Goal: Contribute content: Contribute content

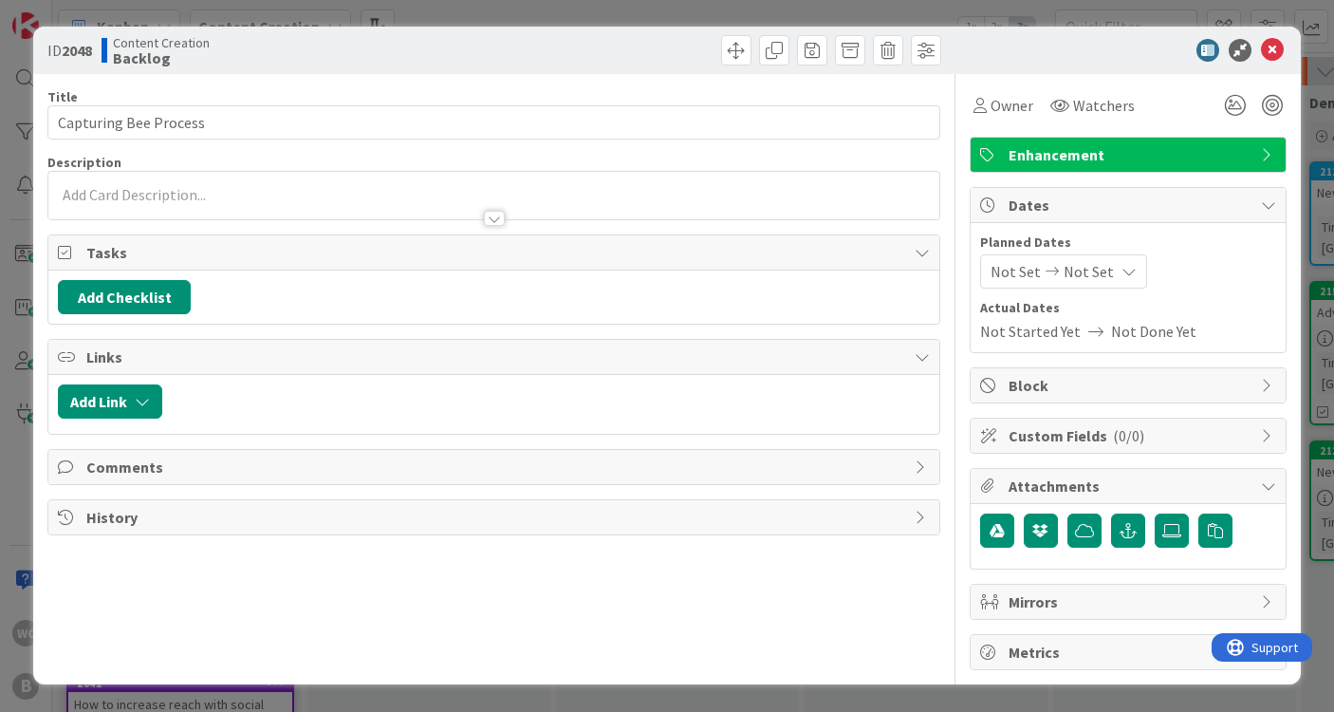
click at [1283, 47] on div at bounding box center [1119, 50] width 336 height 23
click at [1272, 47] on icon at bounding box center [1272, 50] width 23 height 23
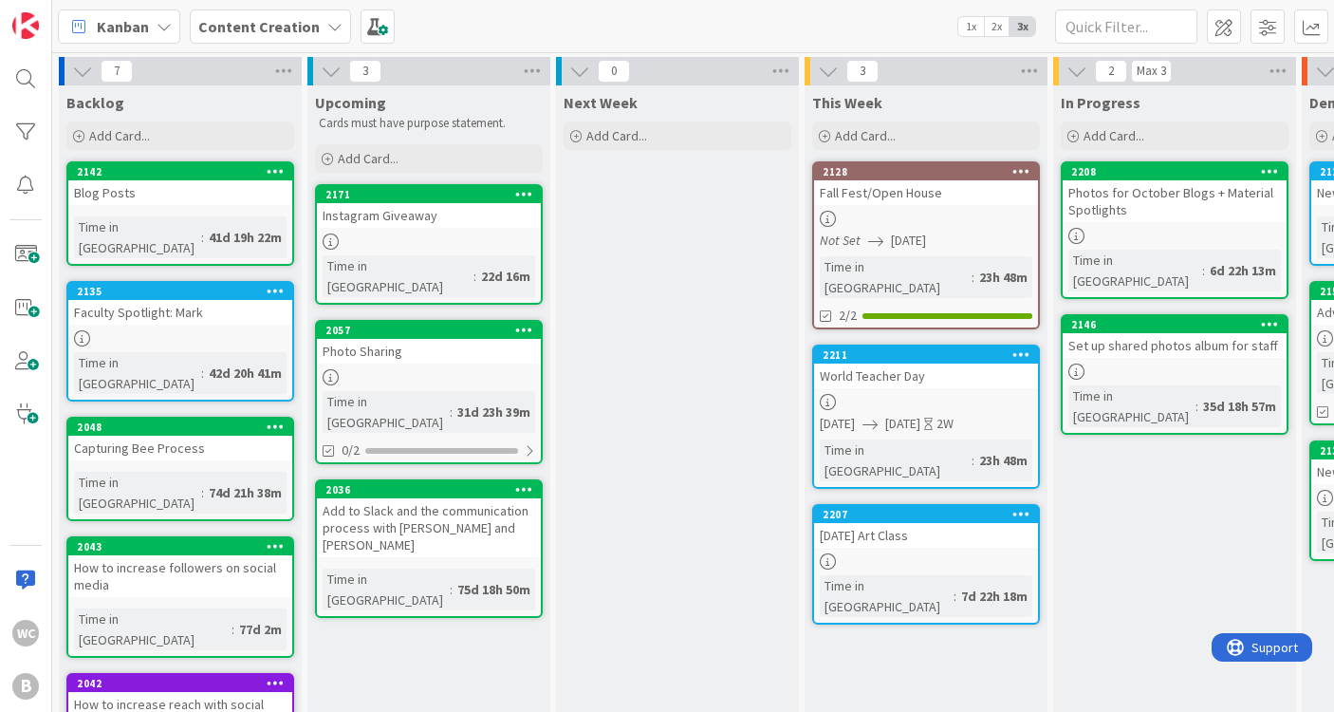
click at [915, 394] on div at bounding box center [926, 402] width 224 height 16
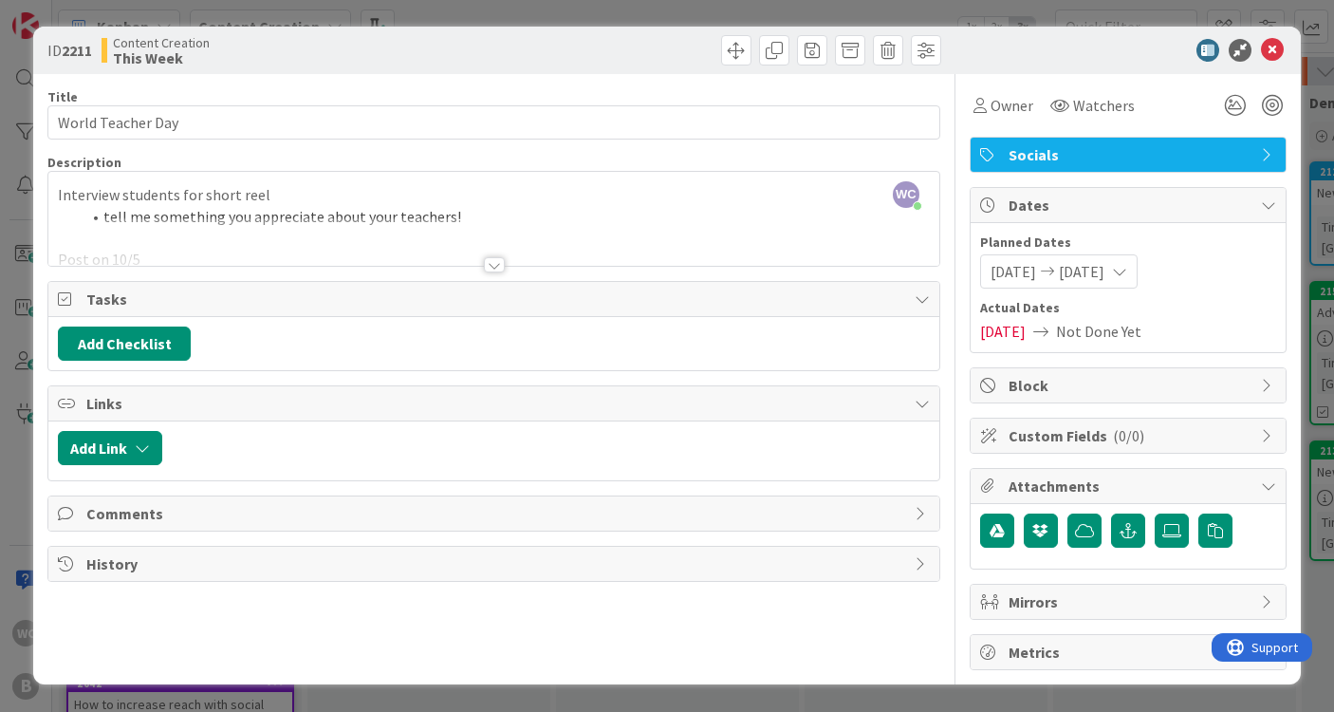
click at [435, 263] on div at bounding box center [493, 241] width 891 height 48
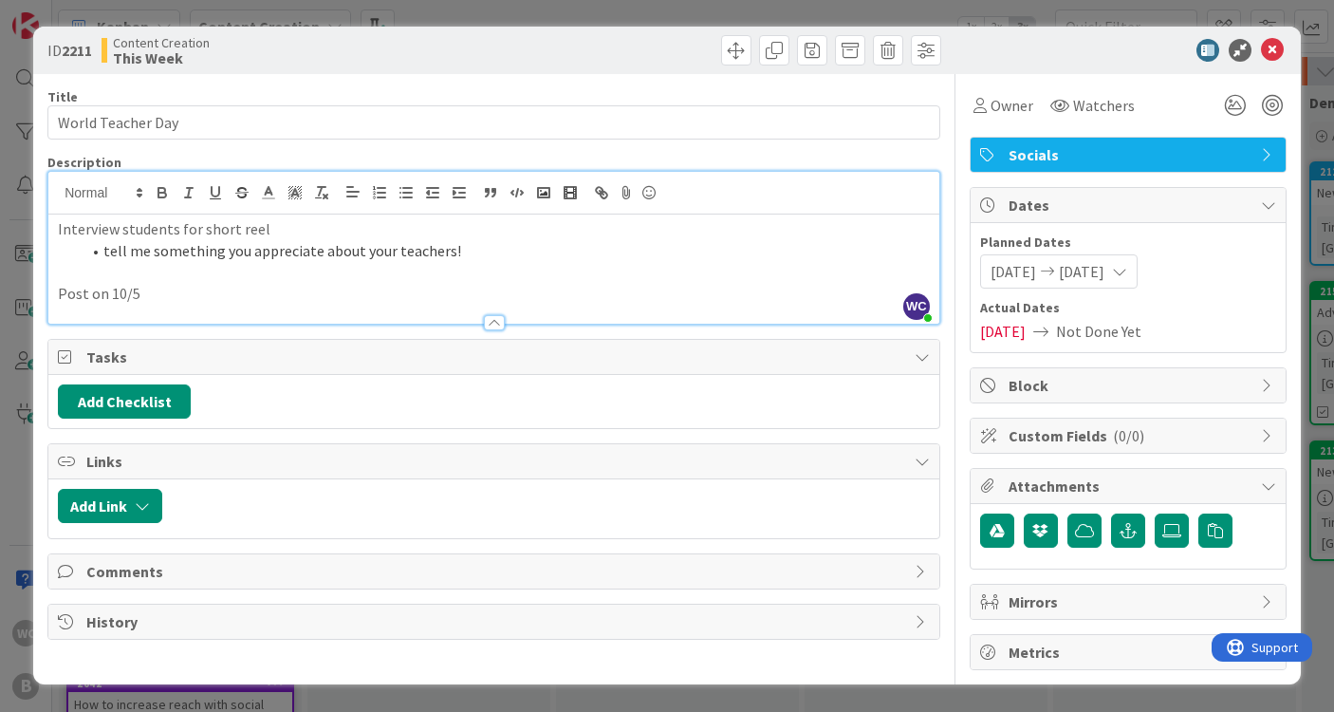
click at [487, 315] on div at bounding box center [494, 322] width 21 height 15
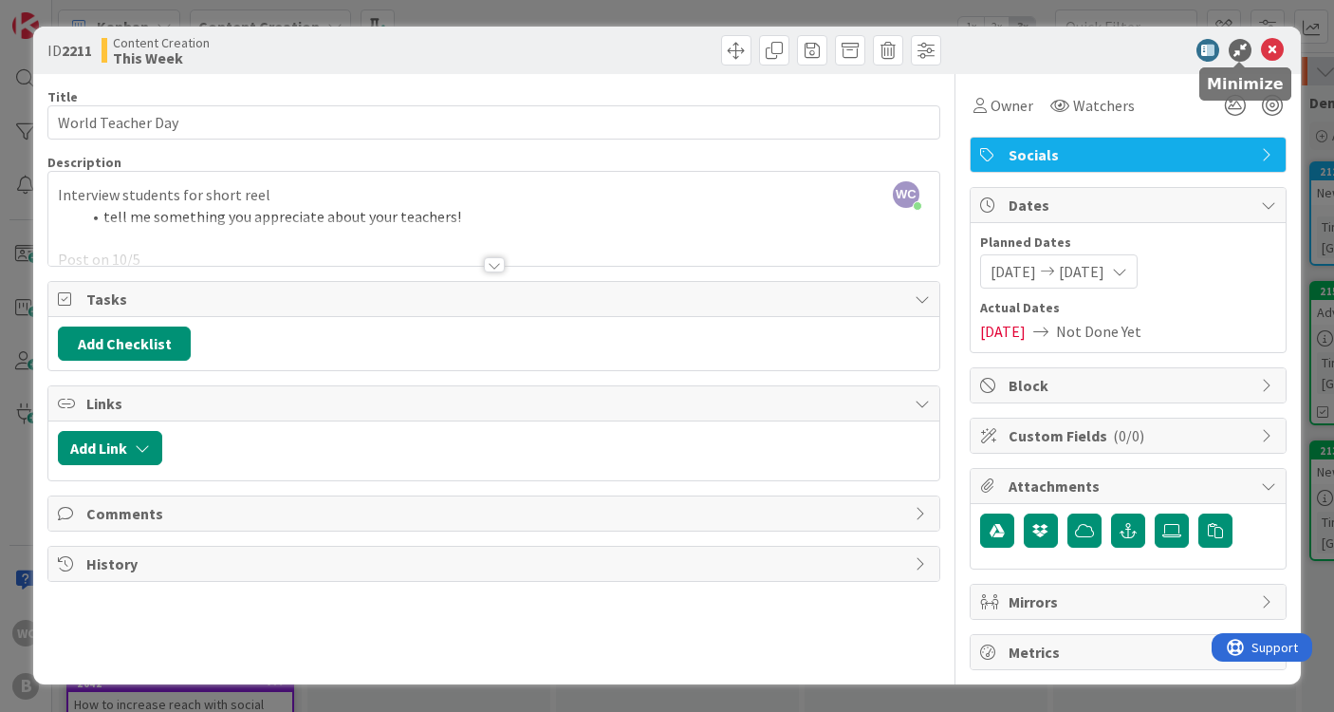
click at [1277, 53] on icon at bounding box center [1272, 50] width 23 height 23
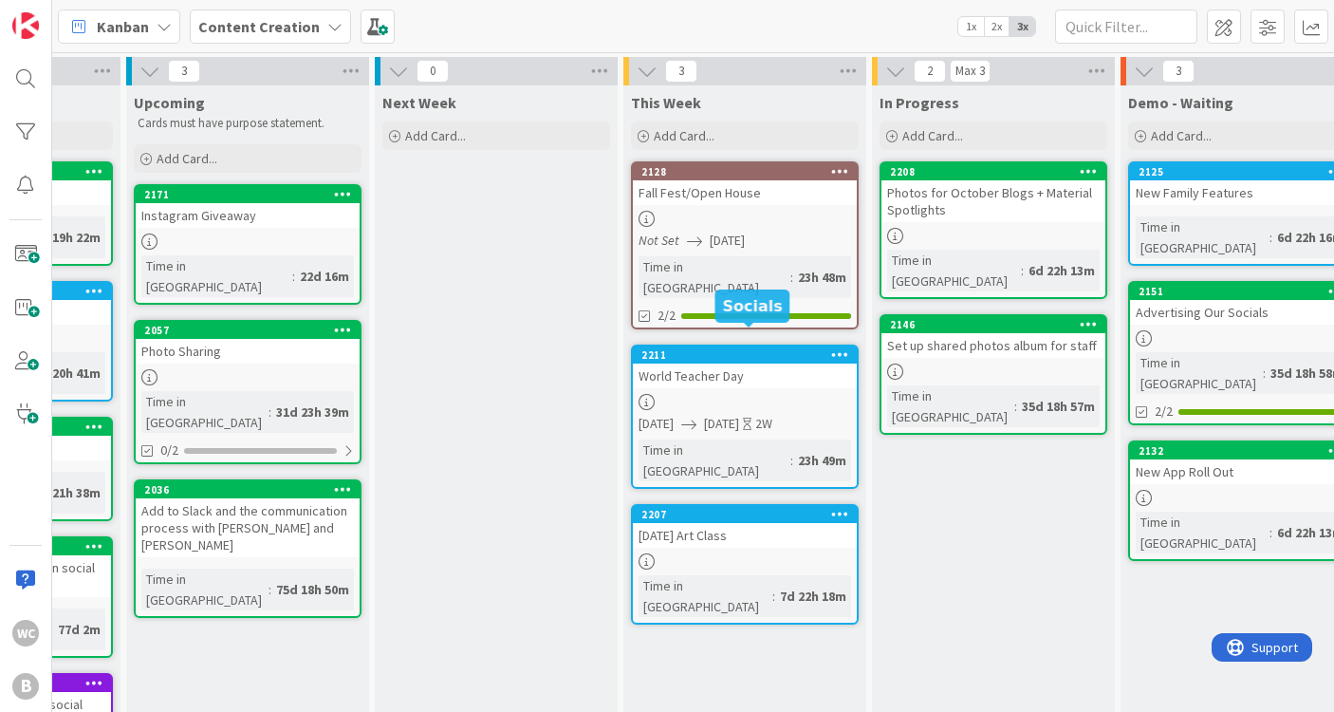
scroll to position [0, 181]
click at [720, 132] on div "Add Card..." at bounding box center [745, 135] width 228 height 28
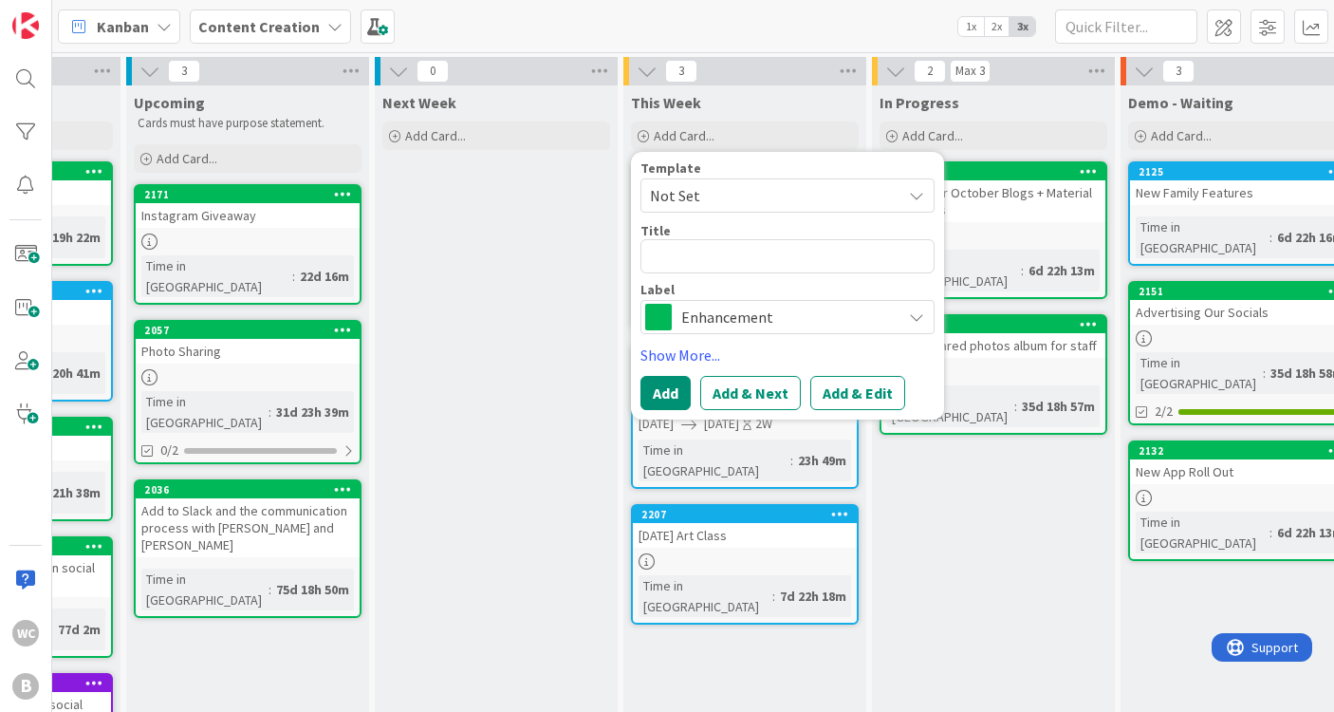
type textarea "x"
type textarea "T"
type textarea "x"
type textarea "To"
type textarea "x"
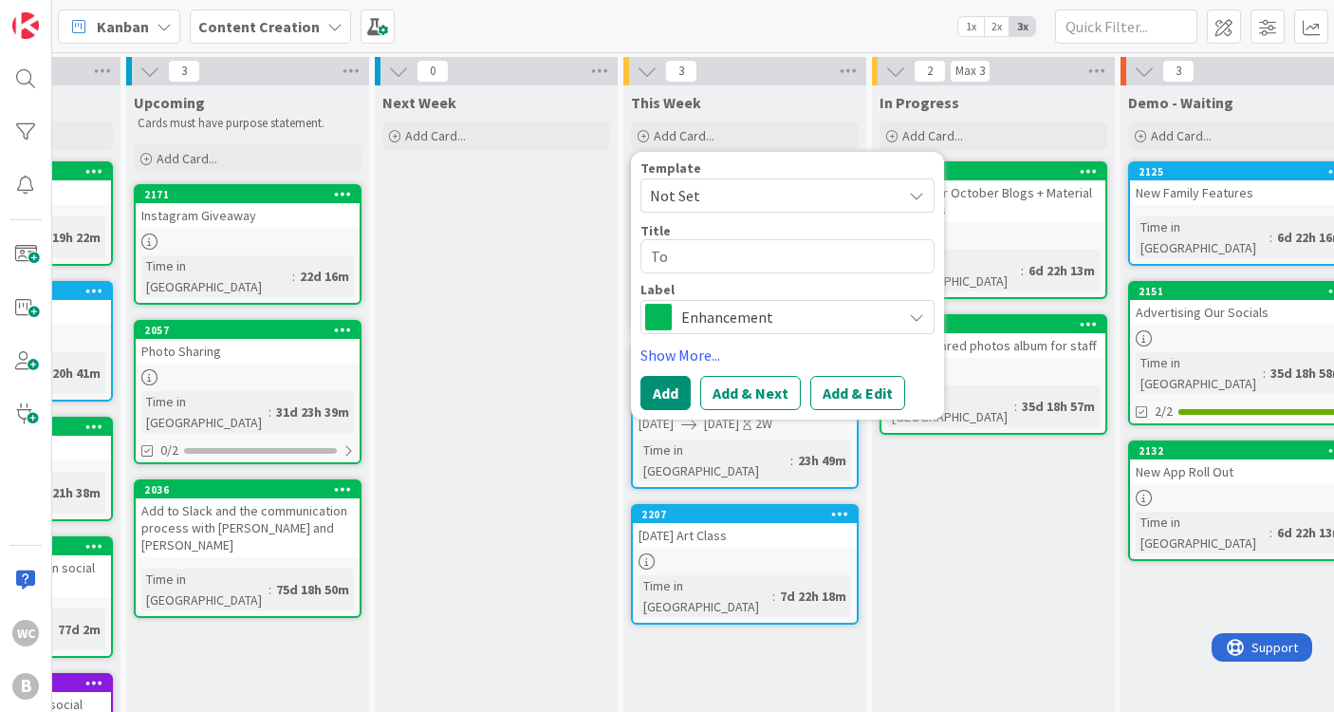
type textarea "[PERSON_NAME]"
type textarea "x"
type textarea "[PERSON_NAME]"
type textarea "x"
type textarea "[PERSON_NAME]"
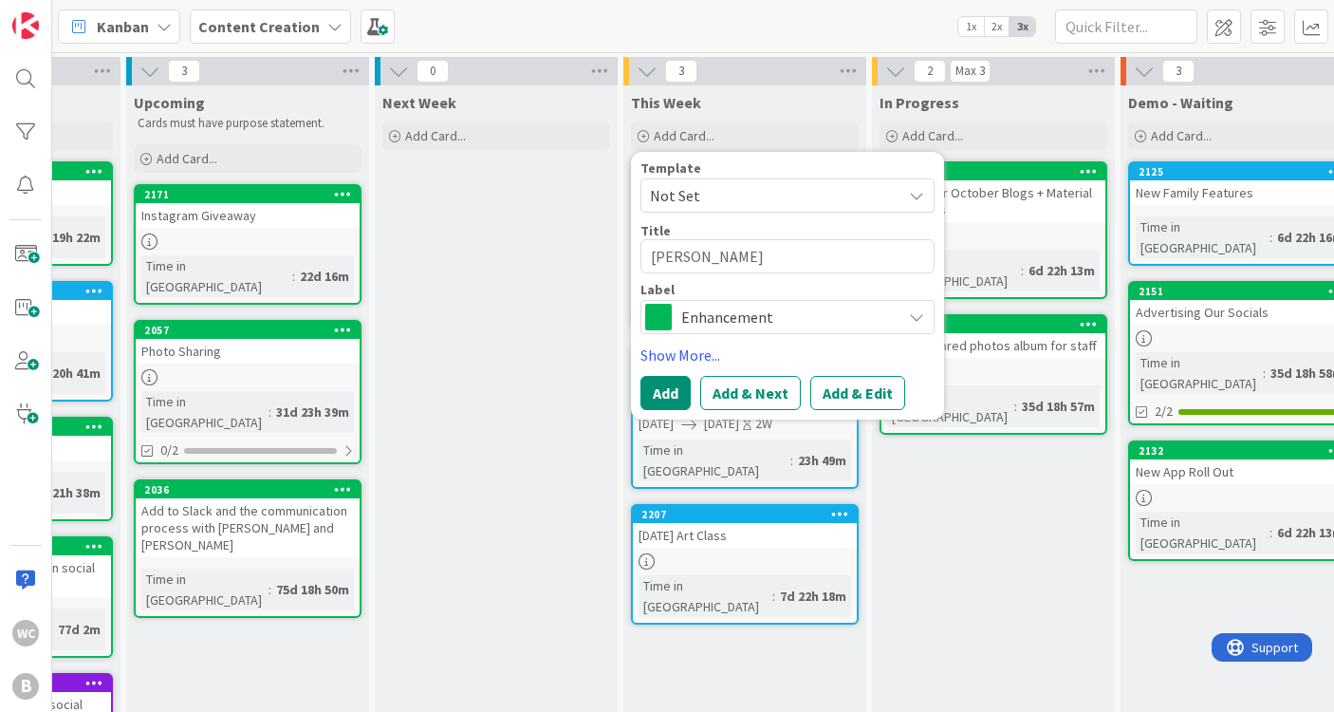
type textarea "x"
type textarea "[PERSON_NAME]"
type textarea "x"
type textarea "[PERSON_NAME] it"
type textarea "x"
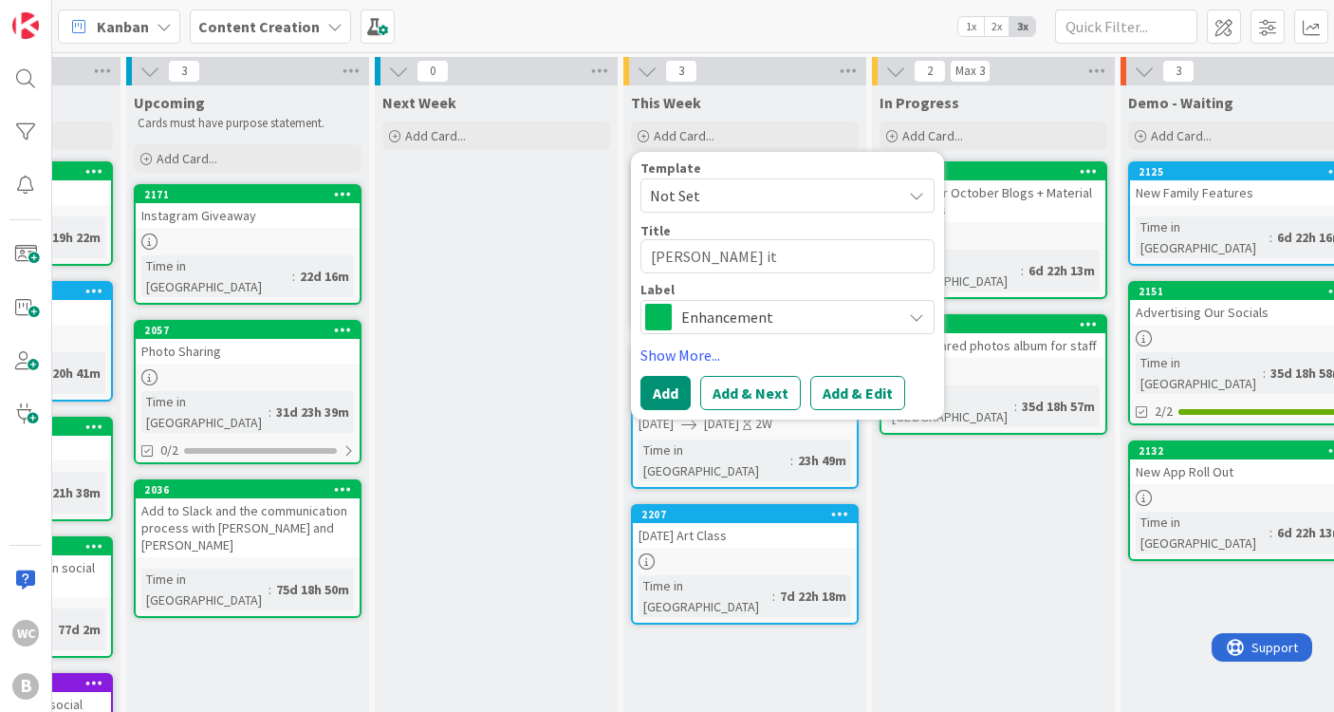
type textarea "[PERSON_NAME]"
type textarea "x"
type textarea "[PERSON_NAME]"
type textarea "x"
type textarea "[PERSON_NAME]"
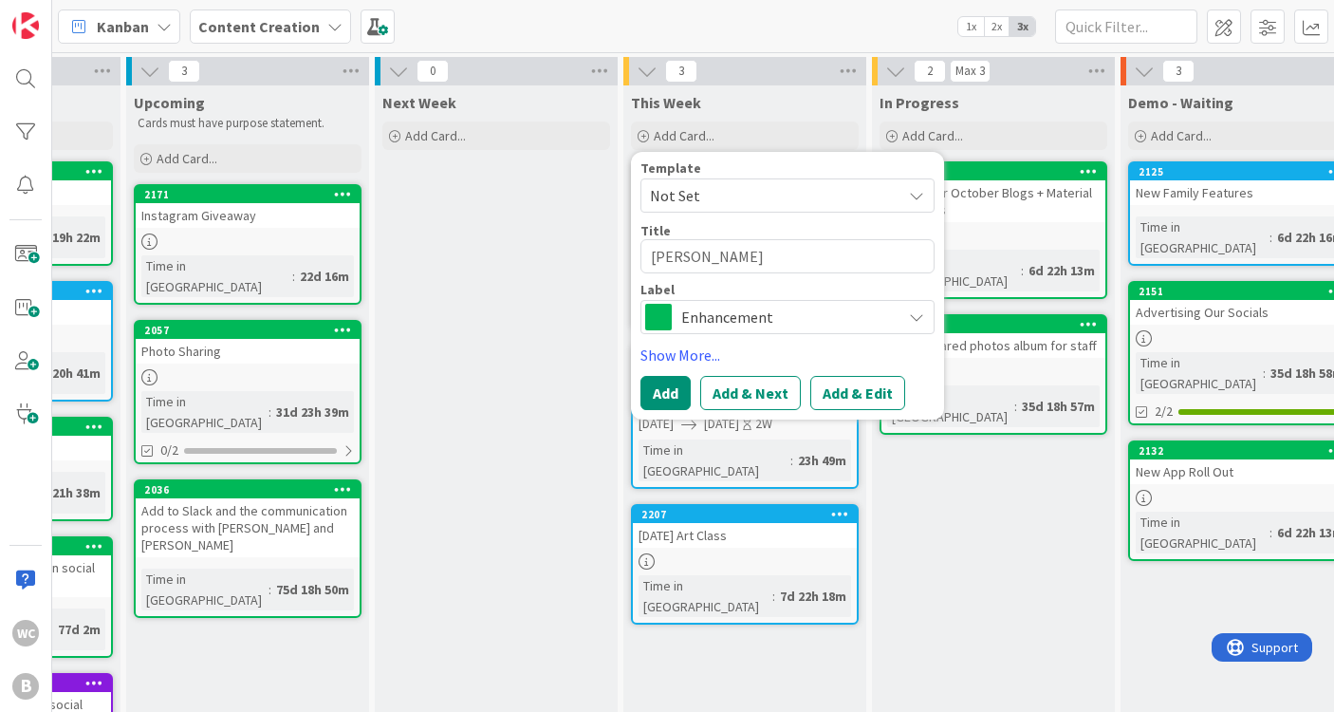
type textarea "x"
type textarea "[PERSON_NAME] it"
type textarea "x"
type textarea "[PERSON_NAME]"
type textarea "x"
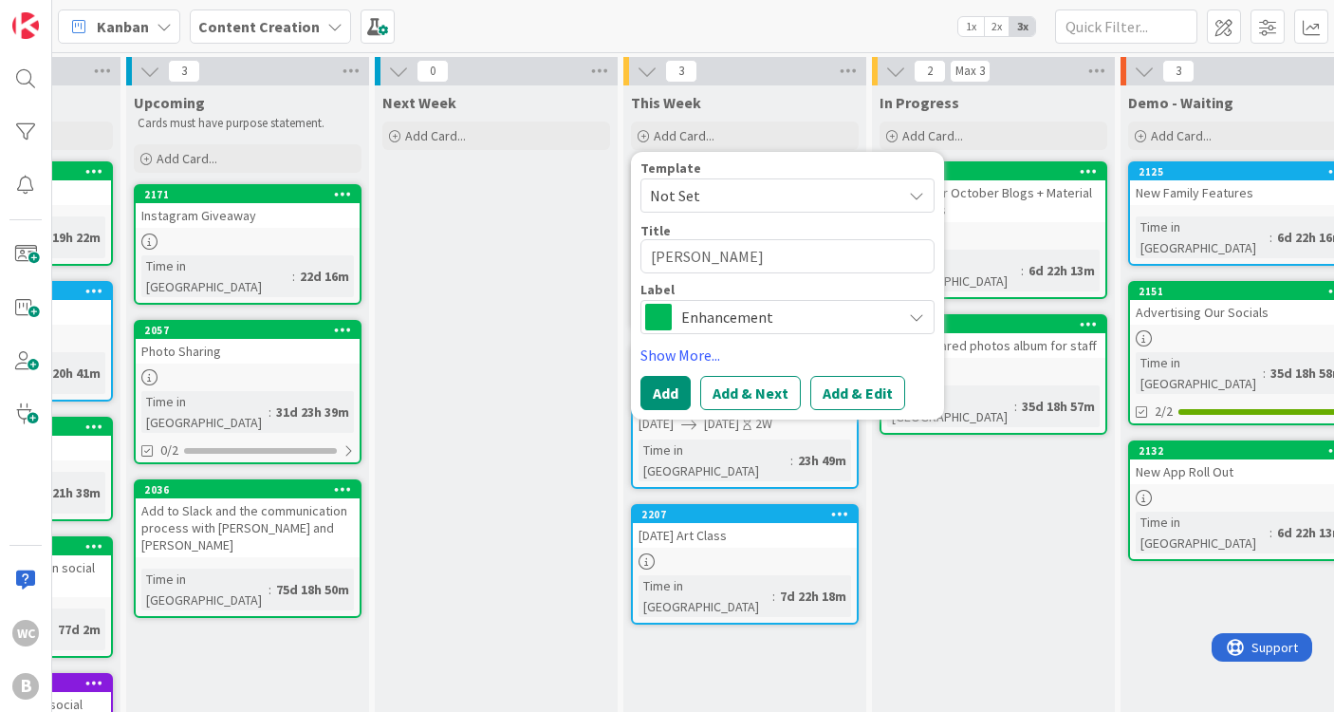
type textarea "[PERSON_NAME]"
type textarea "x"
type textarea "[PERSON_NAME]"
type textarea "x"
type textarea "[PERSON_NAME]"
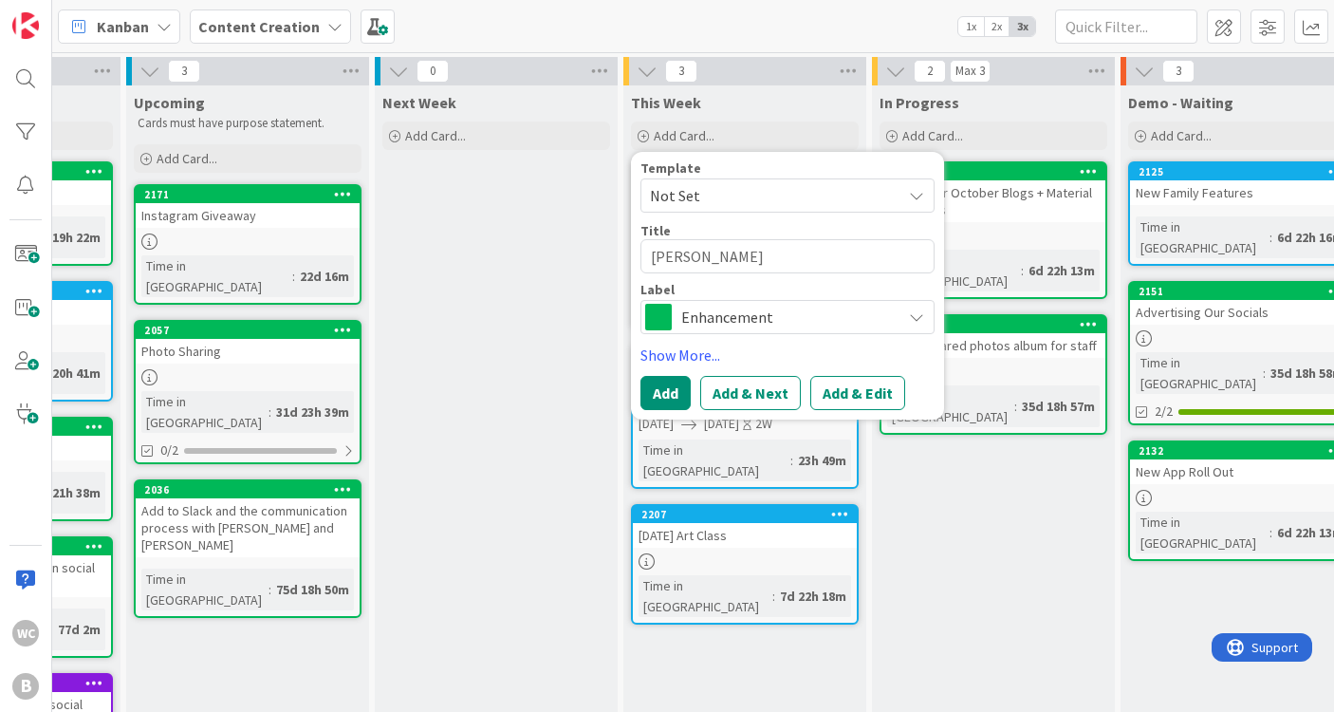
type textarea "x"
type textarea "[PERSON_NAME]"
type textarea "x"
type textarea "[PERSON_NAME]"
type textarea "x"
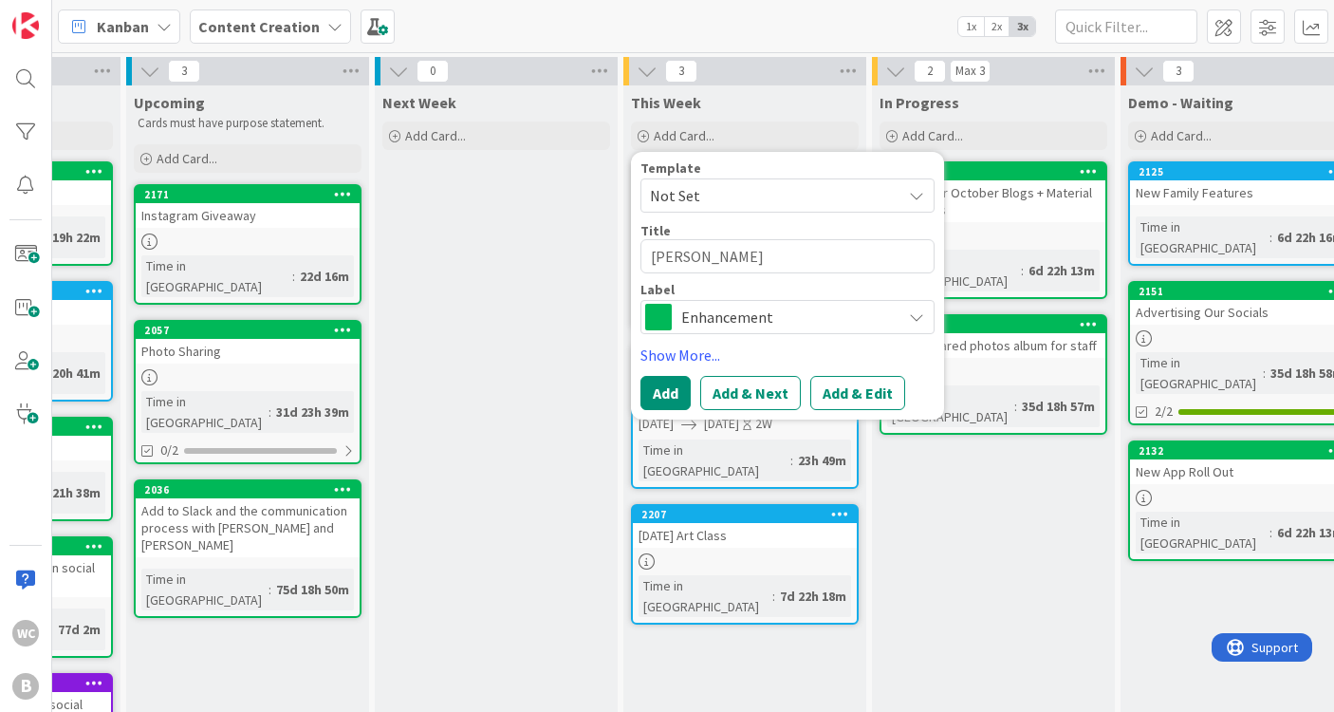
type textarea "[PERSON_NAME]"
type textarea "x"
type textarea "[PERSON_NAME]"
type textarea "x"
type textarea "[PERSON_NAME]"
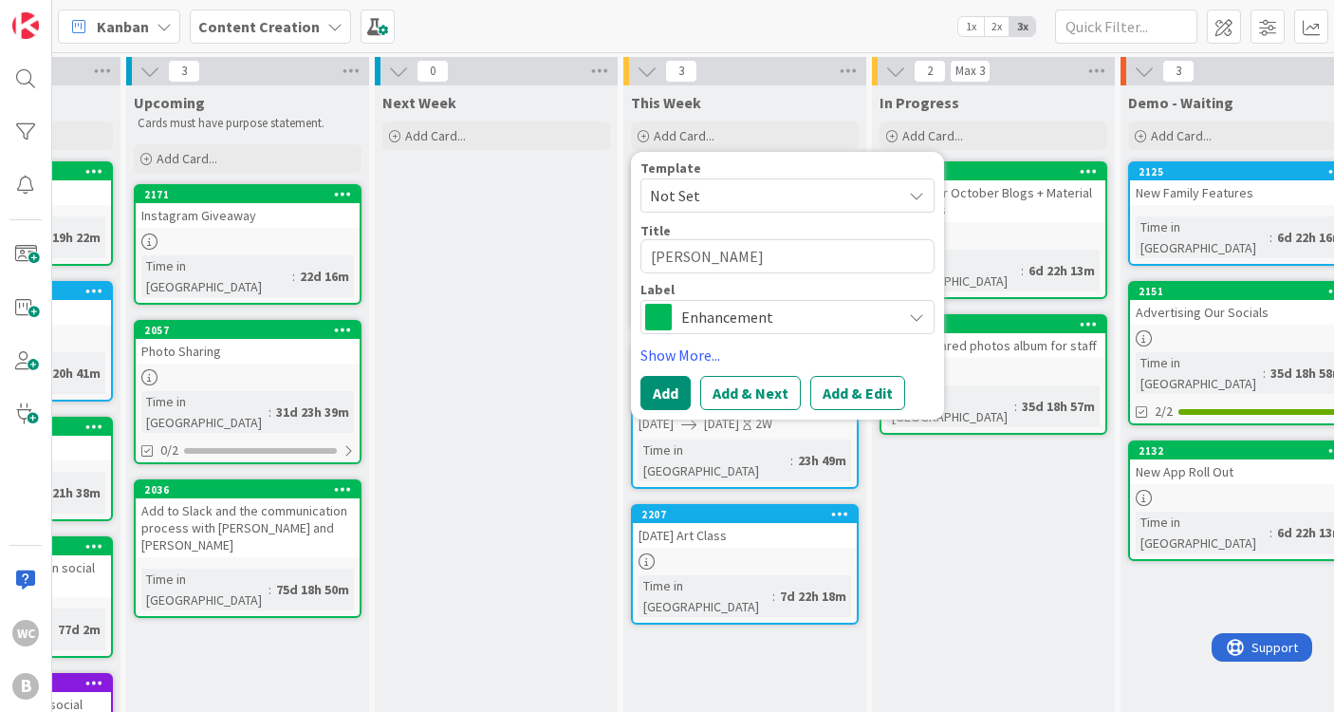
type textarea "x"
type textarea "[PERSON_NAME]"
type textarea "x"
type textarea "[PERSON_NAME] S"
type textarea "x"
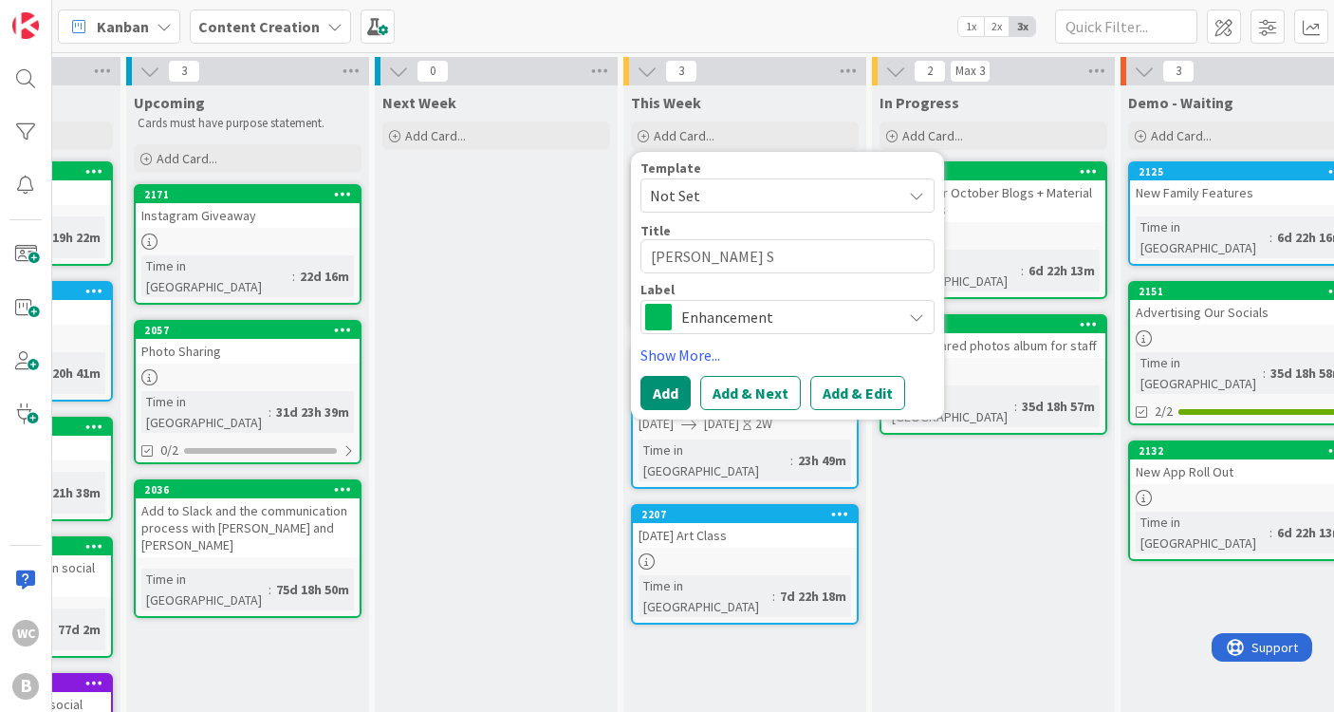
type textarea "[PERSON_NAME] SH"
type textarea "x"
type textarea "[PERSON_NAME] SHou"
type textarea "x"
type textarea "[PERSON_NAME] SHout"
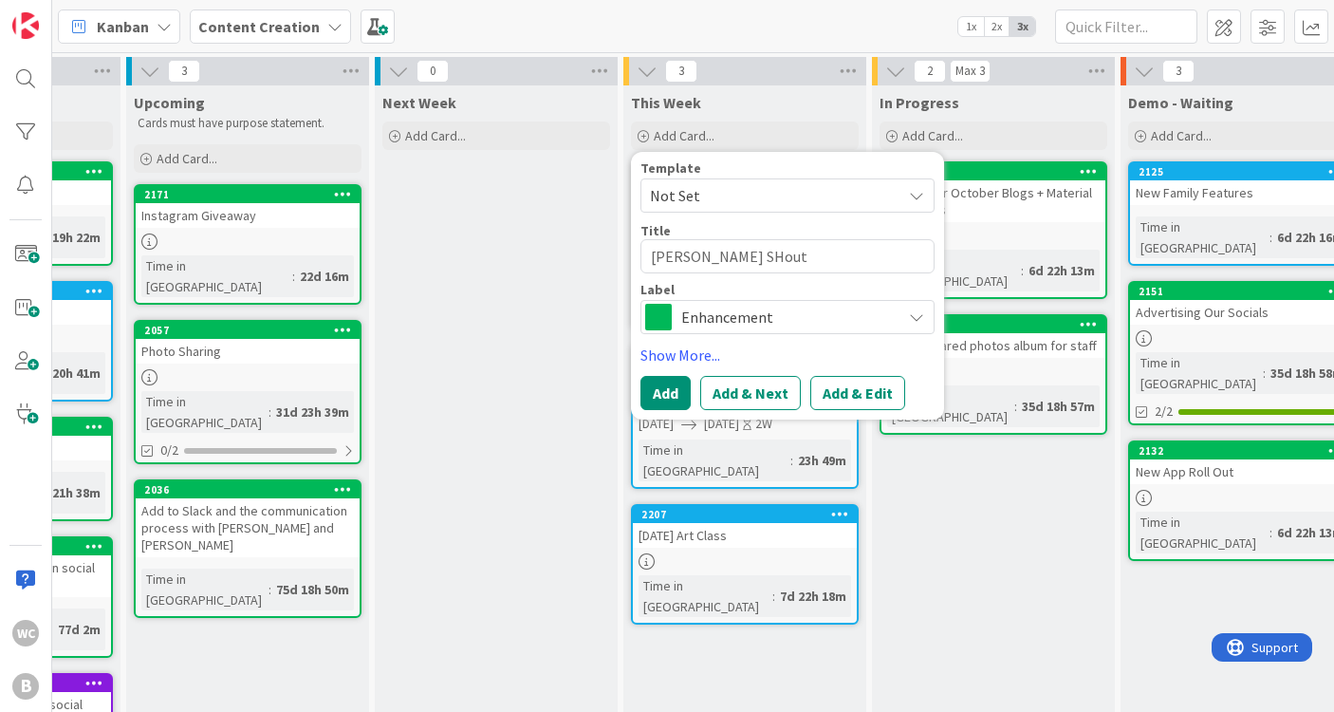
type textarea "x"
type textarea "[PERSON_NAME] SHouto"
type textarea "x"
type textarea "[PERSON_NAME] SHoutou"
type textarea "x"
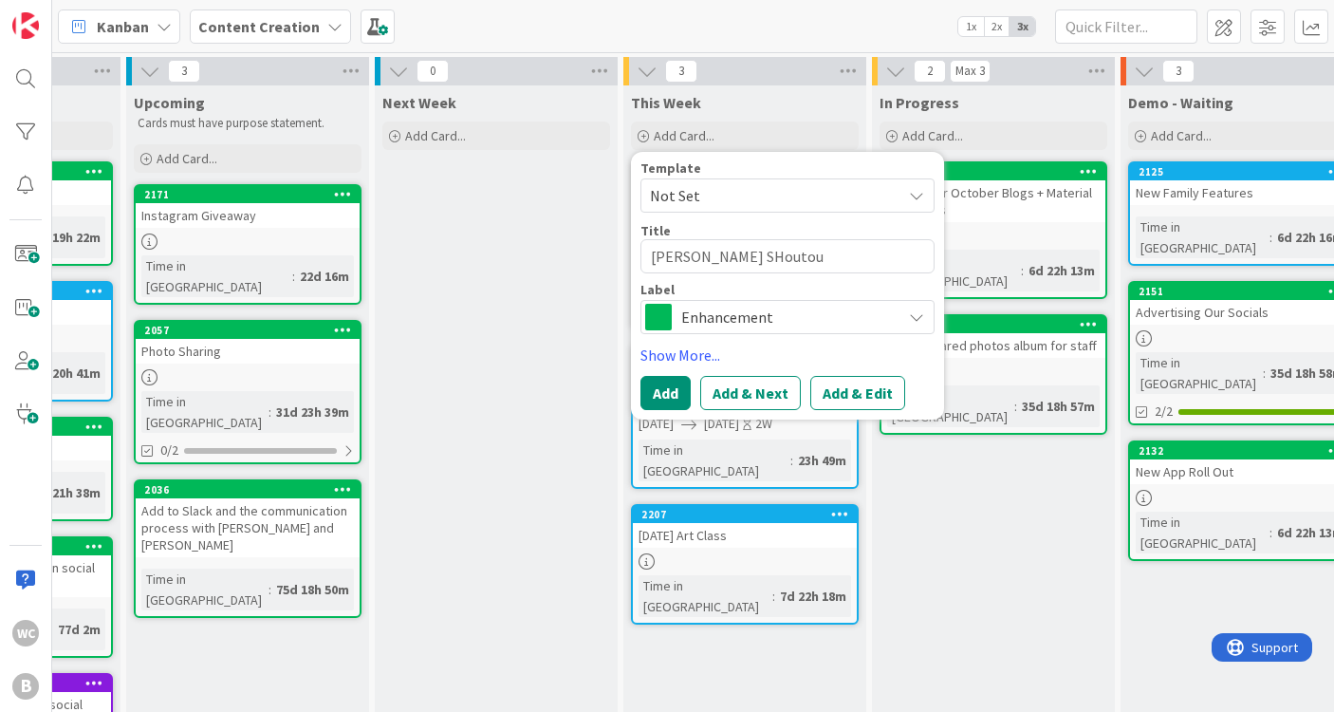
type textarea "[PERSON_NAME] SHoutout"
type textarea "x"
type textarea "[PERSON_NAME] SHoutout"
click at [759, 251] on textarea "[PERSON_NAME] SHoutout" at bounding box center [788, 256] width 294 height 34
type textarea "x"
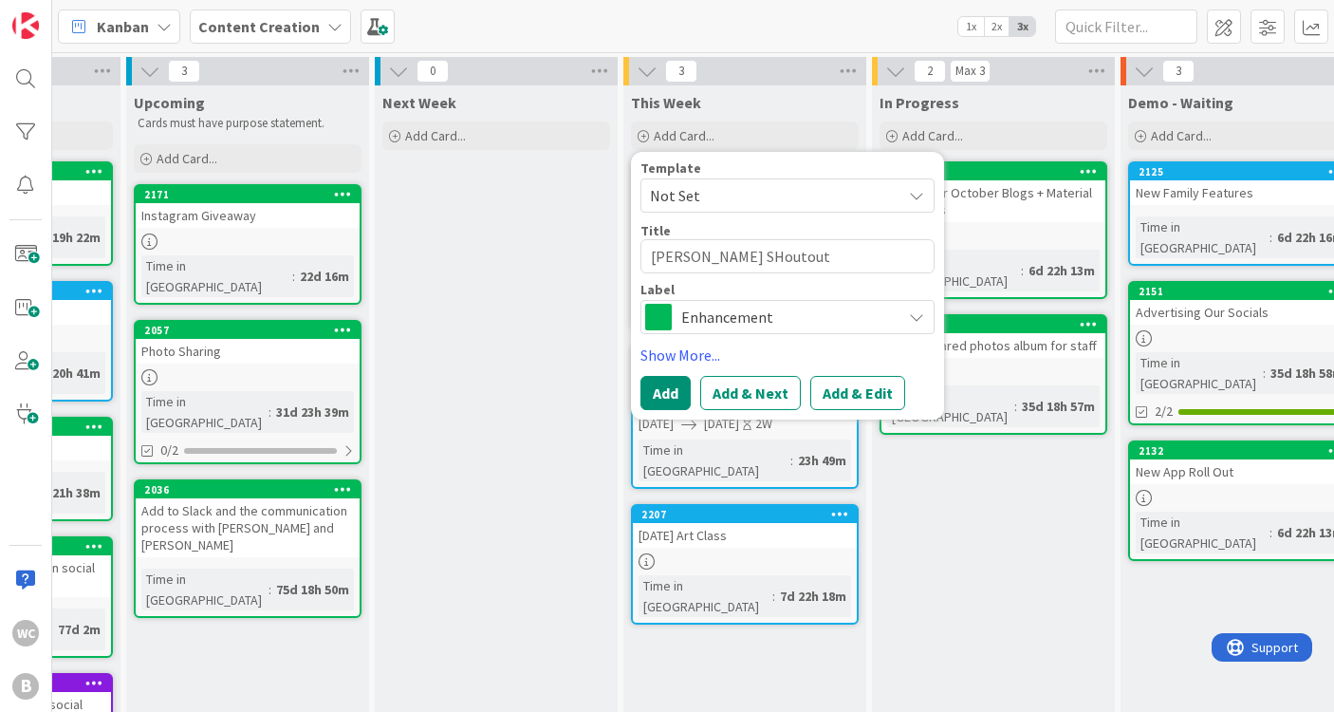
type textarea "[PERSON_NAME] Soutout"
type textarea "x"
type textarea "[PERSON_NAME] Shoutout"
click at [776, 309] on span "Enhancement" at bounding box center [786, 317] width 211 height 27
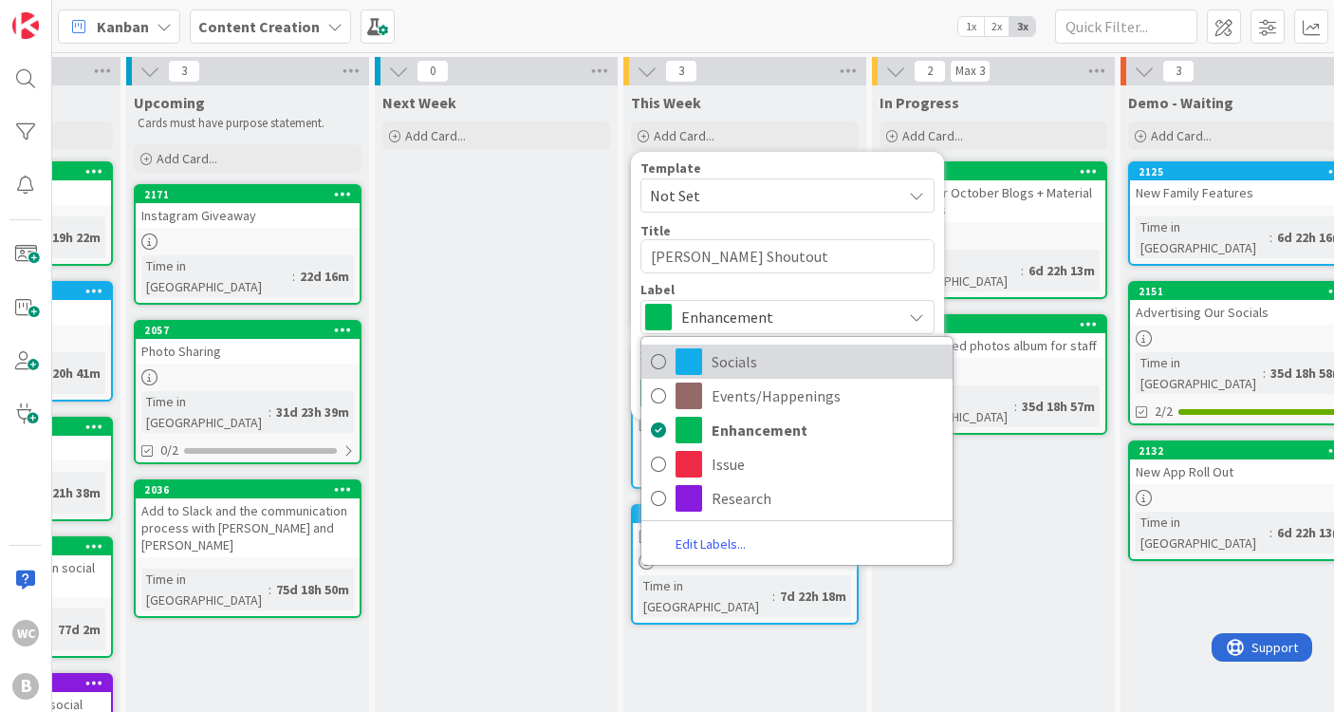
click at [763, 364] on span "Socials" at bounding box center [828, 361] width 232 height 28
type textarea "x"
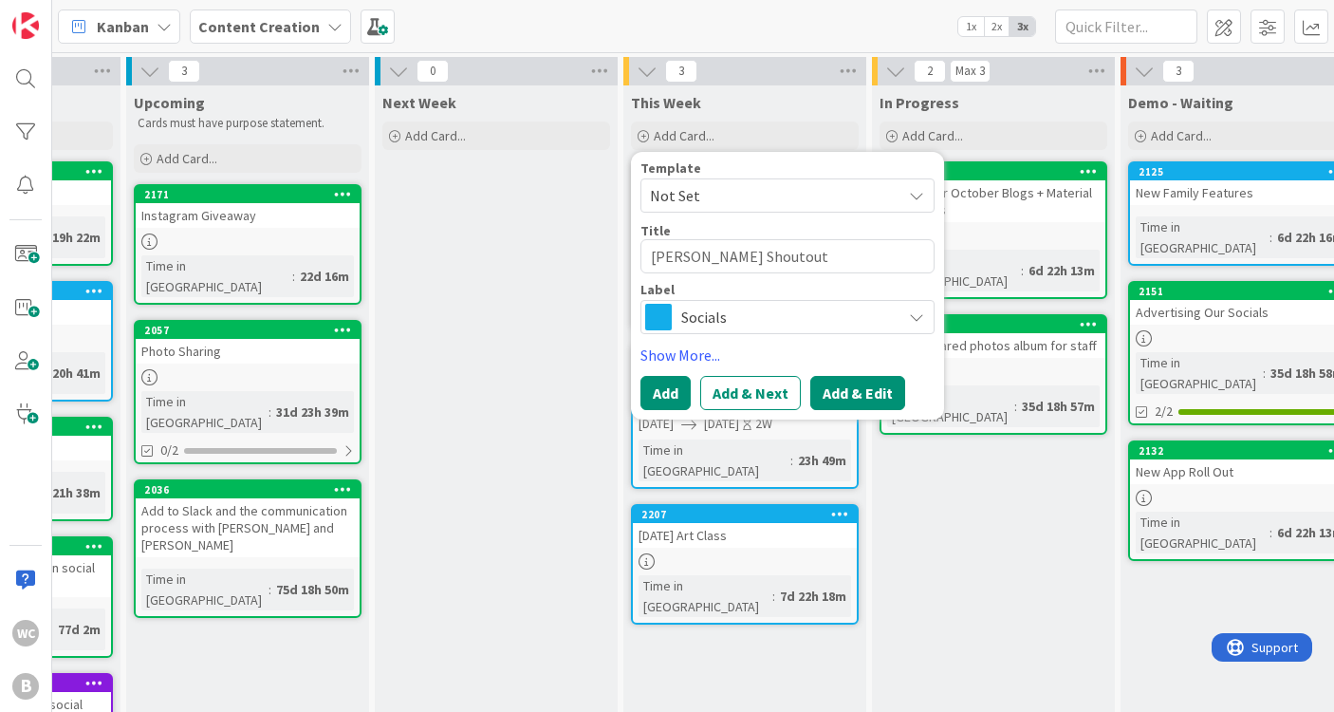
click at [845, 404] on button "Add & Edit" at bounding box center [858, 393] width 95 height 34
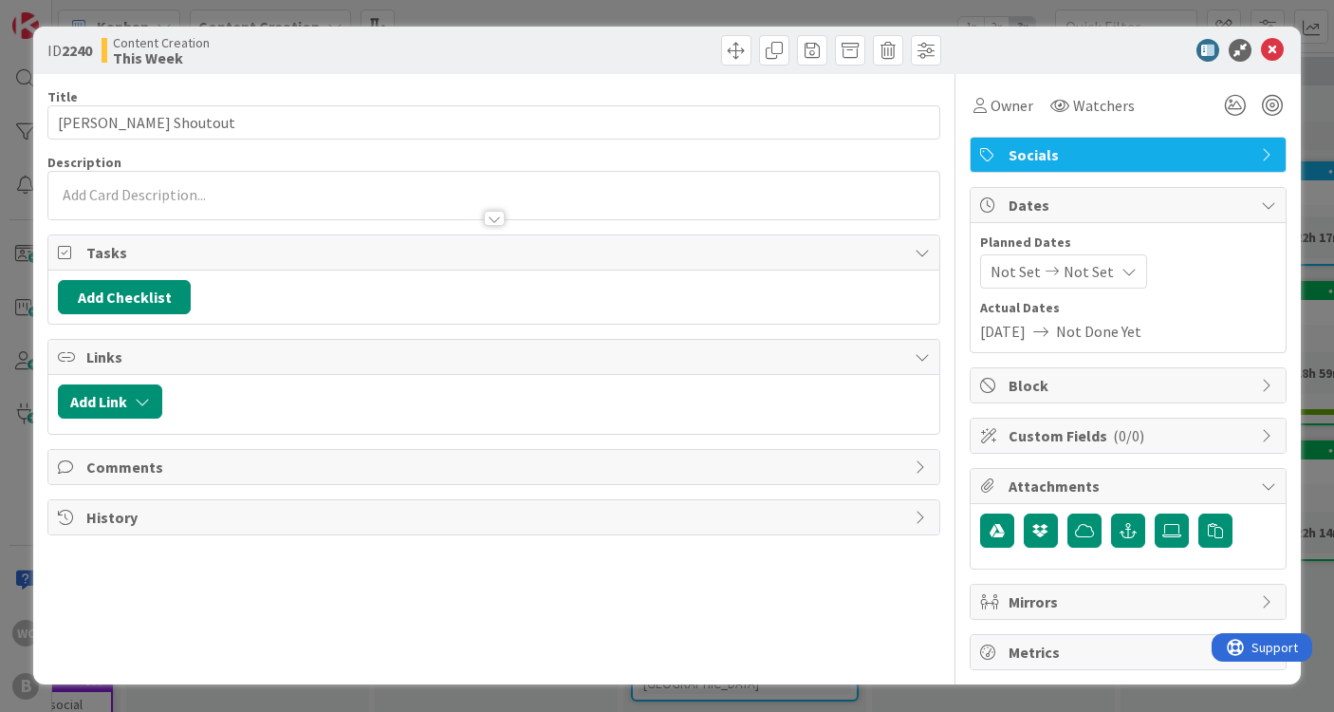
click at [158, 198] on p at bounding box center [494, 195] width 872 height 22
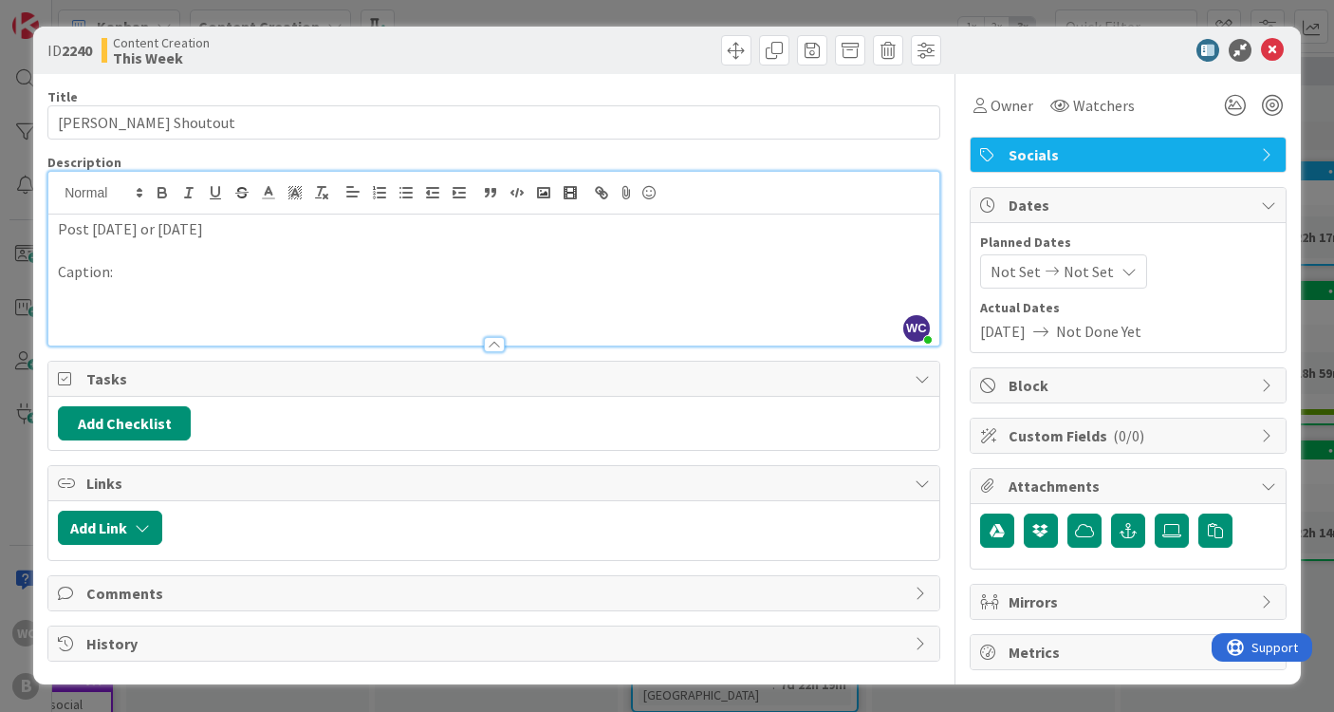
click at [83, 289] on p at bounding box center [494, 294] width 872 height 22
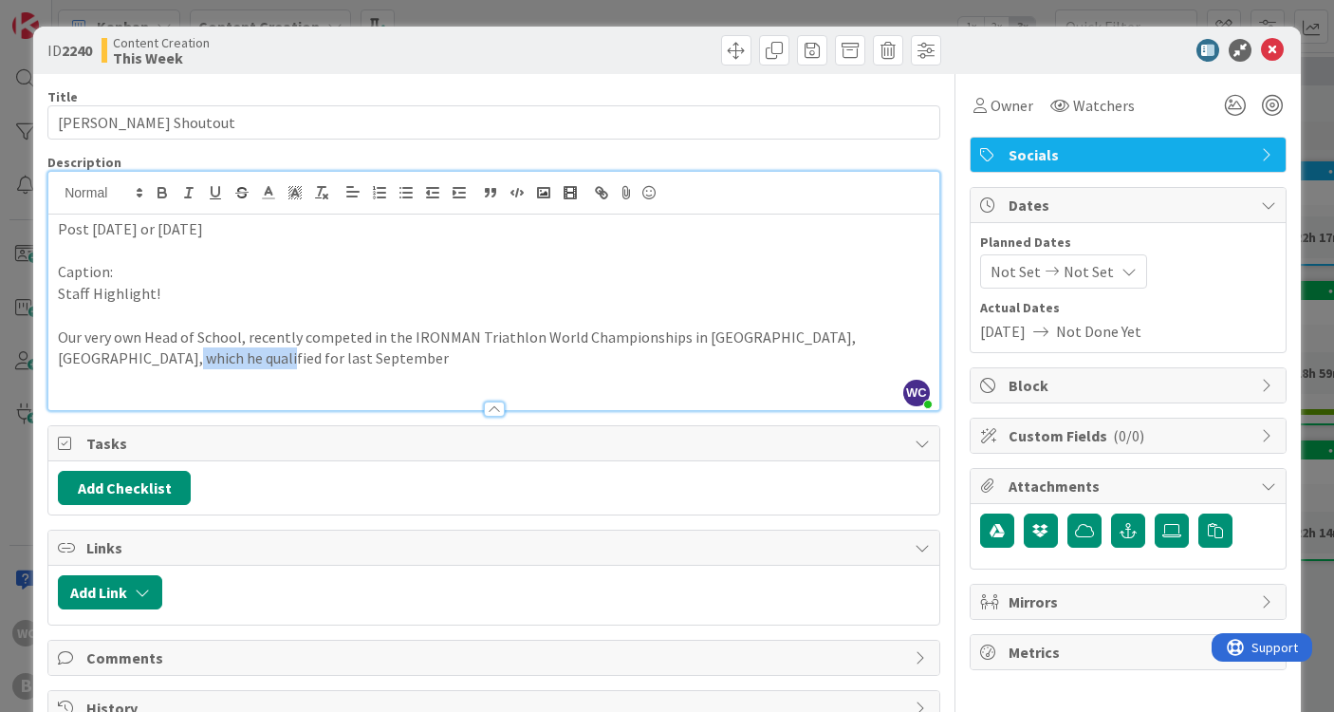
drag, startPoint x: 160, startPoint y: 351, endPoint x: 53, endPoint y: 351, distance: 107.2
click at [53, 351] on div "Post [DATE] or [DATE] Caption: Staff Highlight! Our very own Head of School, re…" at bounding box center [493, 312] width 891 height 196
click at [184, 353] on p "Our very own Head of School, recently competed in the IRONMAN Triathlon World C…" at bounding box center [494, 347] width 872 height 43
drag, startPoint x: 181, startPoint y: 356, endPoint x: 58, endPoint y: 355, distance: 123.4
click at [58, 355] on p "Our very own Head of School, recently competed in the IRONMAN Triathlon World C…" at bounding box center [494, 347] width 872 height 43
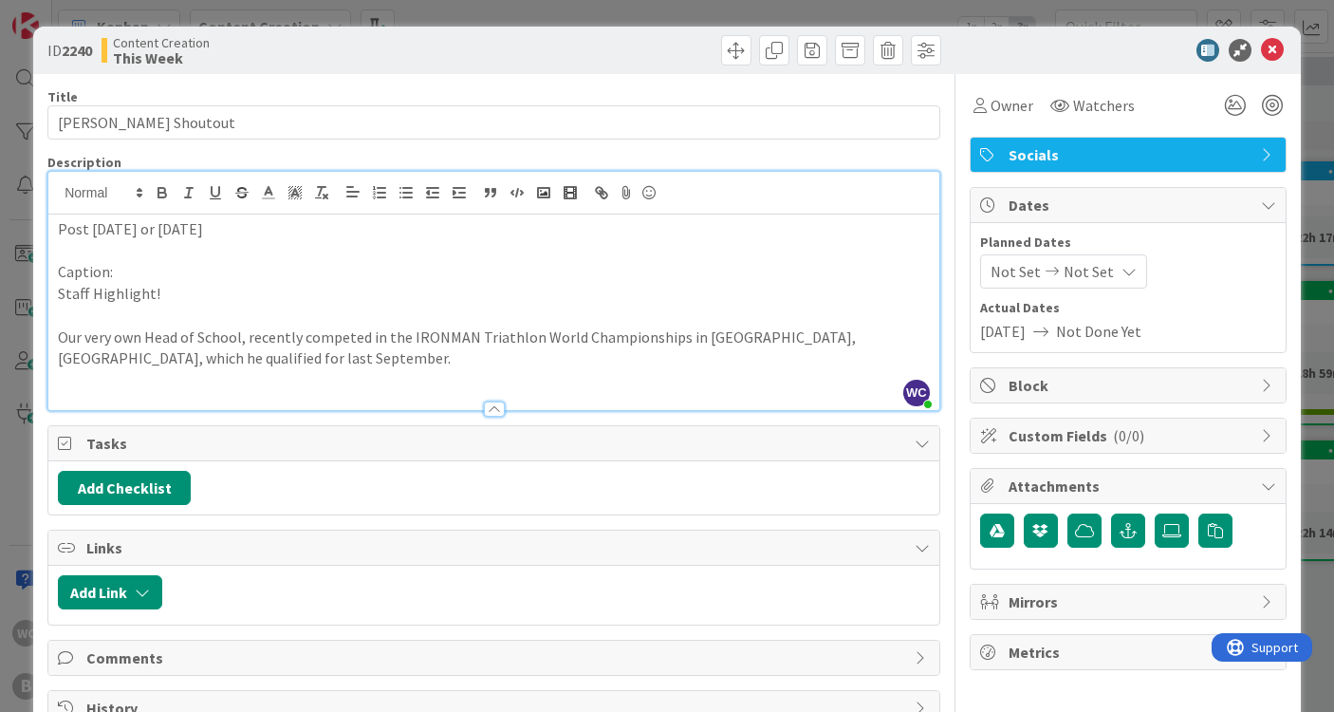
click at [674, 333] on p "Our very own Head of School, recently competed in the IRONMAN Triathlon World C…" at bounding box center [494, 347] width 872 height 43
click at [345, 352] on p "Our very own Head of School, recently competed in the IRONMAN Triathlon World C…" at bounding box center [494, 347] width 872 height 43
click at [451, 355] on span "4-mile swim, a 112-mile bicycle race, and a 26.2-mile run" at bounding box center [632, 357] width 362 height 19
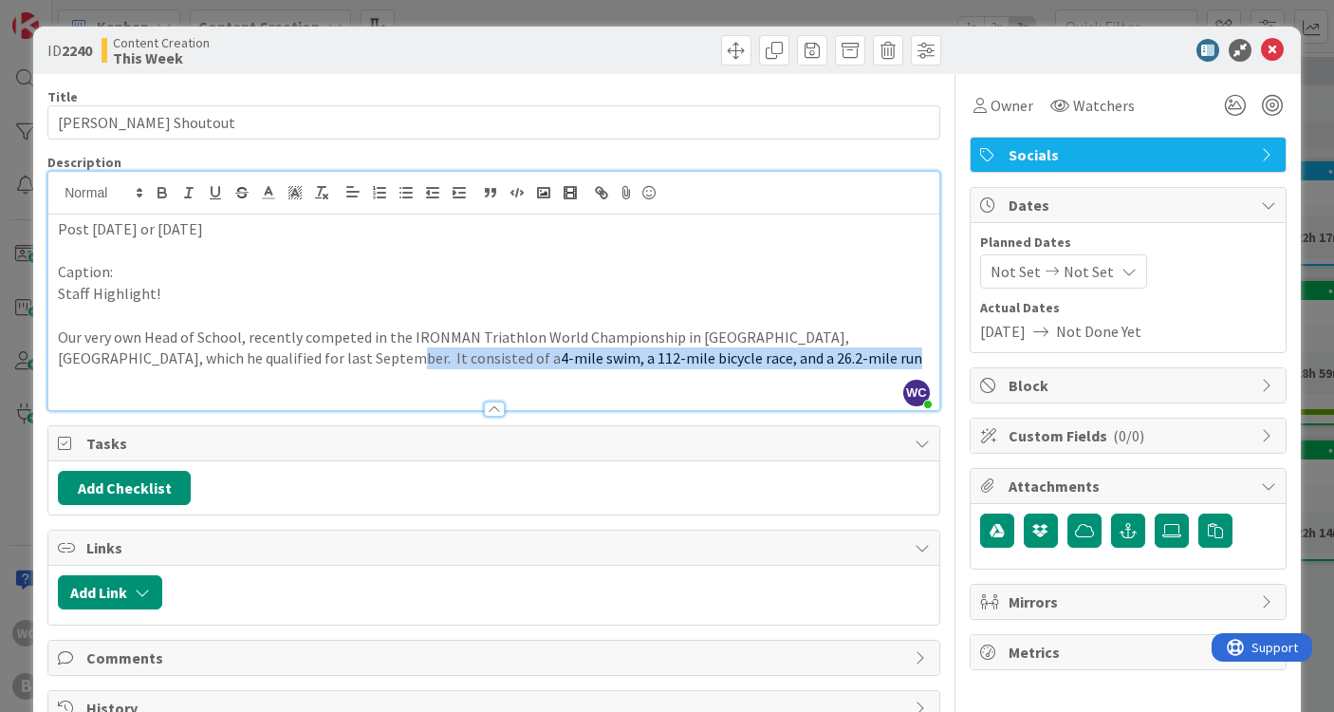
drag, startPoint x: 634, startPoint y: 363, endPoint x: 264, endPoint y: 358, distance: 370.2
click at [264, 358] on p "Our very own Head of School, recently competed in the IRONMAN Triathlon World C…" at bounding box center [494, 347] width 872 height 43
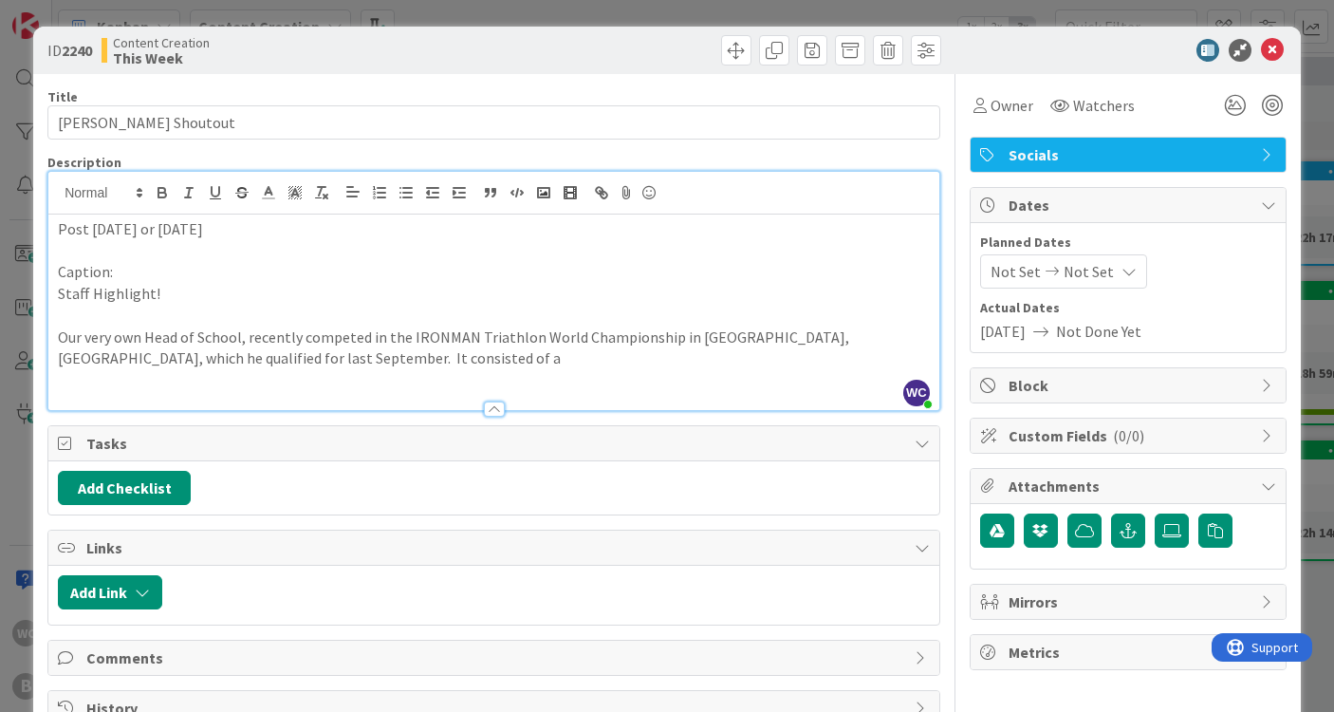
click at [278, 360] on p "Our very own Head of School, recently competed in the IRONMAN Triathlon World C…" at bounding box center [494, 347] width 872 height 43
click at [359, 332] on p "Our very own Head of School, recently competed in the IRONMAN Triathlon World C…" at bounding box center [494, 347] width 872 height 43
click at [306, 351] on p "Our very own Head of School, recently competed in the IRONMAN Triathlon World C…" at bounding box center [494, 347] width 872 height 43
click at [304, 351] on p "Our very own Head of School, recently competed in the IRONMAN Triathlon World C…" at bounding box center [494, 347] width 872 height 43
click at [331, 358] on p "Our very own Head of School, recently competed in the IRONMAN Triathlon World C…" at bounding box center [494, 347] width 872 height 43
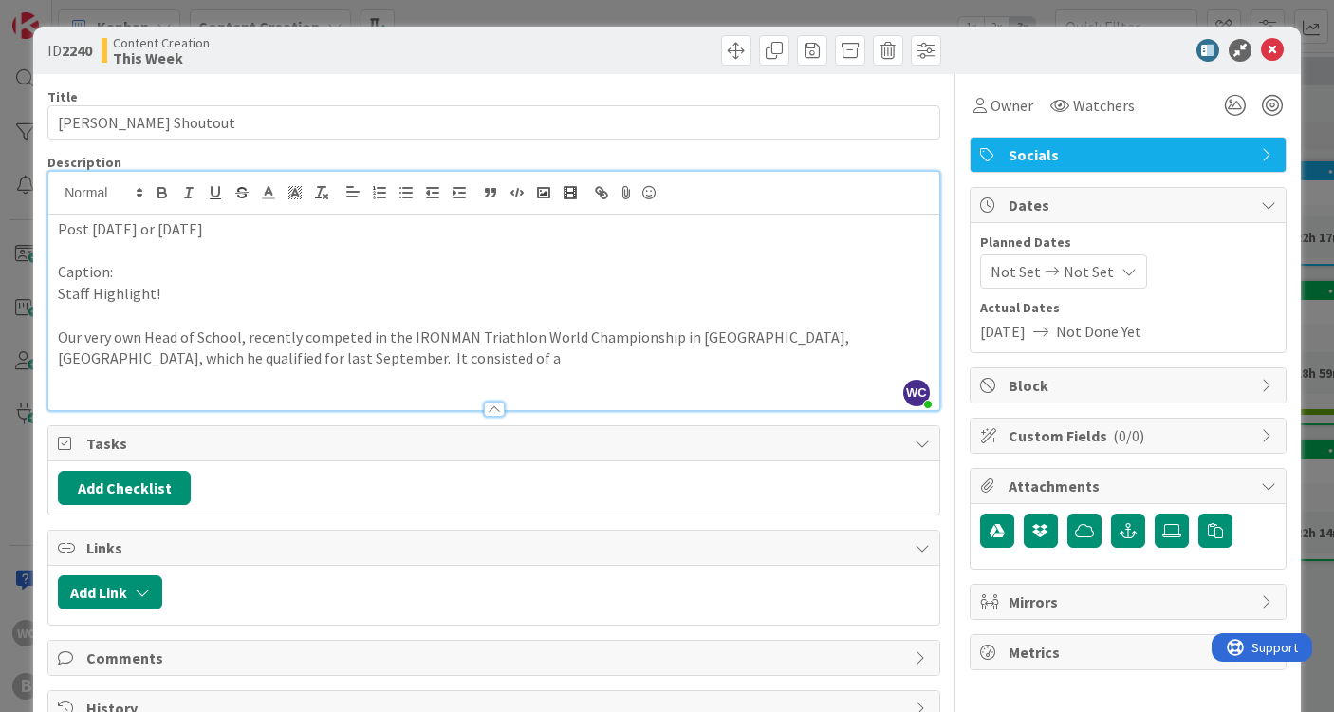
click at [290, 357] on p "Our very own Head of School, recently competed in the IRONMAN Triathlon World C…" at bounding box center [494, 347] width 872 height 43
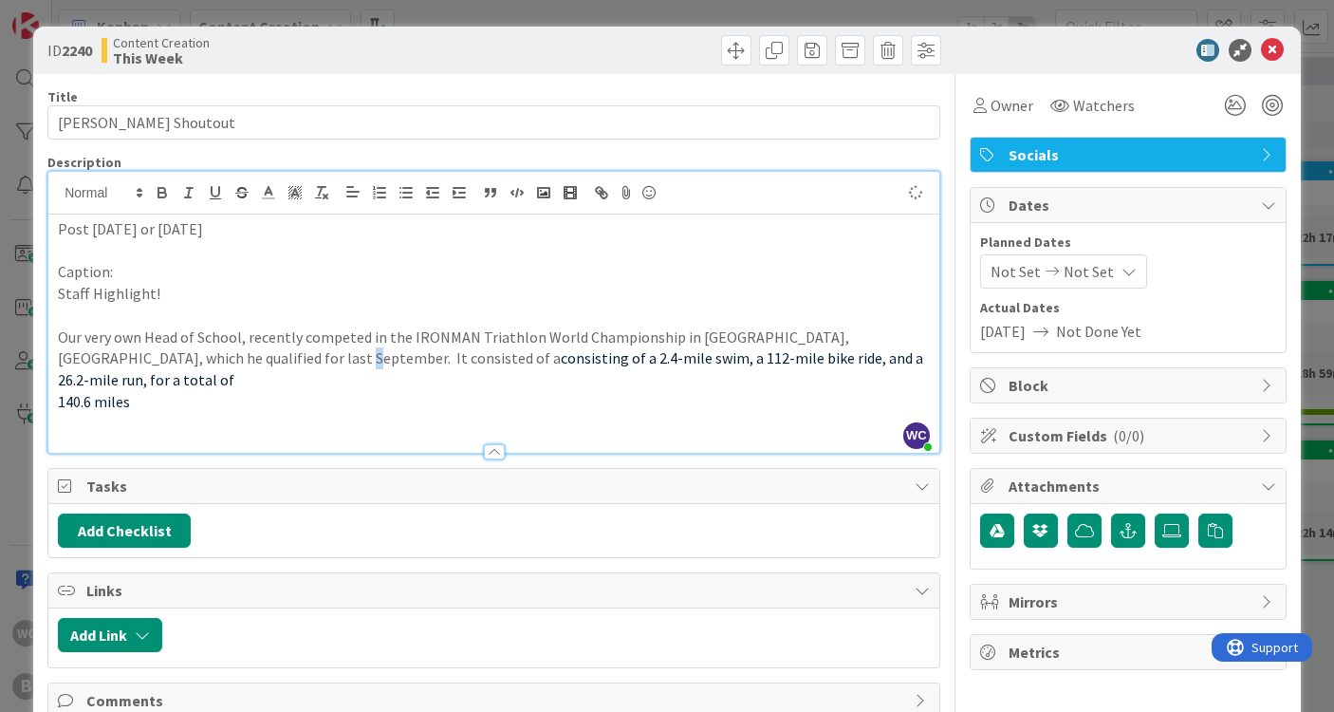
click at [236, 355] on p "Our very own Head of School, recently competed in the IRONMAN Triathlon World C…" at bounding box center [494, 358] width 872 height 65
drag, startPoint x: 259, startPoint y: 352, endPoint x: 333, endPoint y: 357, distance: 74.2
click at [333, 357] on span "consisting of a 2.4-mile swim, a 112-mile bike ride, and a 26.2-mile run, for a…" at bounding box center [488, 368] width 860 height 41
click at [312, 355] on span "a 2.4-mile swim, a 112-mile bike ride, and a 26.2-mile run, for a total of" at bounding box center [484, 368] width 853 height 41
click at [467, 353] on span "a 2.4-mile medditerannian swim, a 112-mile bike ride, and a 26.2-mile run, for …" at bounding box center [492, 368] width 868 height 41
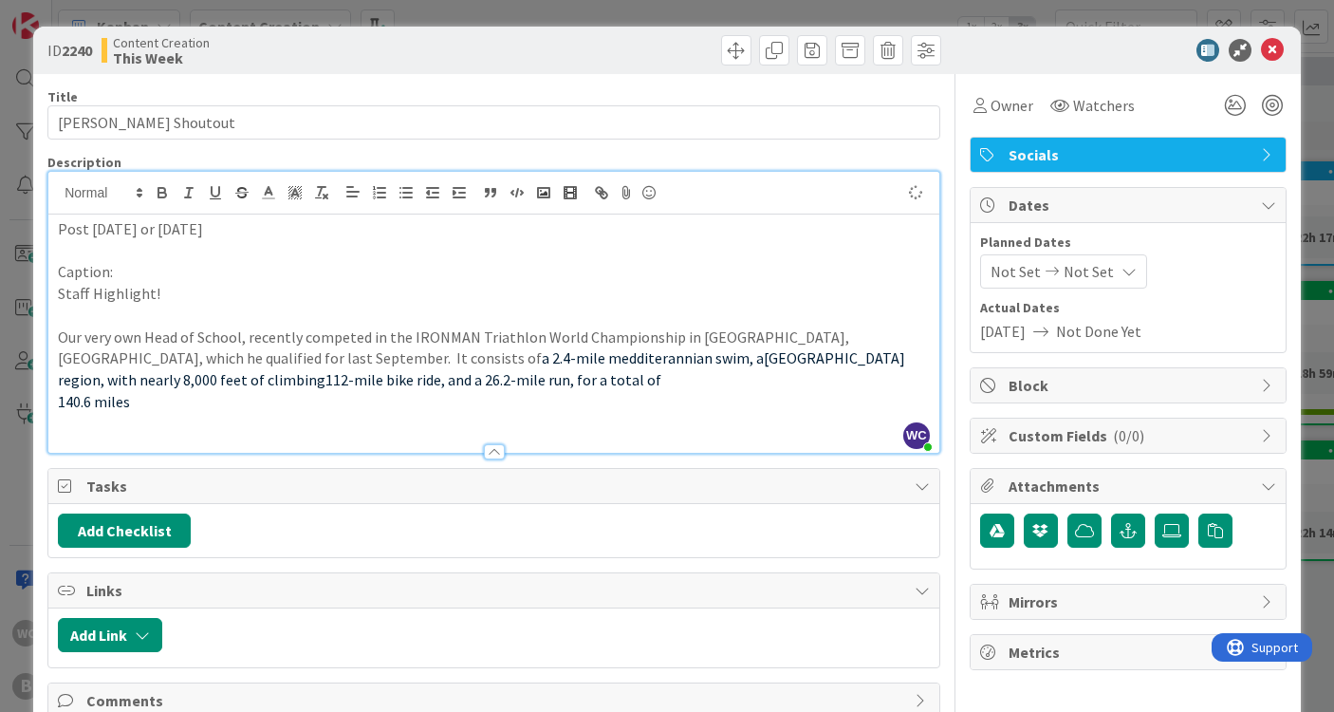
click at [468, 354] on span "[GEOGRAPHIC_DATA] region, with nearly 8,000 feet of climbing" at bounding box center [483, 368] width 850 height 41
drag, startPoint x: 158, startPoint y: 375, endPoint x: 34, endPoint y: 373, distance: 123.4
click at [34, 373] on div "ID 2240 Content Creation This Week Title 22 / 128 [PERSON_NAME] Shoutout Descri…" at bounding box center [667, 405] width 1268 height 756
drag, startPoint x: 169, startPoint y: 376, endPoint x: 27, endPoint y: 371, distance: 142.4
click at [27, 371] on div "ID 2240 Content Creation This Week Title 22 / 128 [PERSON_NAME] Shoutout Descri…" at bounding box center [667, 356] width 1334 height 712
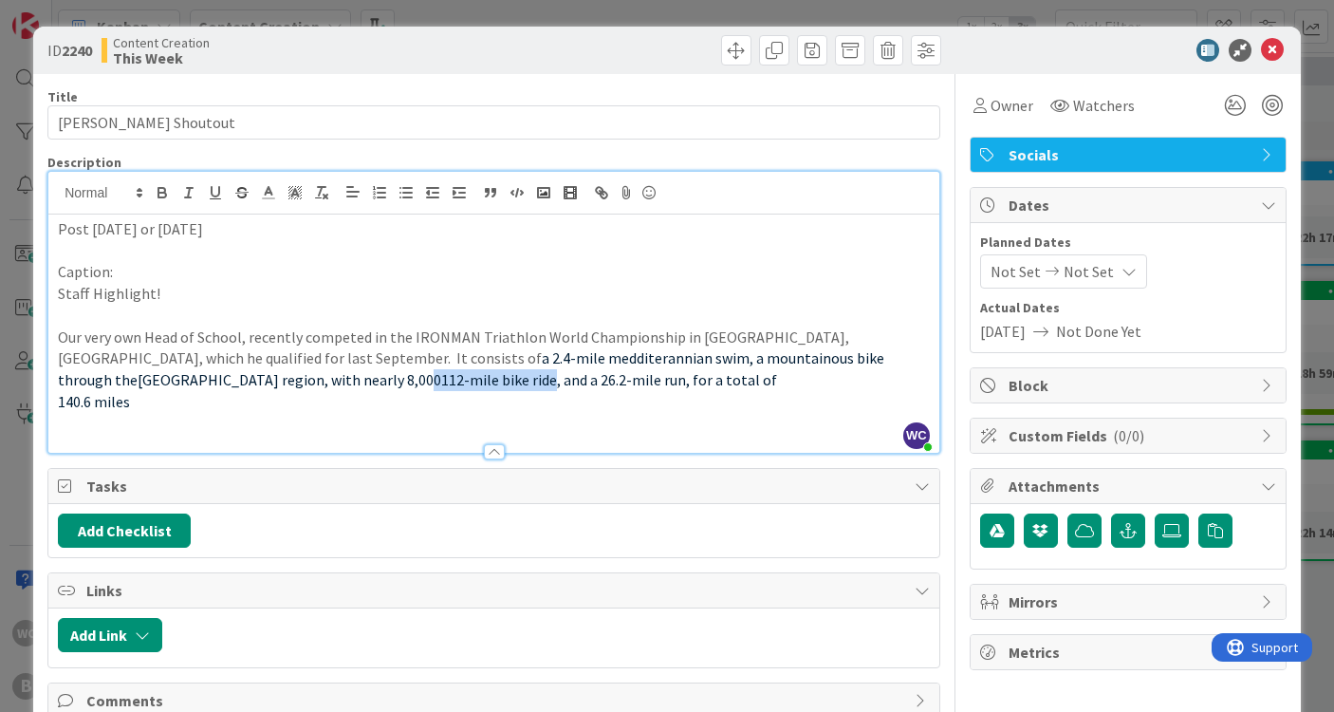
copy p "112-mile bike ride"
click at [550, 378] on span "112-mile bike ride, and a 26.2-mile run, for a total of" at bounding box center [718, 379] width 336 height 19
drag, startPoint x: 270, startPoint y: 375, endPoint x: 158, endPoint y: 378, distance: 112.0
click at [550, 378] on span "112-mile bike ride, and a 26.2-mile run, for a total of" at bounding box center [718, 379] width 336 height 19
copy p "112-mile bike ride"
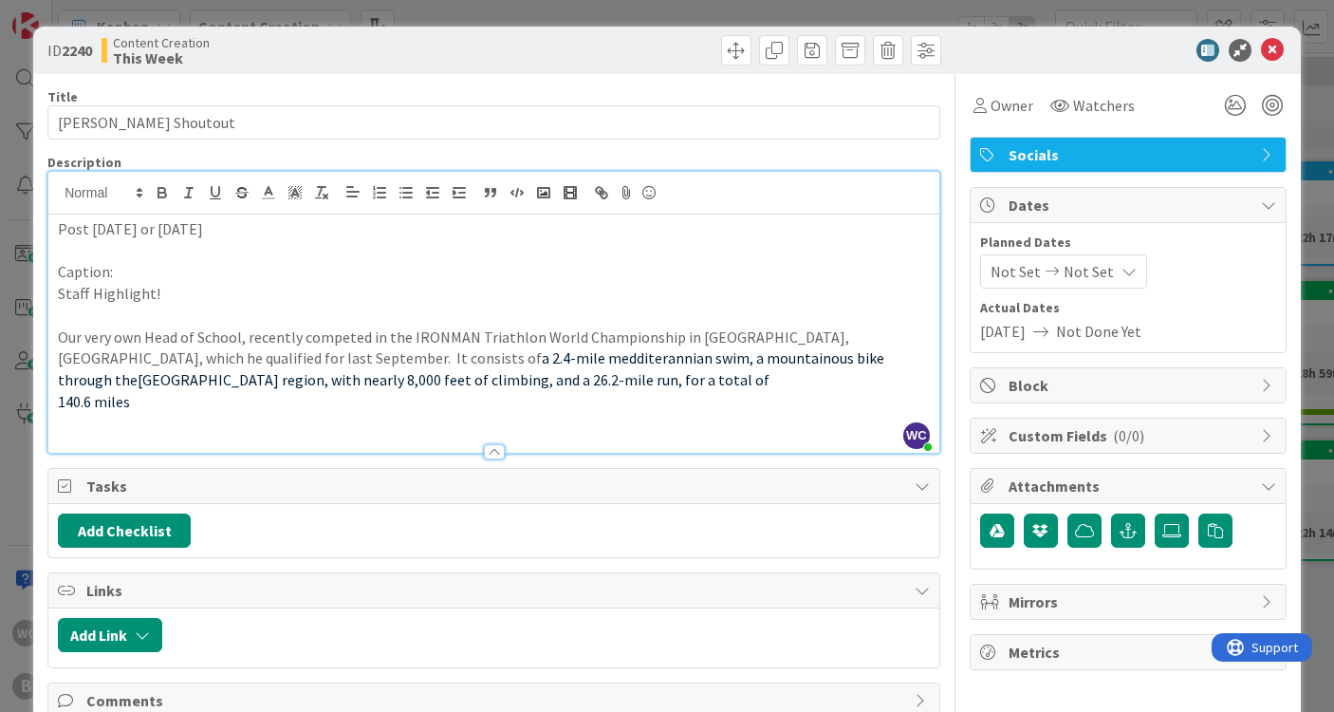
click at [568, 353] on span "a 2.4-mile medditerannian swim, a mountainous bike through the" at bounding box center [472, 368] width 829 height 41
drag, startPoint x: 461, startPoint y: 374, endPoint x: 412, endPoint y: 374, distance: 49.4
click at [412, 374] on p "Our very own Head of School, recently competed in the IRONMAN Triathlon World C…" at bounding box center [494, 358] width 872 height 65
click at [502, 378] on p "Our very own Head of School, recently competed in the IRONMAN Triathlon World C…" at bounding box center [494, 358] width 872 height 65
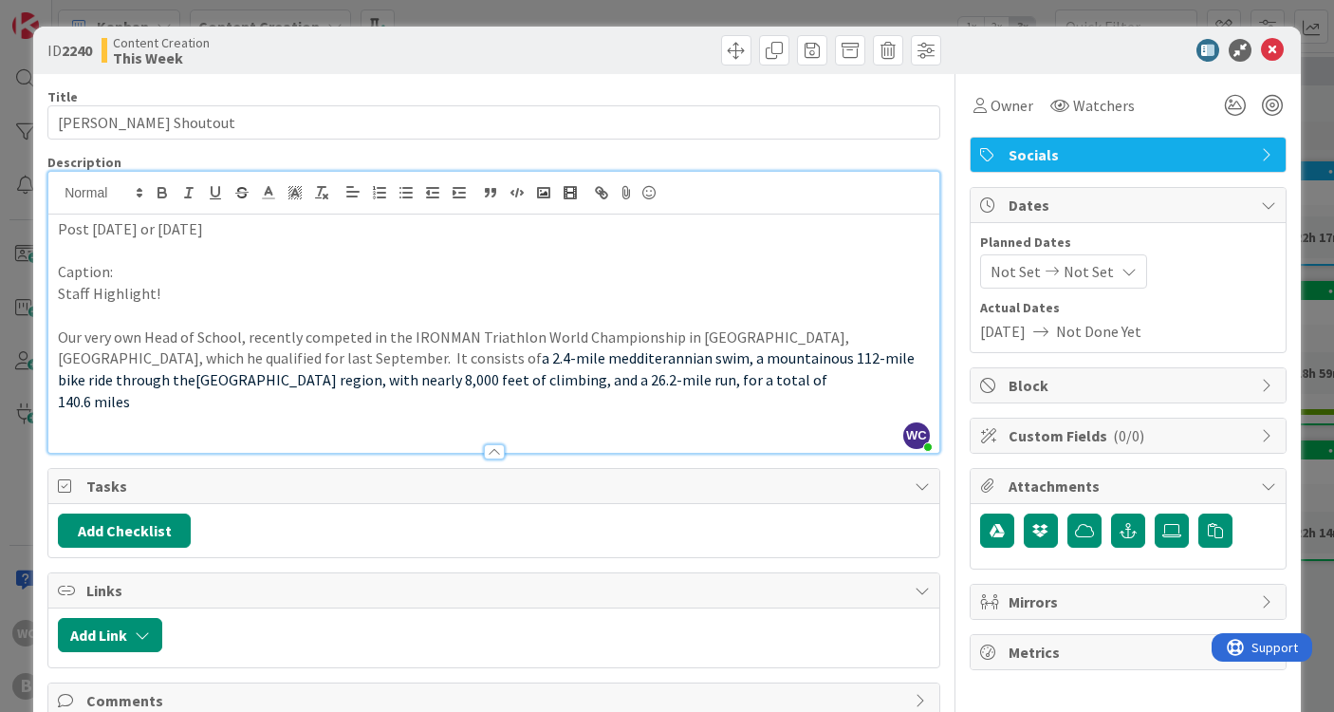
click at [56, 394] on div "Post [DATE] or [DATE] Caption: Staff Highlight! Our very own Head of School, re…" at bounding box center [493, 333] width 891 height 238
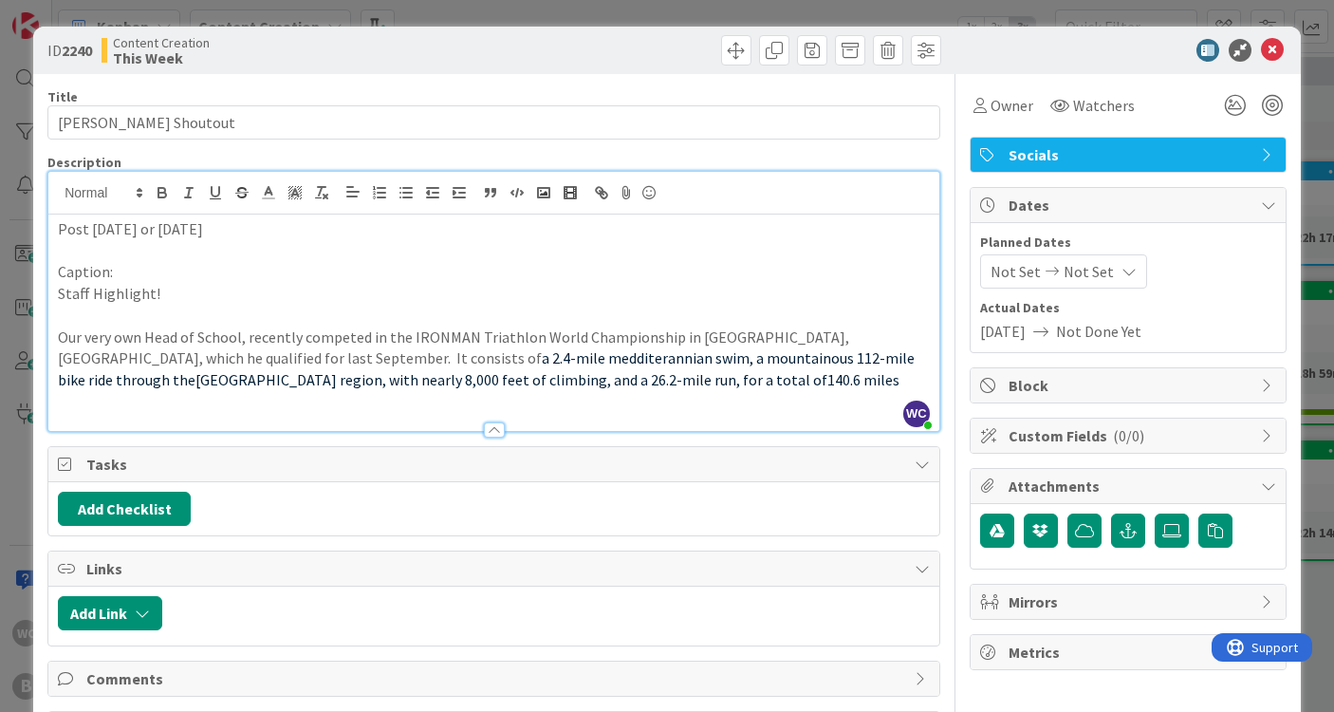
click at [607, 379] on span ", and a 26.2-mile run, for a total of" at bounding box center [717, 379] width 220 height 19
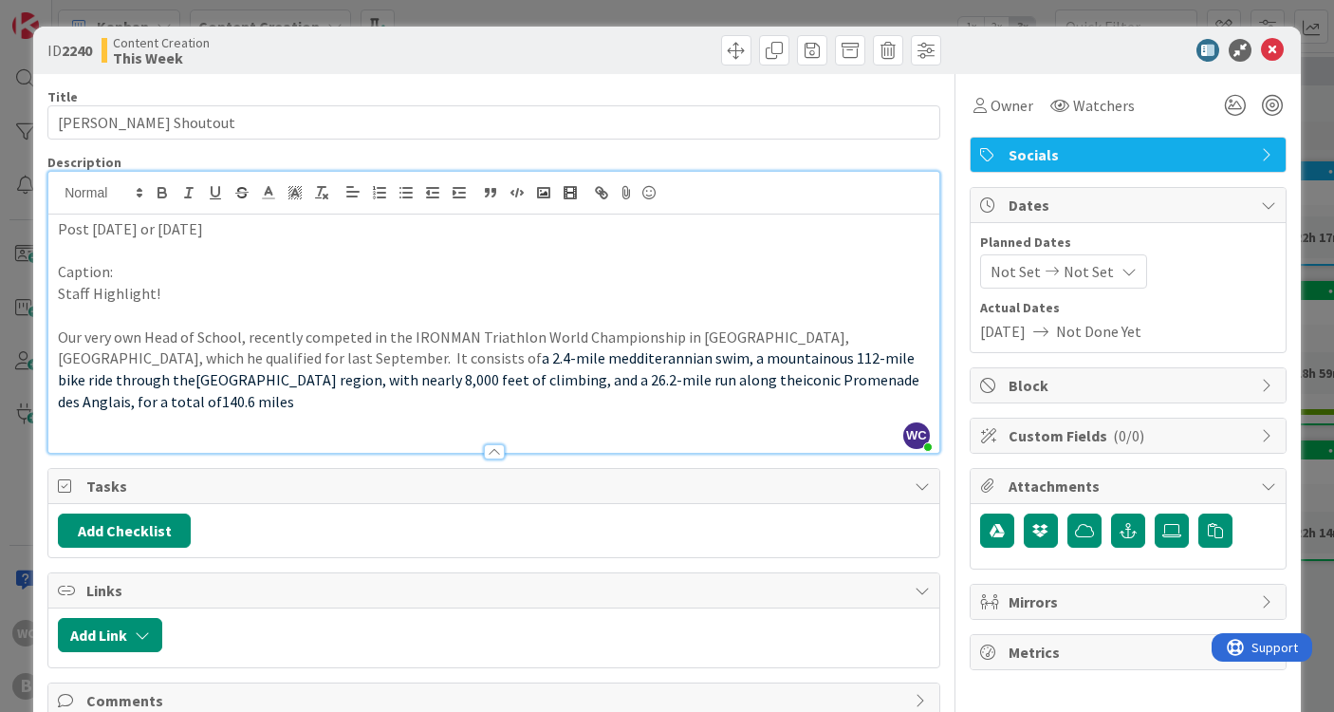
click at [294, 392] on span "140.6 miles" at bounding box center [258, 401] width 72 height 19
click at [797, 373] on p "Our very own Head of School, recently competed in the IRONMAN Triathlon World C…" at bounding box center [494, 369] width 872 height 86
click at [607, 376] on span ", and a 26.2-mile run along the" at bounding box center [705, 379] width 196 height 19
click at [451, 375] on span ", and a full marathon; 26.2-mile run along the" at bounding box center [468, 390] width 821 height 41
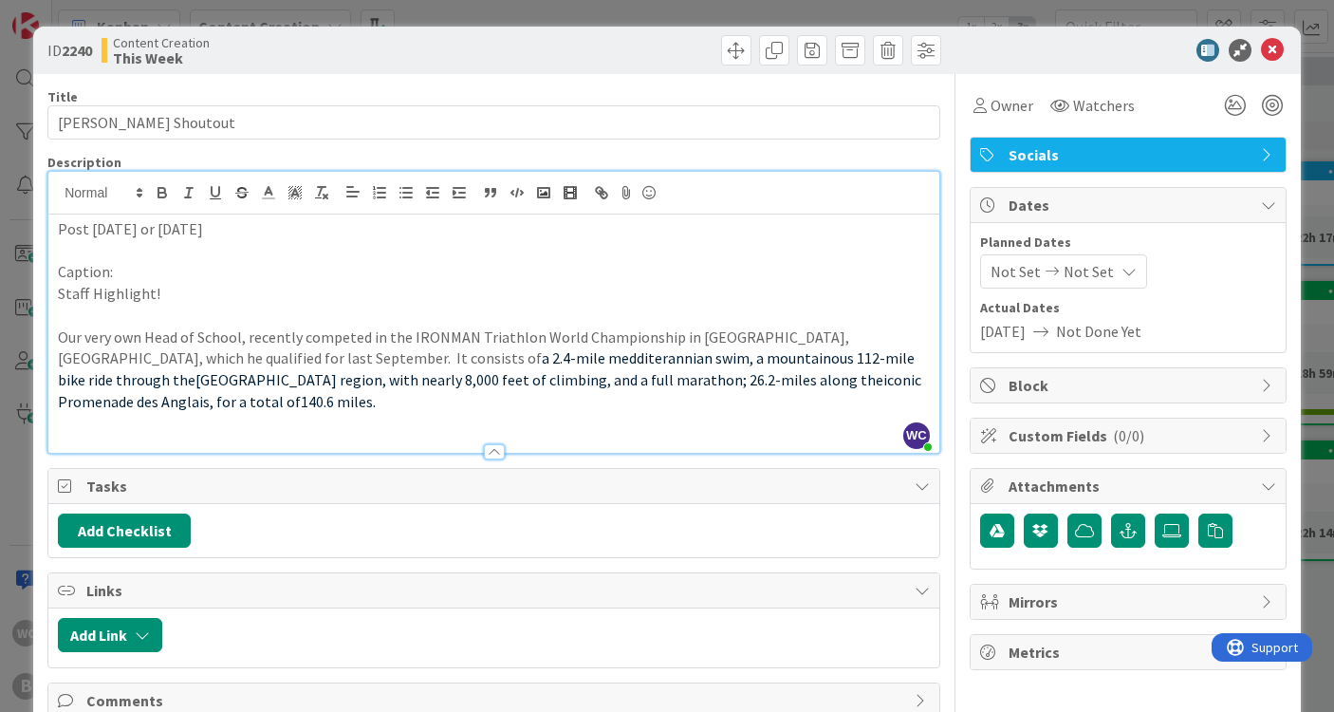
click at [607, 377] on span ", and a full marathon; 26.2-miles along the" at bounding box center [745, 379] width 276 height 19
click at [438, 412] on p at bounding box center [494, 423] width 872 height 22
click at [607, 371] on span ", and a full marathon–26.2-miles along the" at bounding box center [745, 379] width 277 height 19
click at [866, 367] on p "Our very own Head of School, recently competed in the IRONMAN Triathlon World C…" at bounding box center [494, 369] width 872 height 86
click at [222, 357] on p "Our very own Head of School, recently competed in the IRONMAN Triathlon World C…" at bounding box center [494, 369] width 872 height 86
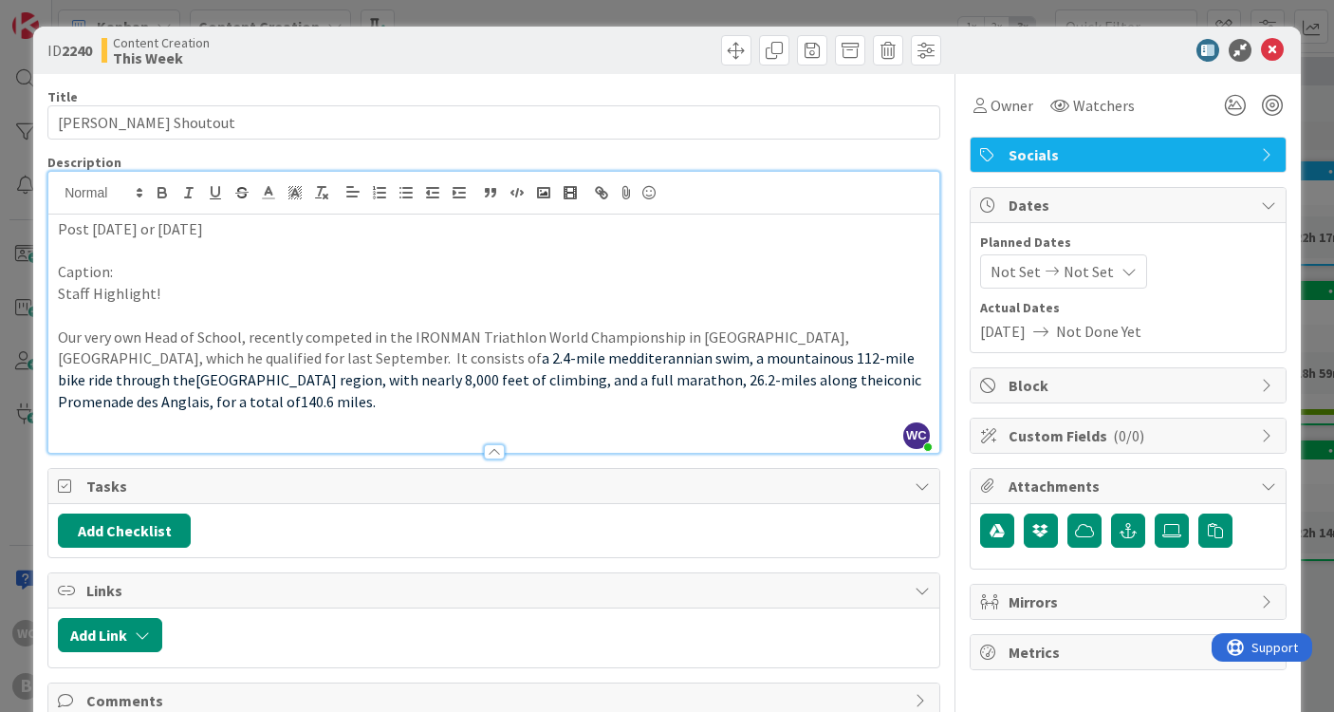
click at [225, 357] on p "Our very own Head of School, recently competed in the IRONMAN Triathlon World C…" at bounding box center [494, 369] width 872 height 86
click at [505, 412] on p at bounding box center [494, 423] width 872 height 22
click at [607, 370] on span "[GEOGRAPHIC_DATA] region, with nearly 8,000 feet of climbing" at bounding box center [402, 379] width 412 height 19
click at [872, 378] on p "Our very own Head of School, recently competed in the IRONMAN Triathlon World C…" at bounding box center [494, 369] width 872 height 86
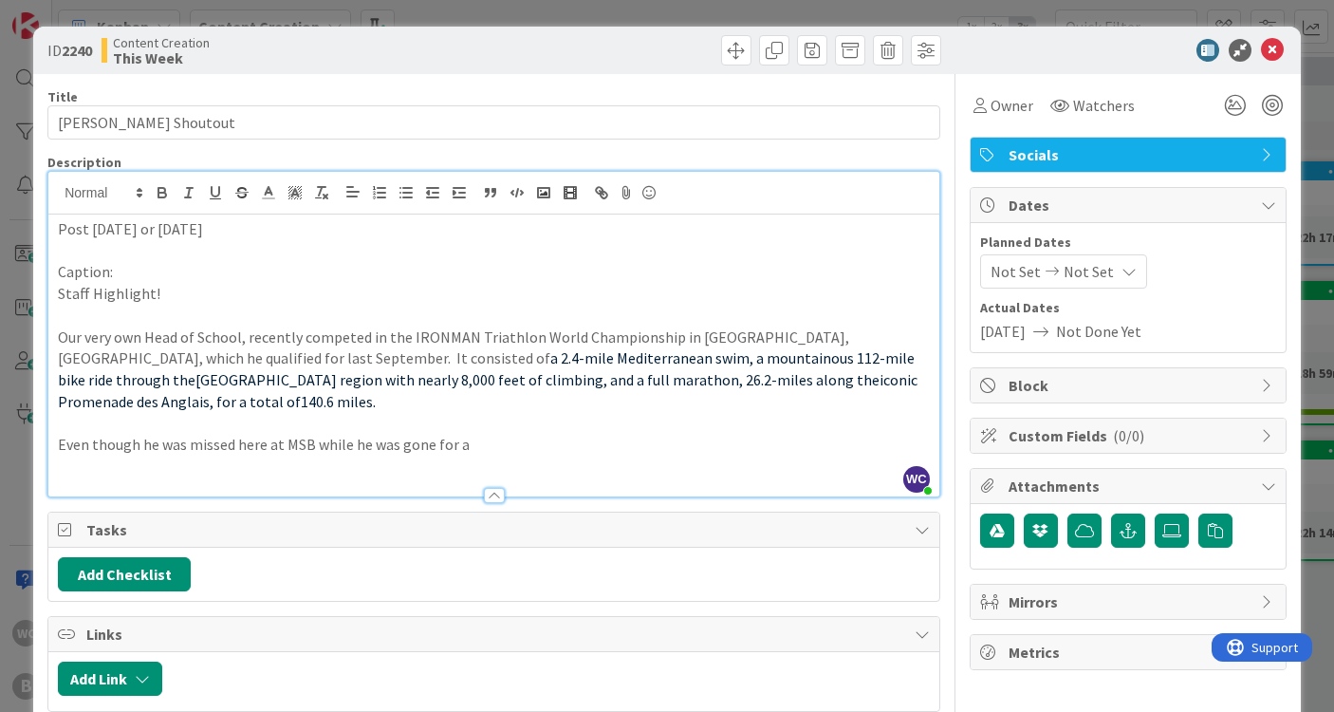
drag, startPoint x: 474, startPoint y: 418, endPoint x: 431, endPoint y: 415, distance: 42.8
click at [431, 434] on p "Even though he was missed here at MSB while he was gone for a" at bounding box center [494, 445] width 872 height 22
click at [54, 413] on div "Post [DATE] or [DATE] Caption: Staff Highlight! Our very own Head of School, re…" at bounding box center [493, 355] width 891 height 282
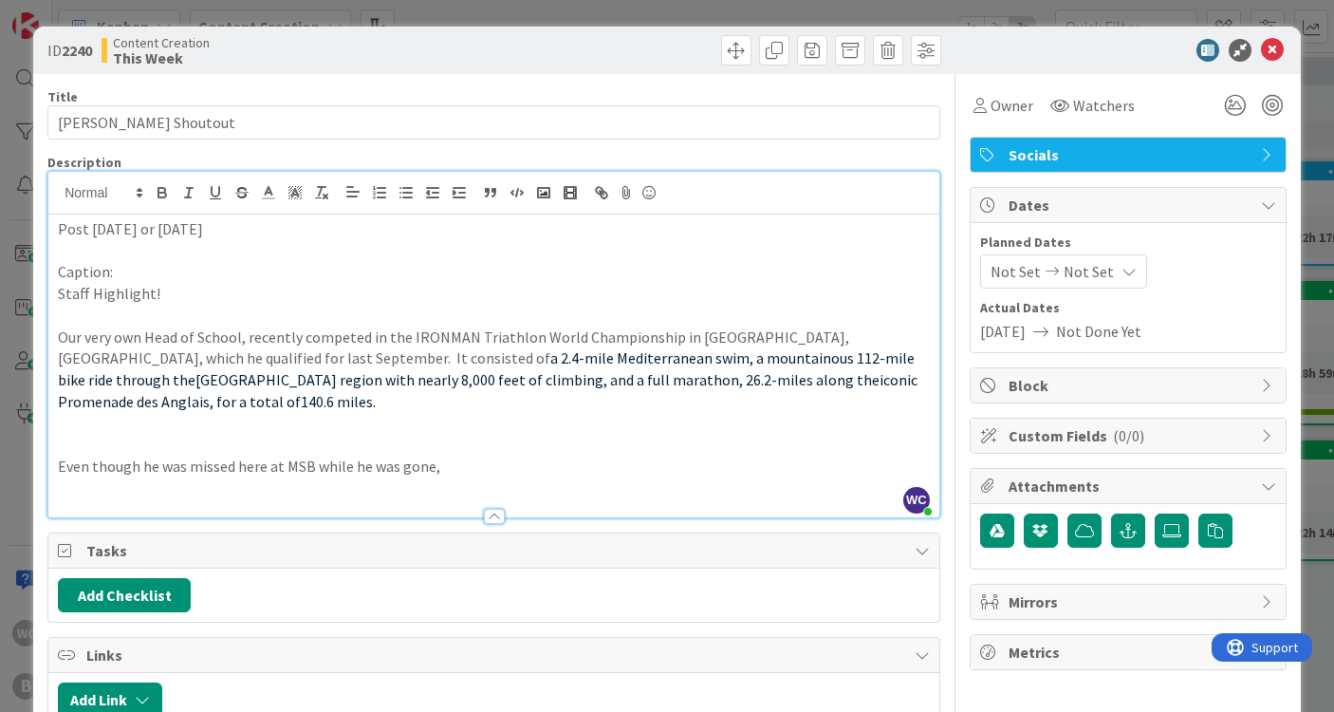
click at [54, 413] on div "Post [DATE] or [DATE] Caption: Staff Highlight! Our very own Head of School, re…" at bounding box center [493, 365] width 891 height 303
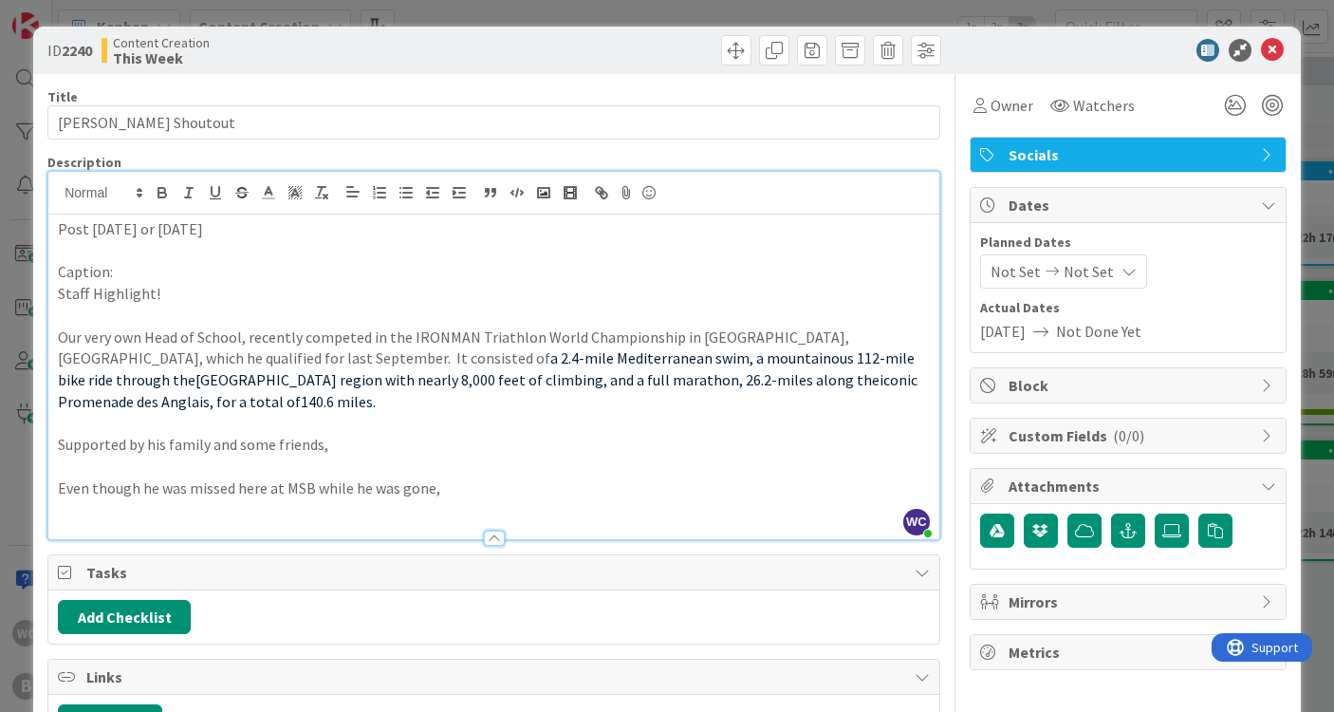
click at [350, 434] on p "Supported by his family and some friends," at bounding box center [494, 445] width 872 height 22
click at [263, 434] on p "Supported by his family and some friends," at bounding box center [494, 445] width 872 height 22
click at [324, 434] on p "Supported by his family and friends," at bounding box center [494, 445] width 872 height 22
click at [470, 477] on p "Even though he was missed here at MSB while he was gone," at bounding box center [494, 488] width 872 height 22
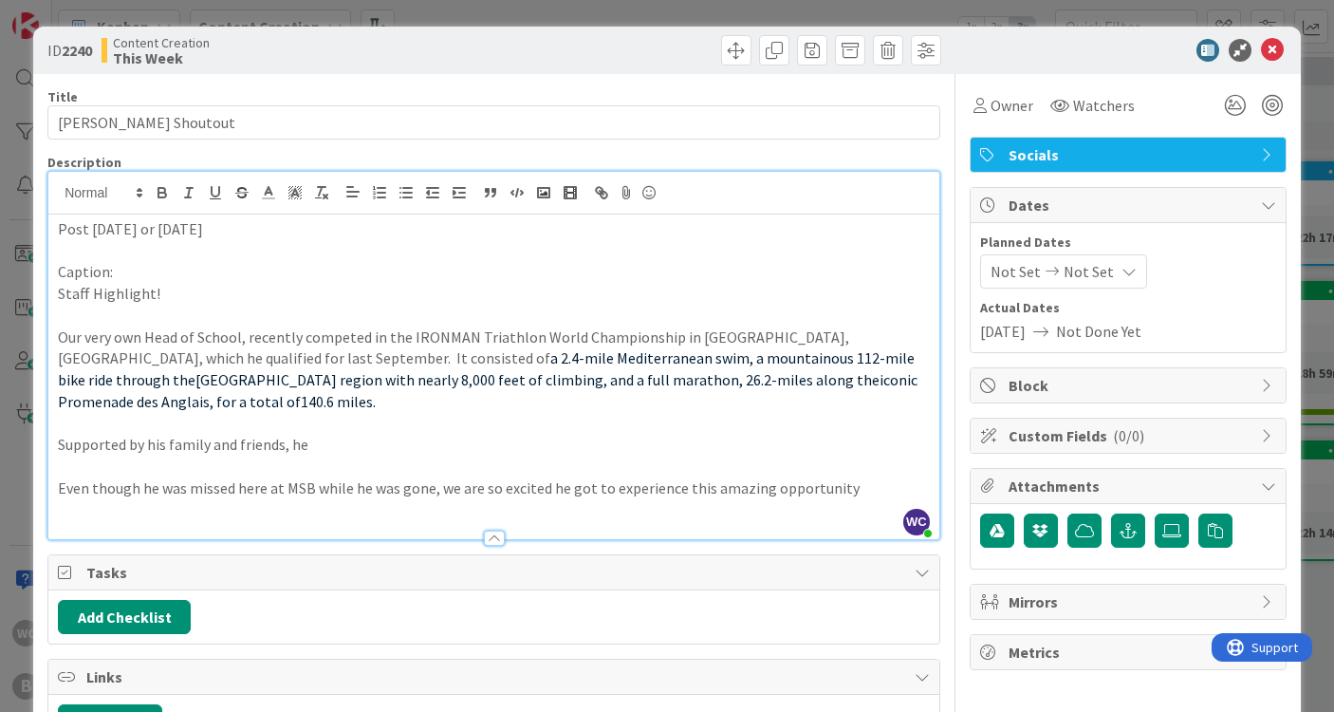
drag, startPoint x: 526, startPoint y: 296, endPoint x: 302, endPoint y: 418, distance: 254.8
click at [302, 418] on div "Post [DATE] or [DATE] Caption: Staff Highlight! Our very own Head of School, re…" at bounding box center [493, 376] width 891 height 325
click at [302, 434] on p "Supported by his family and friends, he" at bounding box center [494, 445] width 872 height 22
drag, startPoint x: 313, startPoint y: 419, endPoint x: 59, endPoint y: 413, distance: 254.4
click at [59, 434] on p "Supported by his family and friends, he" at bounding box center [494, 445] width 872 height 22
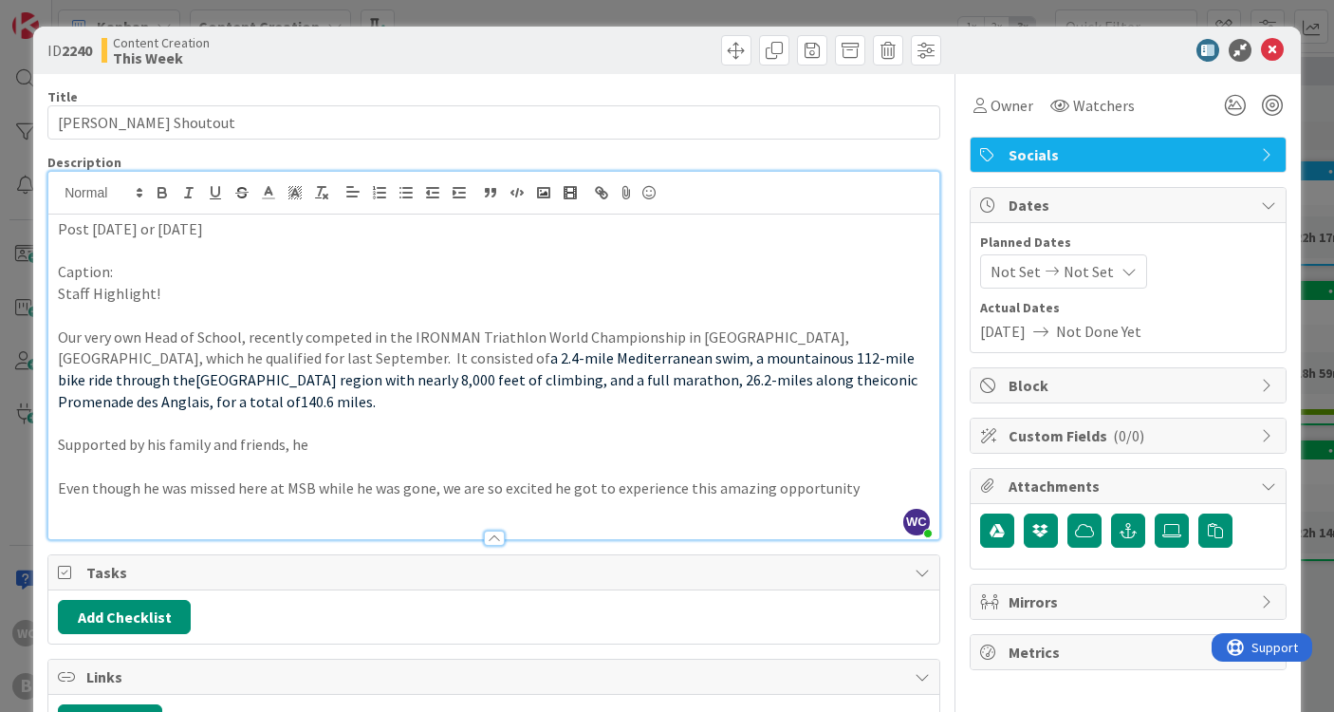
copy p "Supported by his family and friends, he"
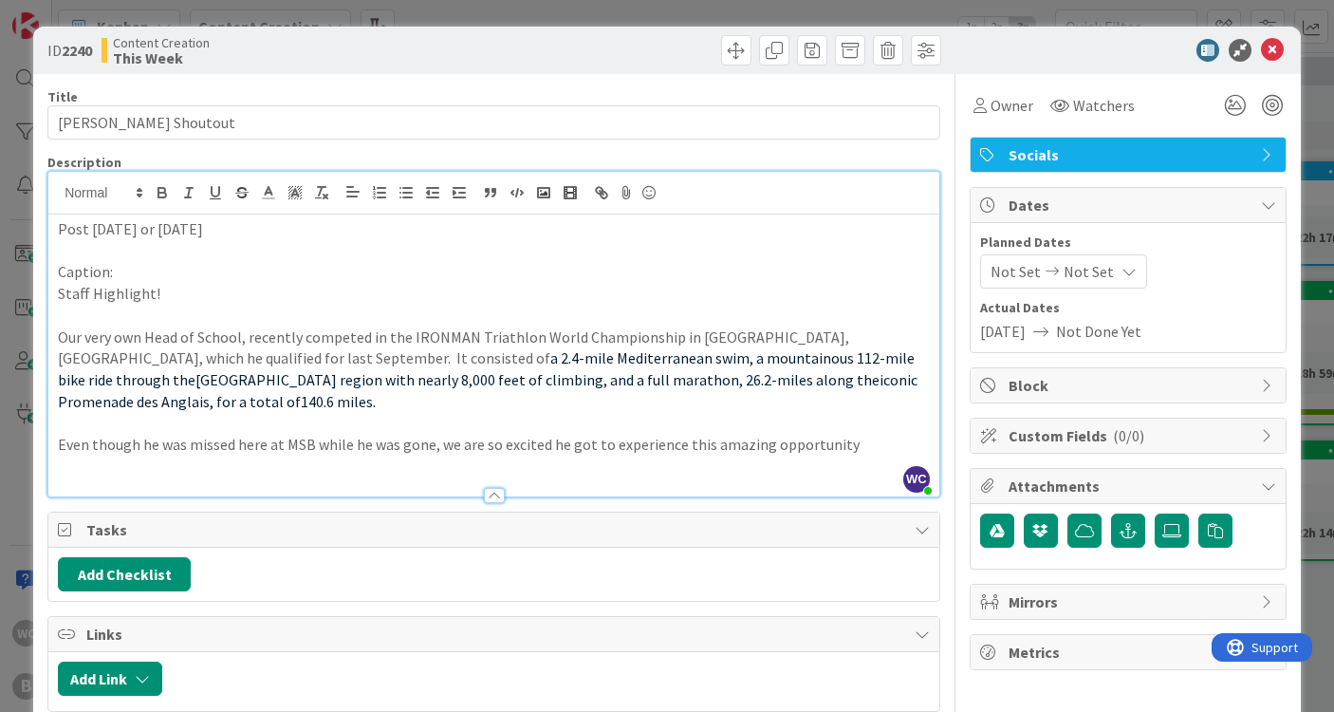
click at [854, 434] on p "Even though he was missed here at MSB while he was gone, we are so excited he g…" at bounding box center [494, 445] width 872 height 22
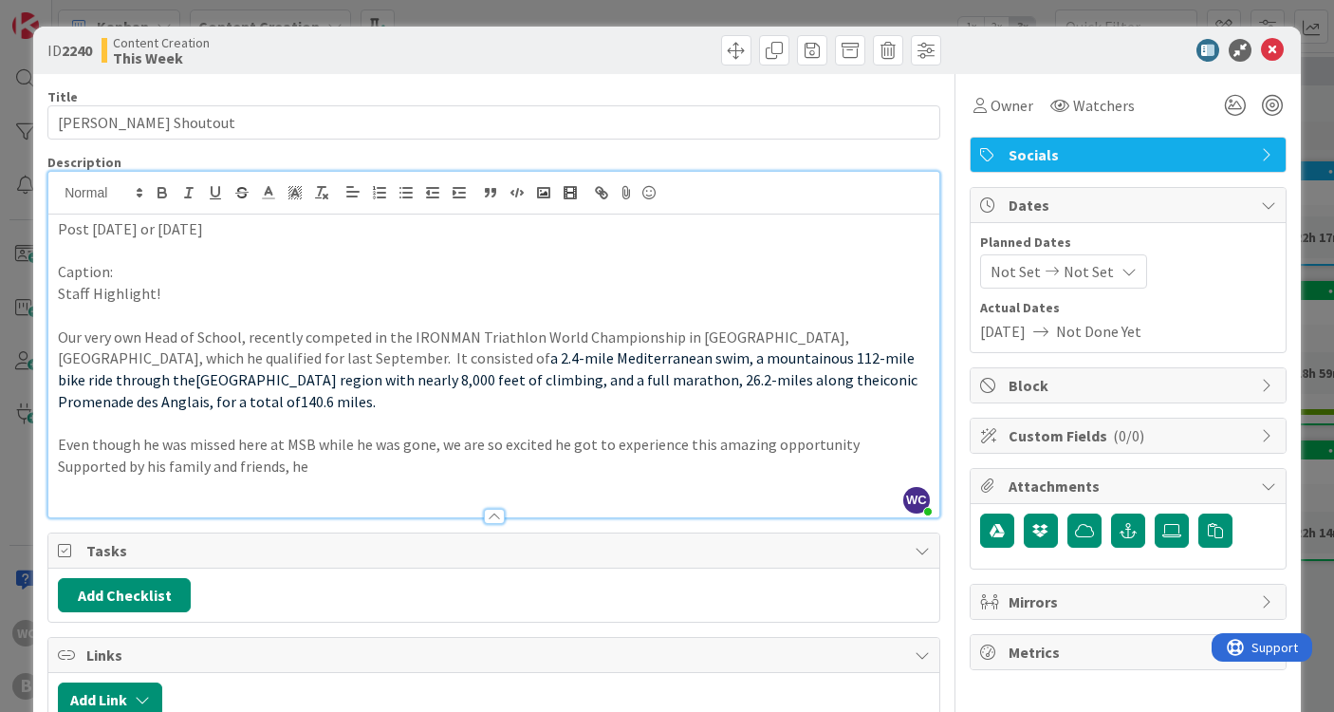
click at [846, 434] on p "Even though he was missed here at MSB while he was gone, we are so excited he g…" at bounding box center [494, 455] width 872 height 43
click at [836, 434] on p "Even though he was missed here at MSB while he was gone, we are so excited he g…" at bounding box center [494, 455] width 872 height 43
click at [249, 434] on p "Even though he was missed here at MSB while he was gone, we are so excited he g…" at bounding box center [494, 455] width 872 height 43
click at [408, 440] on p "Even though he was missed here at MSB while he was gone, we are so excited he g…" at bounding box center [494, 455] width 872 height 43
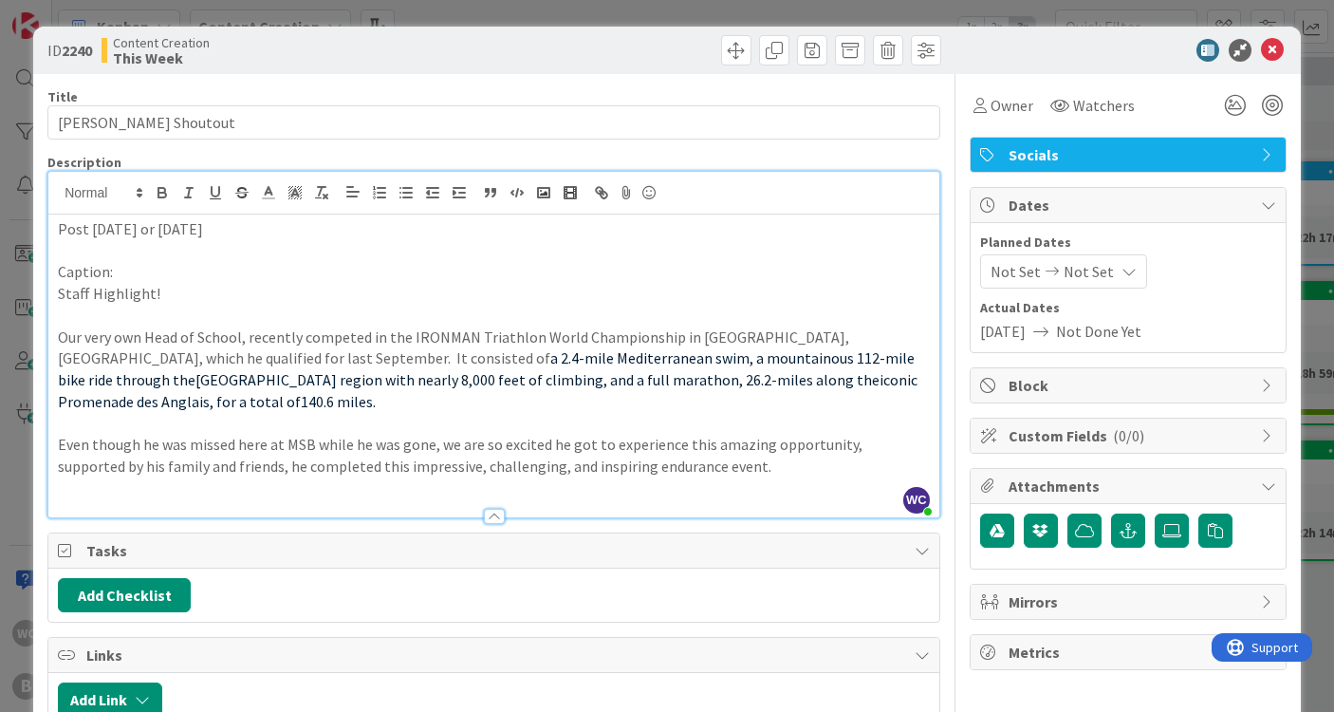
click at [114, 269] on p "Caption:" at bounding box center [494, 272] width 872 height 22
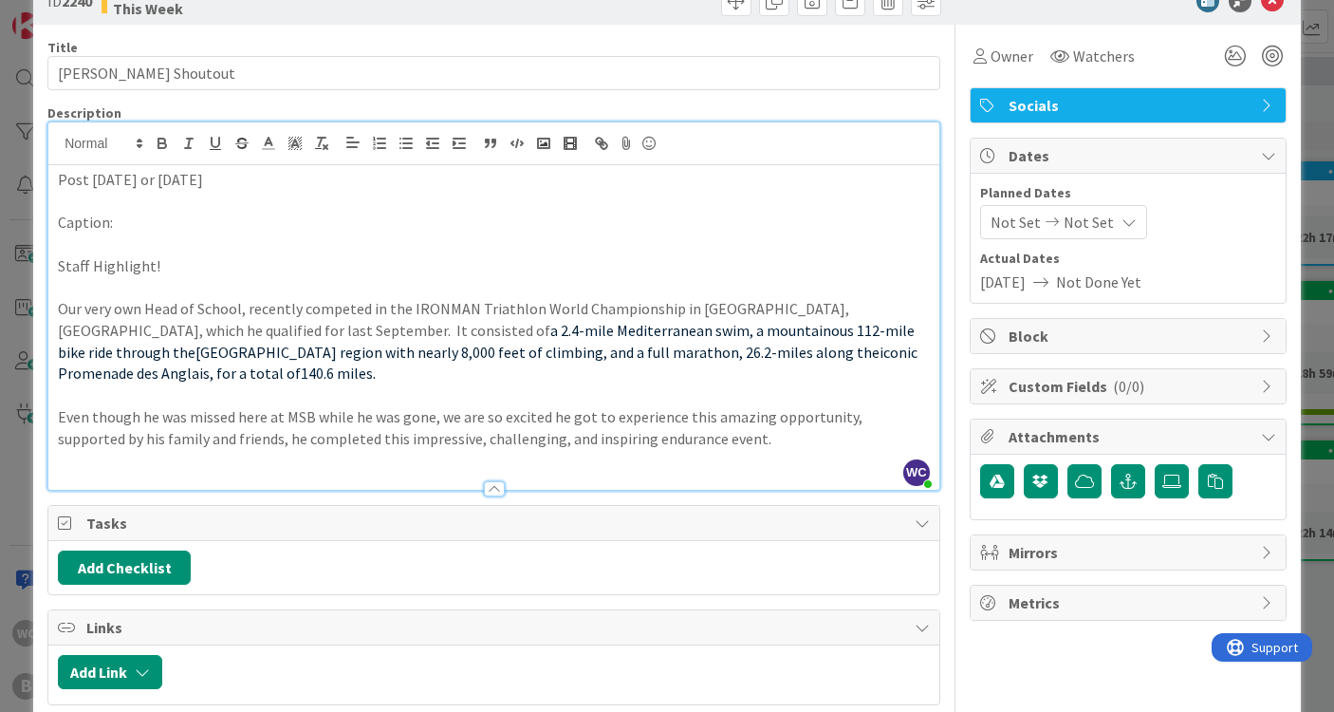
scroll to position [52, 0]
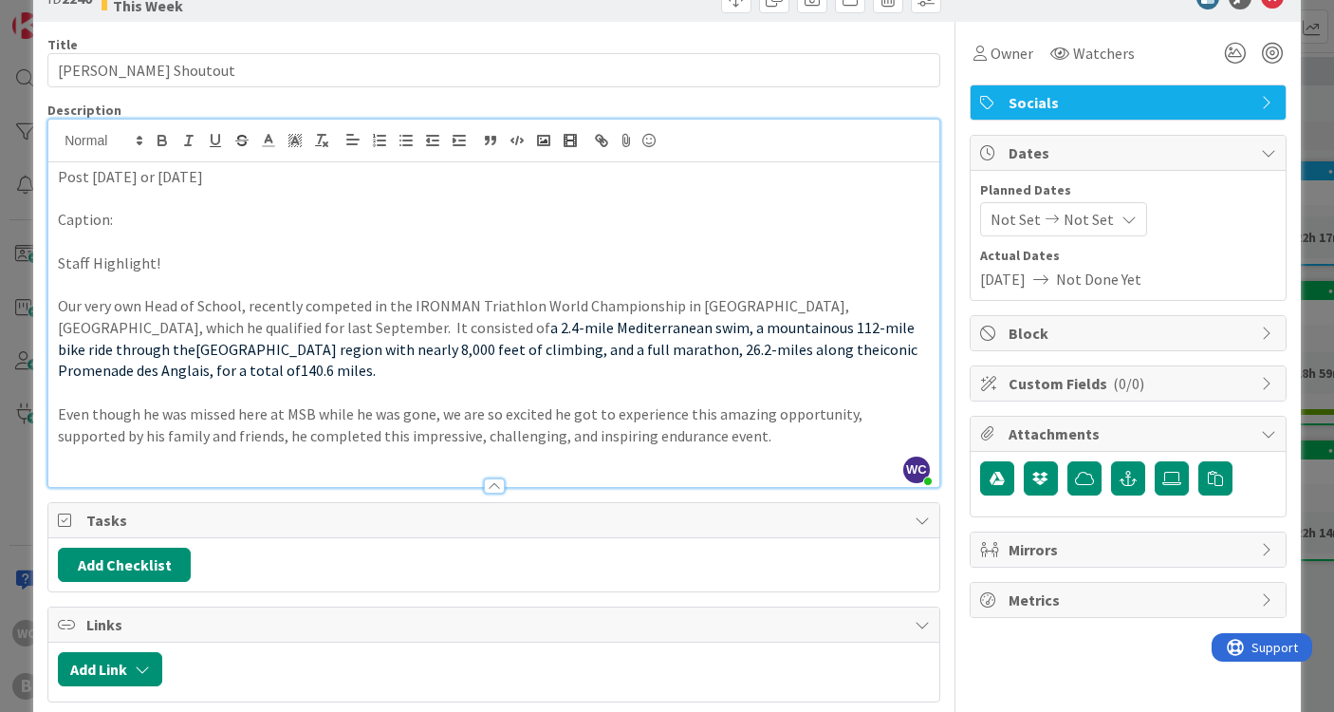
click at [249, 301] on p "Our very own Head of School, recently competed in the IRONMAN Triathlon World C…" at bounding box center [494, 338] width 872 height 86
click at [301, 344] on span ", and a full marathon, 26.2-miles along the" at bounding box center [493, 360] width 870 height 41
click at [926, 345] on p "Our very own Head of School, [PERSON_NAME], recently competed in the IRONMAN Tr…" at bounding box center [494, 338] width 872 height 86
click at [842, 403] on p "Even though he was missed here at MSB while he was gone, we are so excited he g…" at bounding box center [494, 424] width 872 height 43
click at [198, 408] on p "Even though he was missed here at MSB while he was gone, we are so excited he g…" at bounding box center [494, 424] width 872 height 43
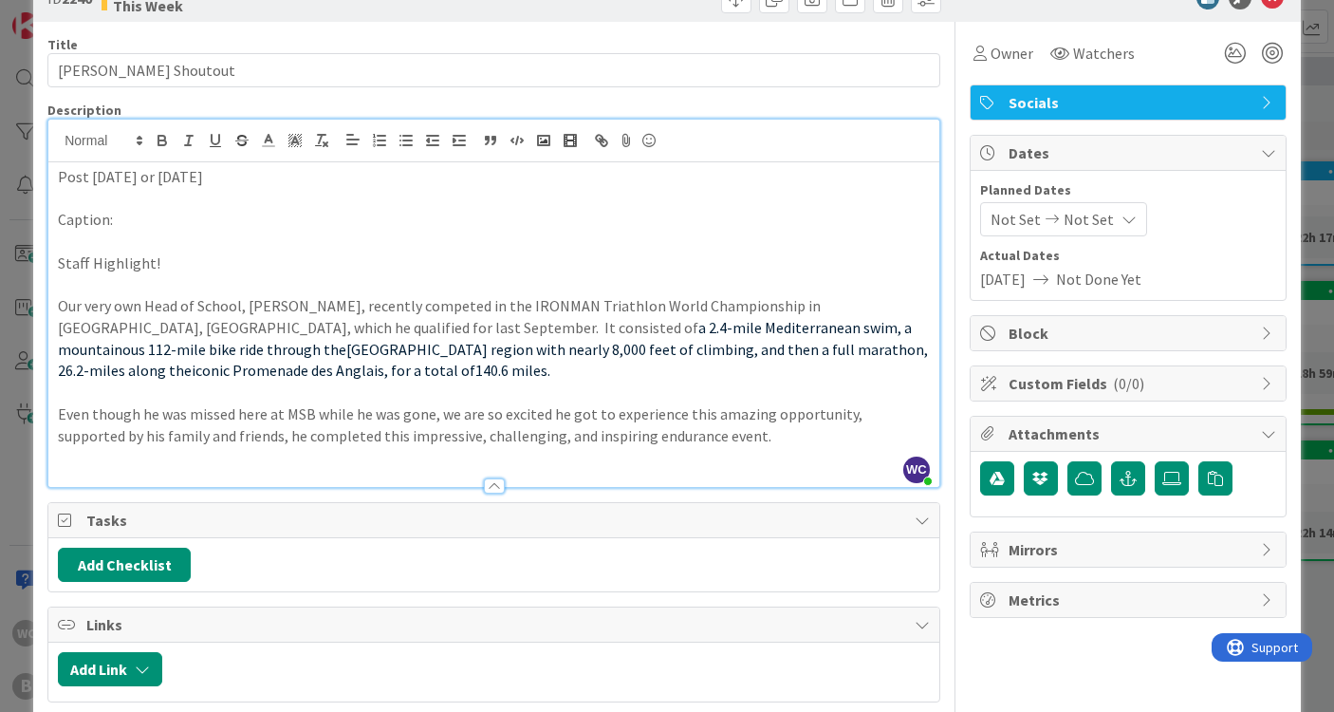
click at [842, 403] on p "Even though he was missed here at MSB while he was gone, we are so excited he g…" at bounding box center [494, 424] width 872 height 43
click at [851, 403] on p "Even though he was missed here at MSB while he was gone, we are so excited he g…" at bounding box center [494, 424] width 872 height 43
click at [223, 405] on p "Even though he was missed here at MSB while he was gone, we are so excited he g…" at bounding box center [494, 424] width 872 height 43
drag, startPoint x: 218, startPoint y: 405, endPoint x: 305, endPoint y: 410, distance: 86.5
click at [305, 410] on p "Even though he was missed here at MSB while he was gone, we are so excited he g…" at bounding box center [494, 424] width 872 height 43
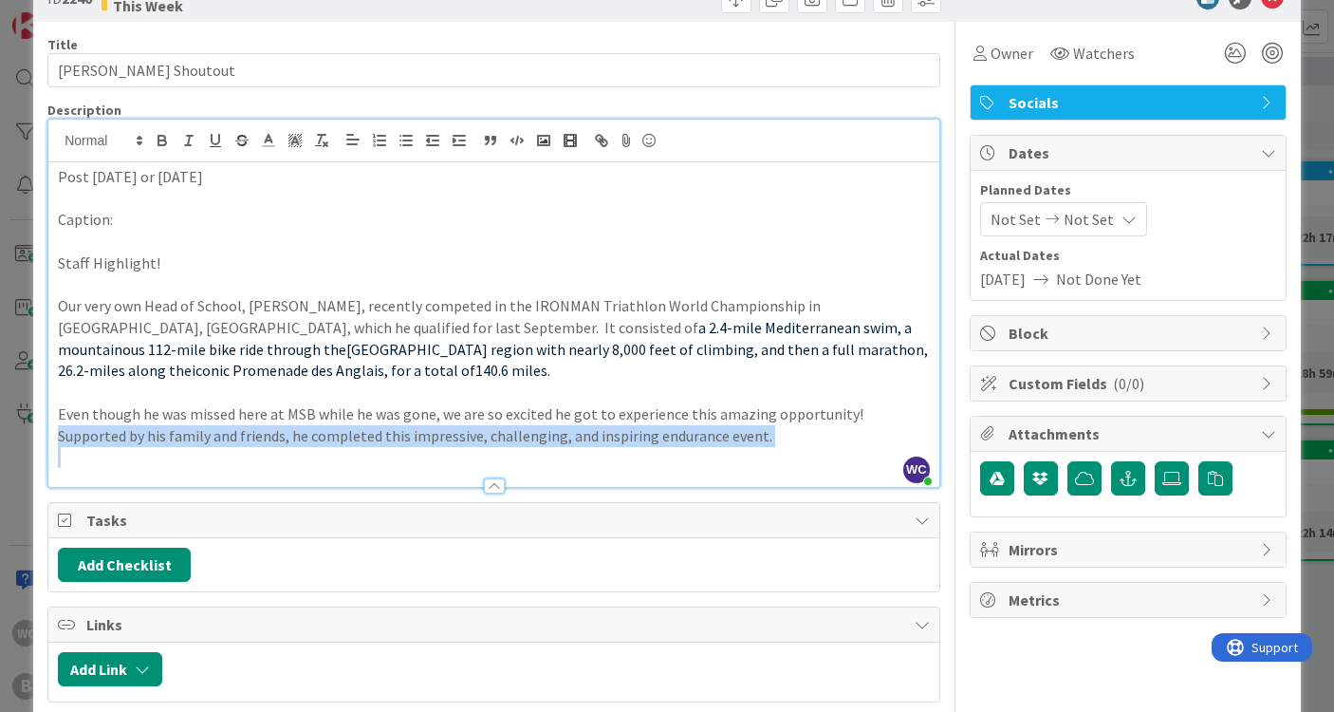
drag, startPoint x: 844, startPoint y: 382, endPoint x: 720, endPoint y: 421, distance: 129.4
click at [720, 421] on div "Post [DATE] or [DATE] Caption: Staff Highlight! Our very own Head of School, [P…" at bounding box center [493, 324] width 891 height 325
click at [705, 407] on p "Even though he was missed here at MSB while he was gone, we are so excited he g…" at bounding box center [494, 424] width 872 height 43
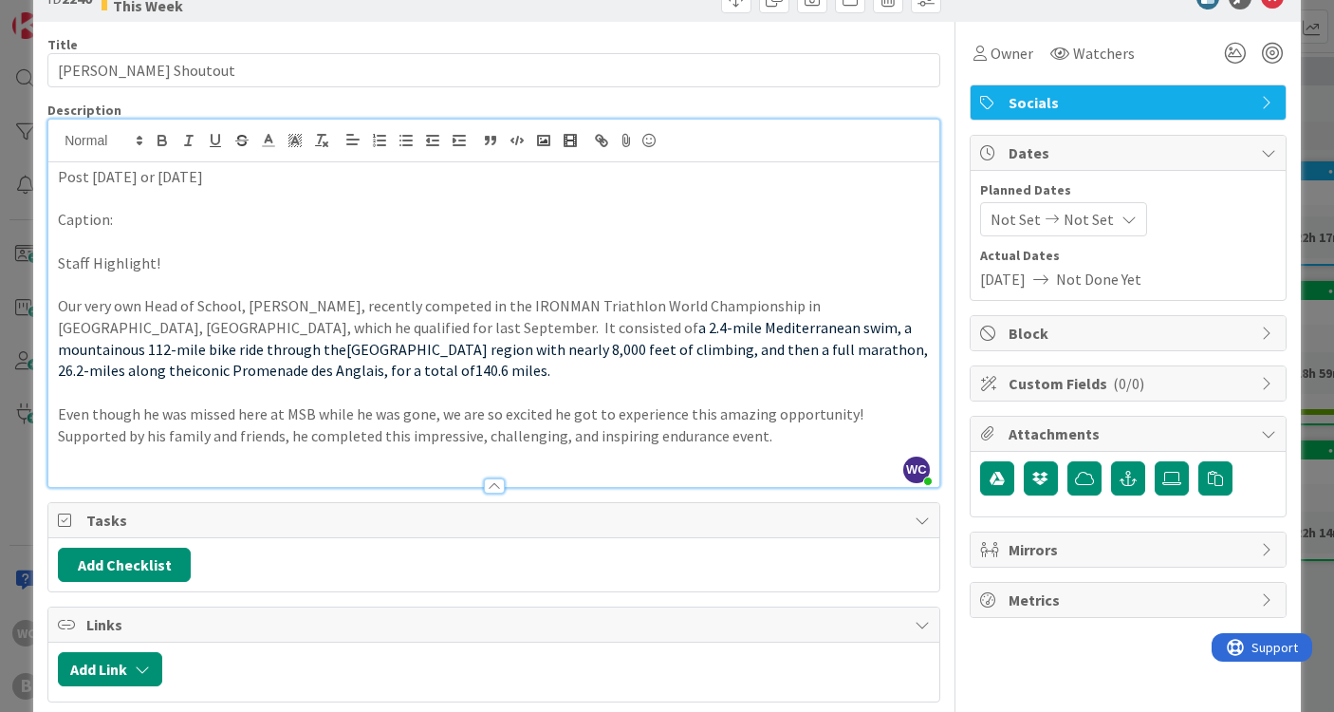
drag, startPoint x: 696, startPoint y: 407, endPoint x: 847, endPoint y: 389, distance: 152.0
click at [847, 403] on p "Even though he was missed here at MSB while he was gone, we are so excited he g…" at bounding box center [494, 424] width 872 height 43
copy p "Supported by his family and friends, he completed this impressive, challenging,…"
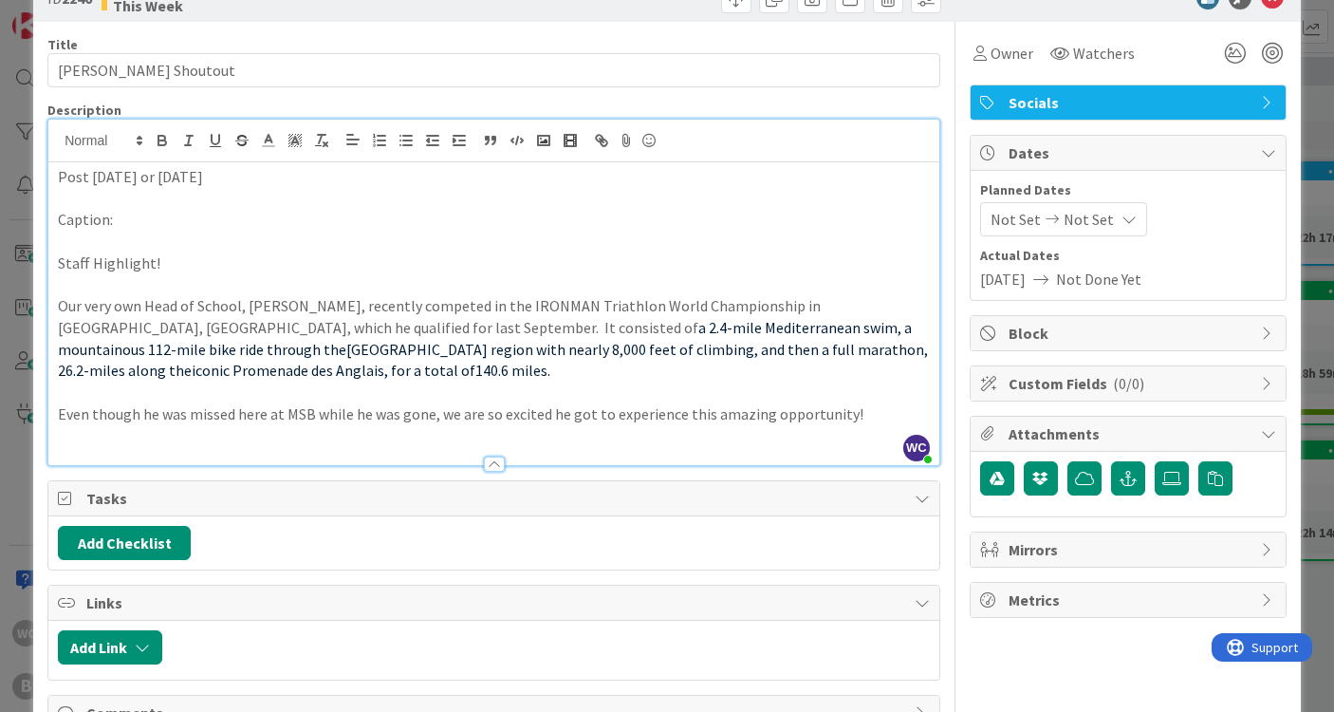
click at [56, 388] on div "Post [DATE] or [DATE] Caption: Staff Highlight! Our very own Head of School, [P…" at bounding box center [493, 313] width 891 height 303
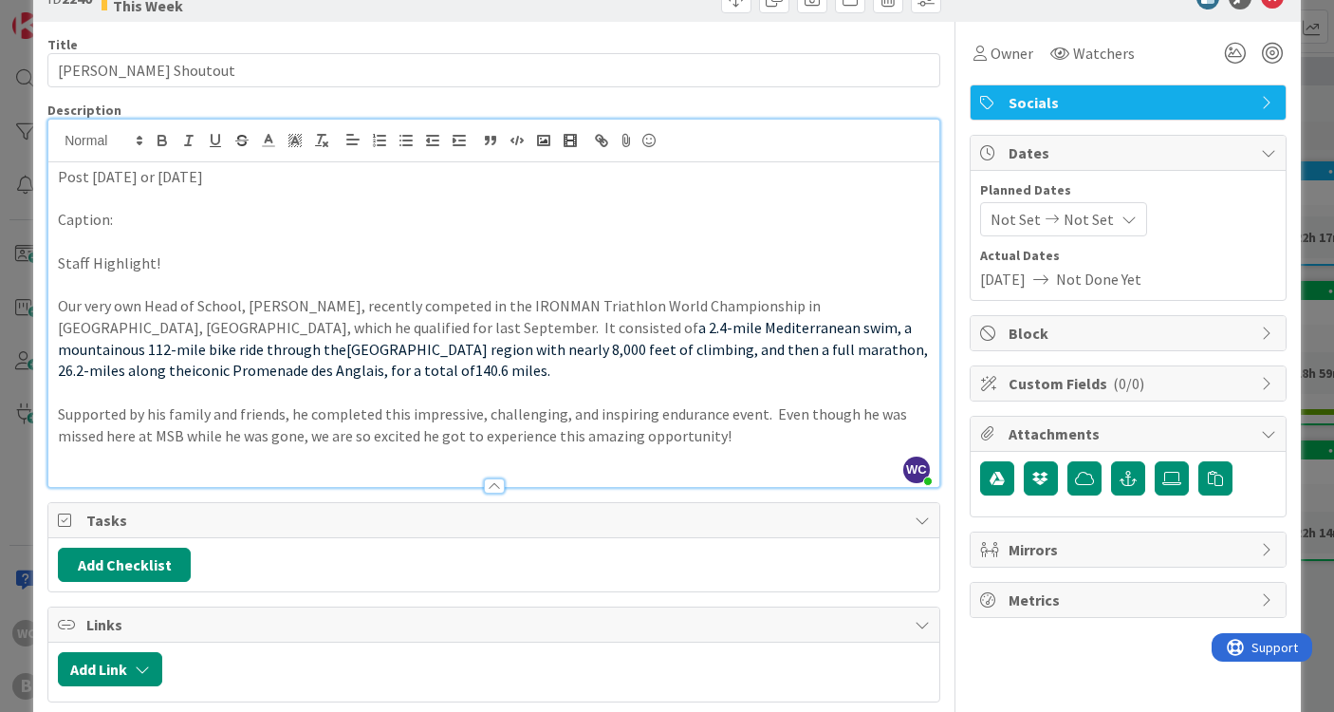
click at [288, 403] on p "Supported by his family and friends, he completed this impressive, challenging,…" at bounding box center [494, 424] width 872 height 43
click at [307, 403] on p "Supported by his family and friends, he completed this impressive, challenging,…" at bounding box center [494, 424] width 872 height 43
click at [310, 403] on p "Supported by his family and friends, he completed this impressive, challenging,…" at bounding box center [494, 424] width 872 height 43
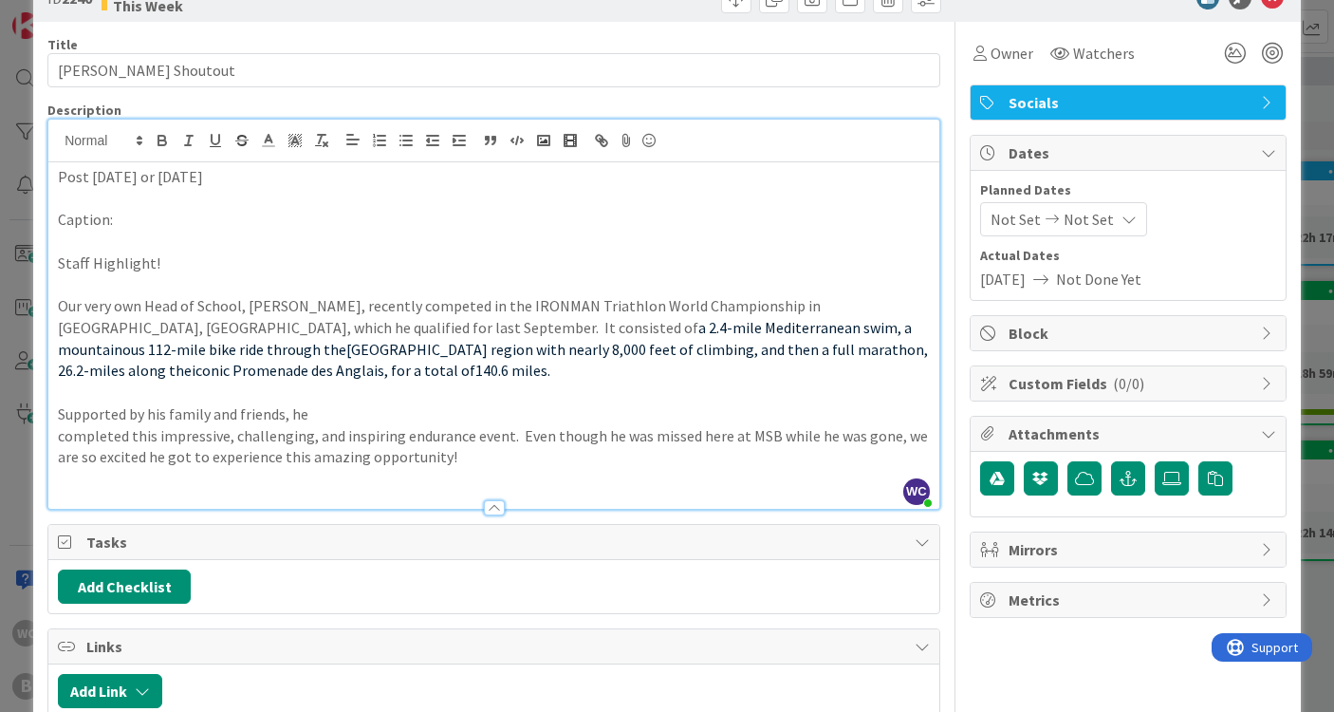
click at [350, 425] on p "completed this impressive, challenging, and inspiring endurance event. Even tho…" at bounding box center [494, 446] width 872 height 43
click at [340, 382] on p at bounding box center [494, 393] width 872 height 22
click at [316, 403] on p "Supported by his family and friends, he" at bounding box center [494, 414] width 872 height 22
click at [54, 405] on div "Post [DATE] or [DATE] Caption: Staff Highlight! Our very own Head of School, [P…" at bounding box center [493, 335] width 891 height 346
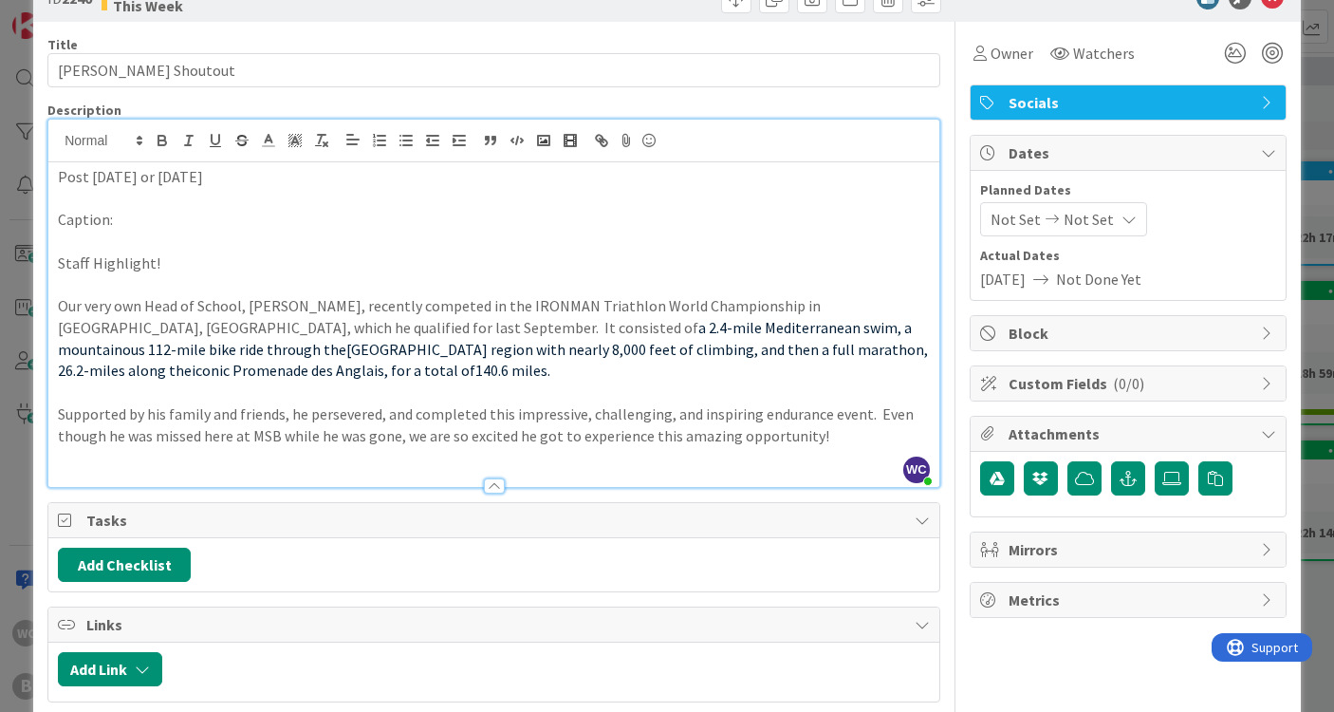
click at [415, 403] on p "Supported by his family and friends, he persevered, and completed this impressi…" at bounding box center [494, 424] width 872 height 43
drag, startPoint x: 510, startPoint y: 386, endPoint x: 746, endPoint y: 386, distance: 236.3
click at [746, 403] on p "Supported by his family and friends, he persevered, and completed this impressi…" at bounding box center [494, 424] width 872 height 43
drag, startPoint x: 284, startPoint y: 306, endPoint x: 244, endPoint y: 304, distance: 39.9
click at [244, 304] on p "Our very own Head of School, [PERSON_NAME], recently competed in the IRONMAN Tr…" at bounding box center [494, 338] width 872 height 86
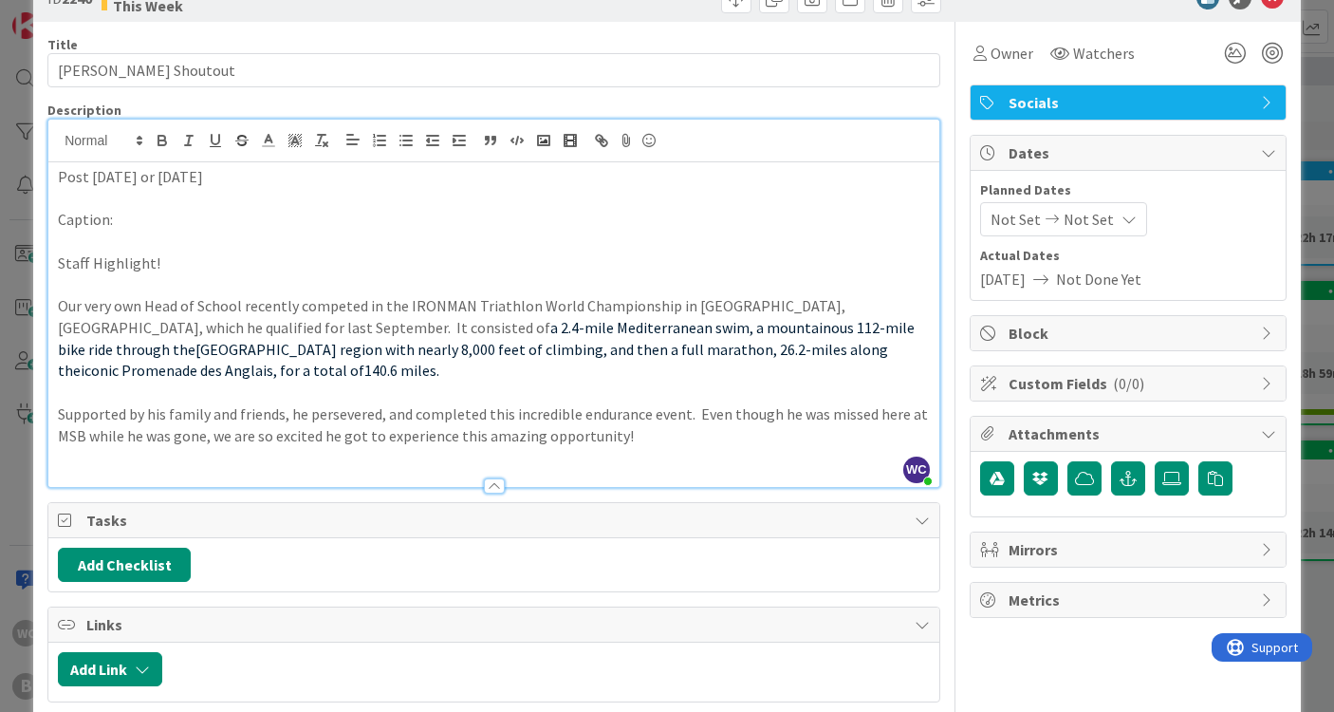
click at [365, 324] on span "a 2.4-mile Mediterranean swim, a mountainous 112-mile bike ride through the" at bounding box center [488, 338] width 860 height 41
click at [695, 403] on p "Supported by his family and friends, he persevered, and completed this incredib…" at bounding box center [494, 424] width 872 height 43
click at [683, 403] on p "Supported by his family and friends, he persevered, and completed this incredib…" at bounding box center [494, 424] width 872 height 43
click at [814, 410] on p "Supported by his family and friends, he persevered, and completed this incredib…" at bounding box center [494, 424] width 872 height 43
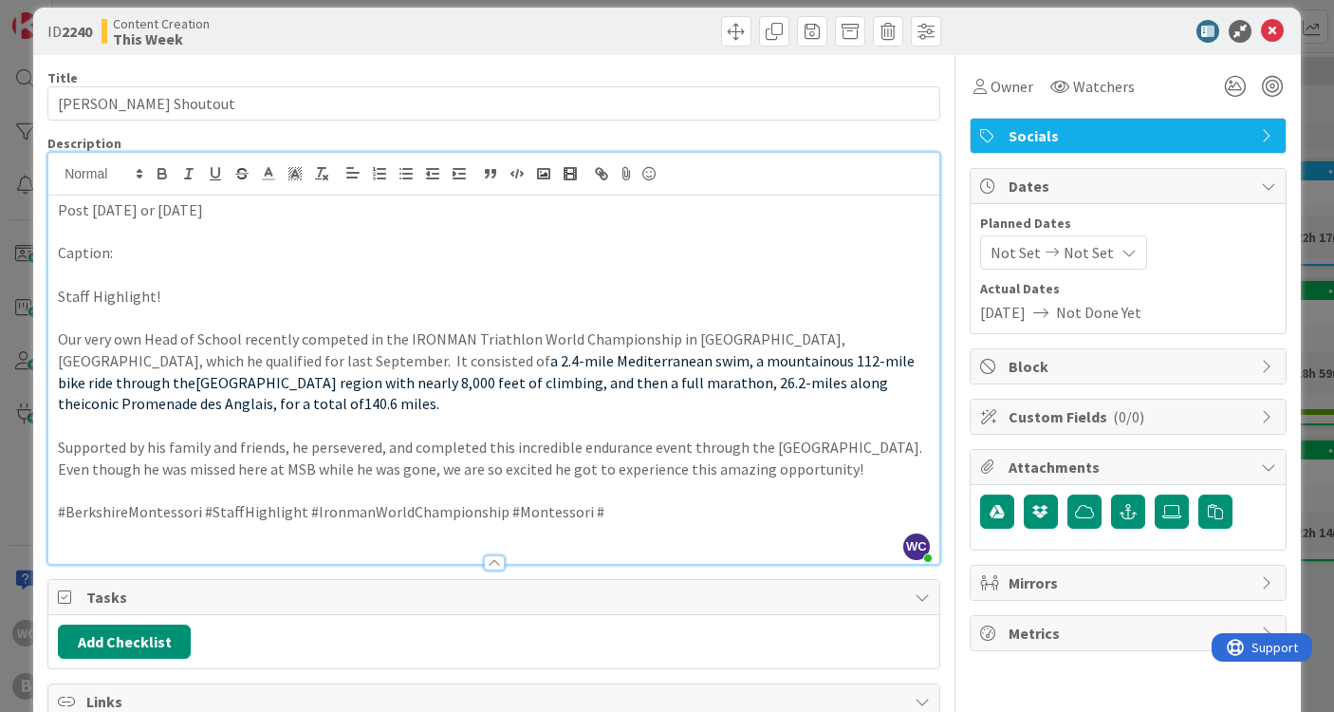
scroll to position [28, 0]
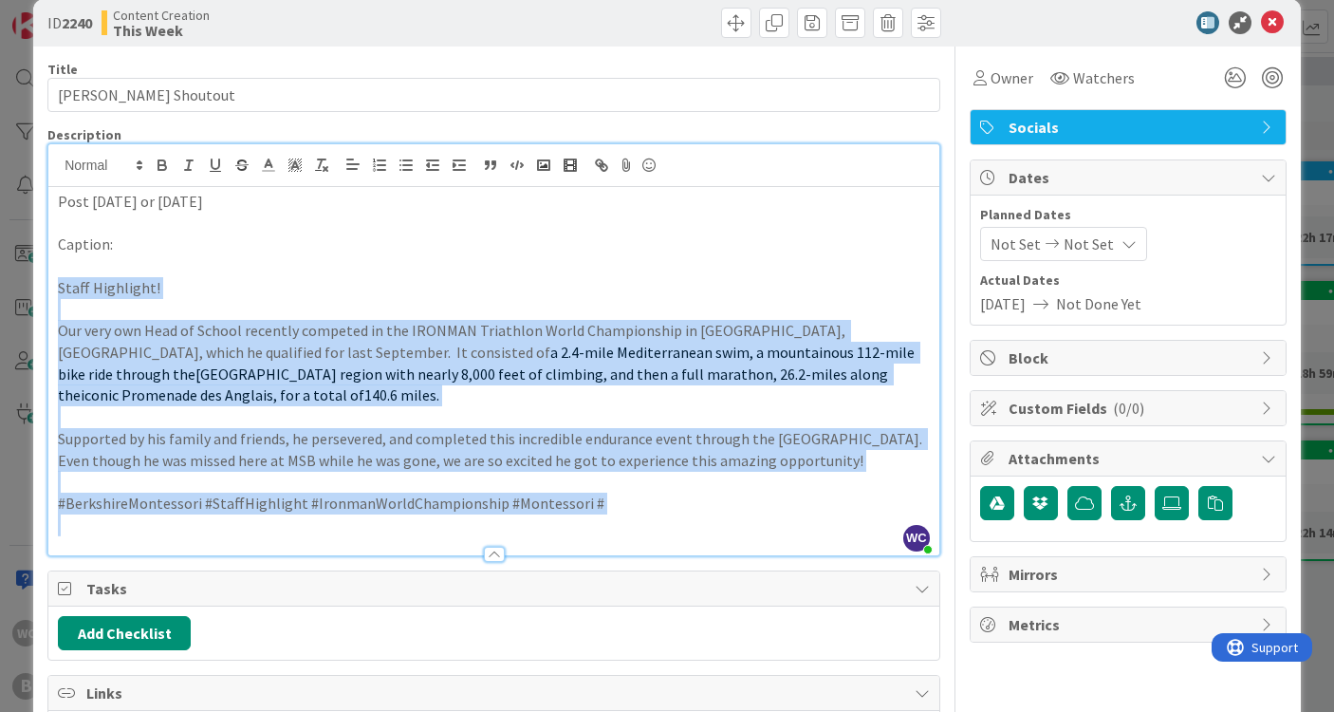
drag, startPoint x: 59, startPoint y: 287, endPoint x: 745, endPoint y: 534, distance: 729.5
click at [745, 534] on div "Title 22 / 128 [PERSON_NAME] Shoutout Description WC Willow Covendecker just jo…" at bounding box center [493, 459] width 893 height 825
copy div "Staff Highlight! Our very own Head of School recently competed in the IRONMAN T…"
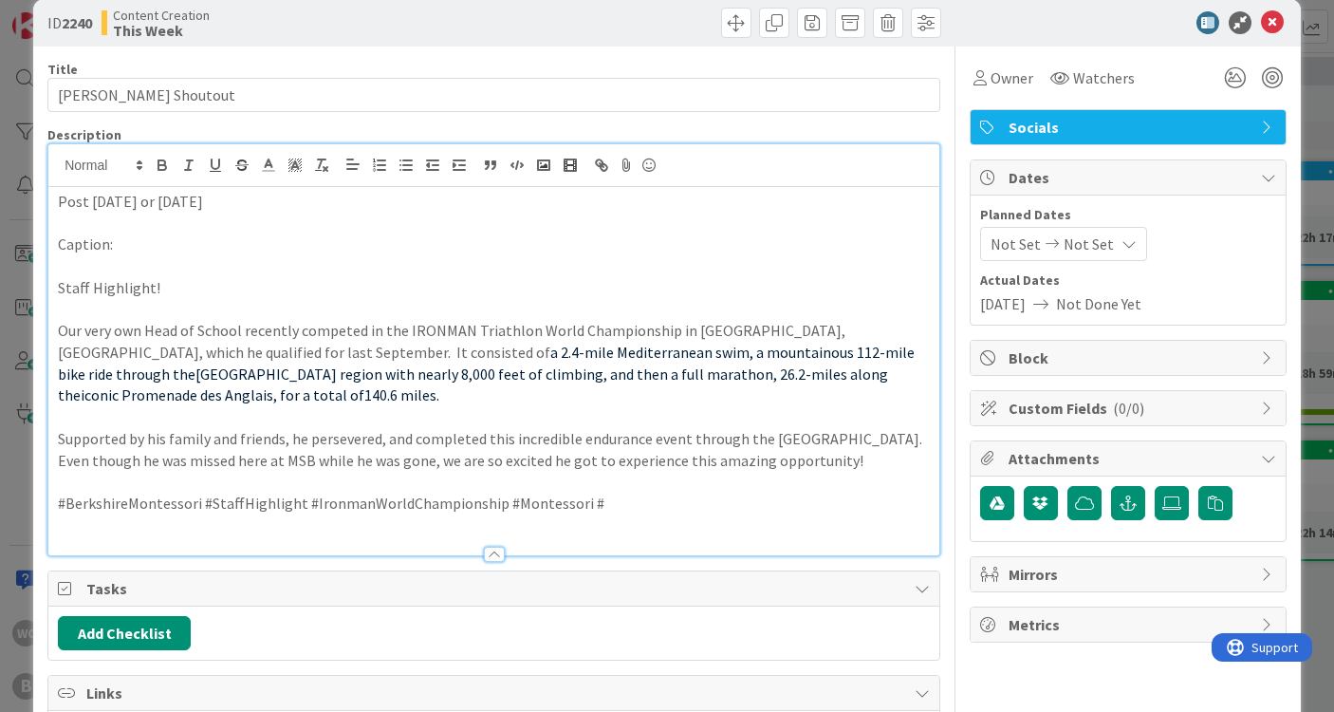
scroll to position [0, 0]
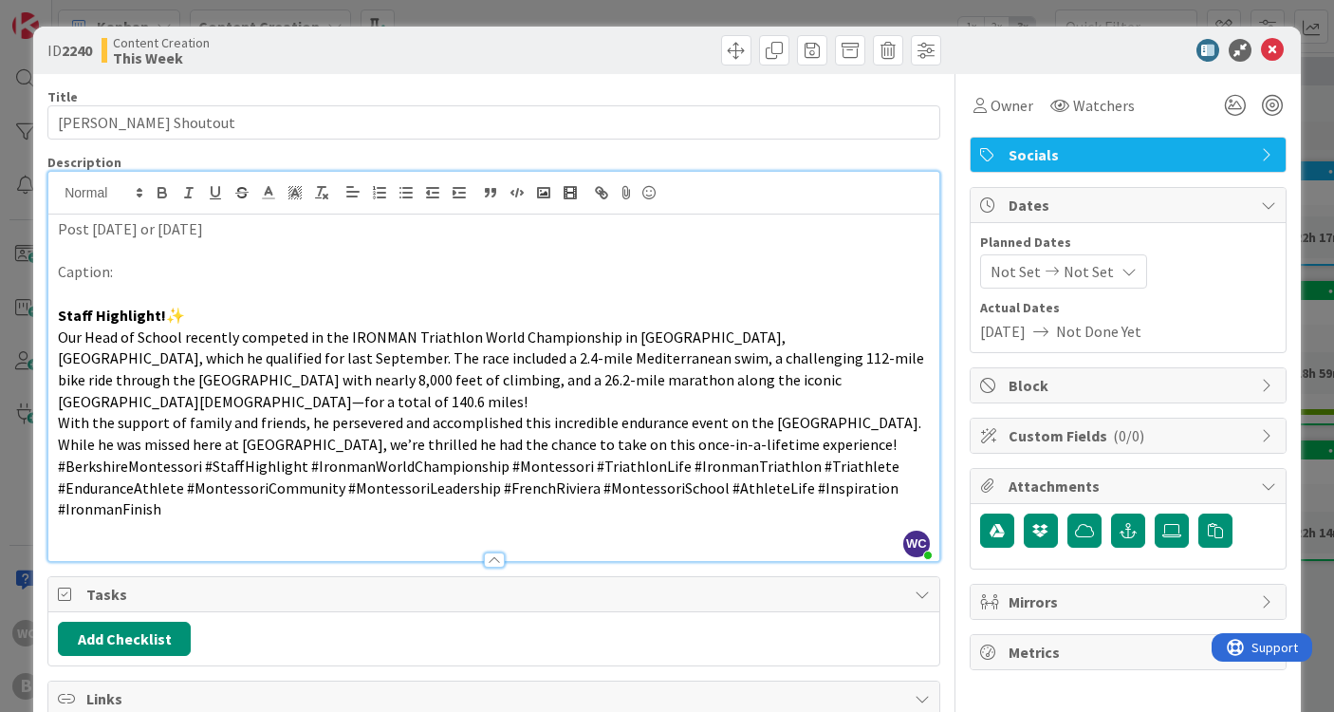
click at [54, 394] on div "Post [DATE] or [DATE] Caption: Staff Highlight! ✨ Our Head of School recently c…" at bounding box center [493, 387] width 891 height 346
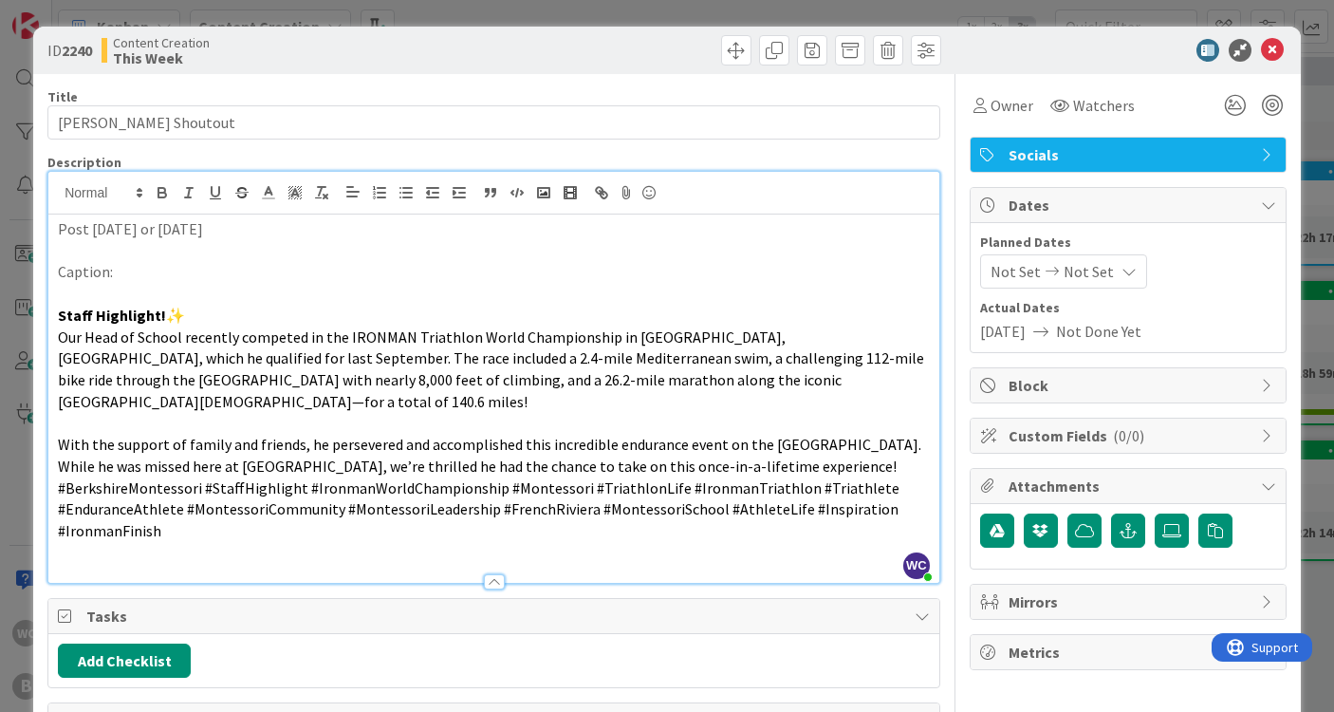
scroll to position [69, 0]
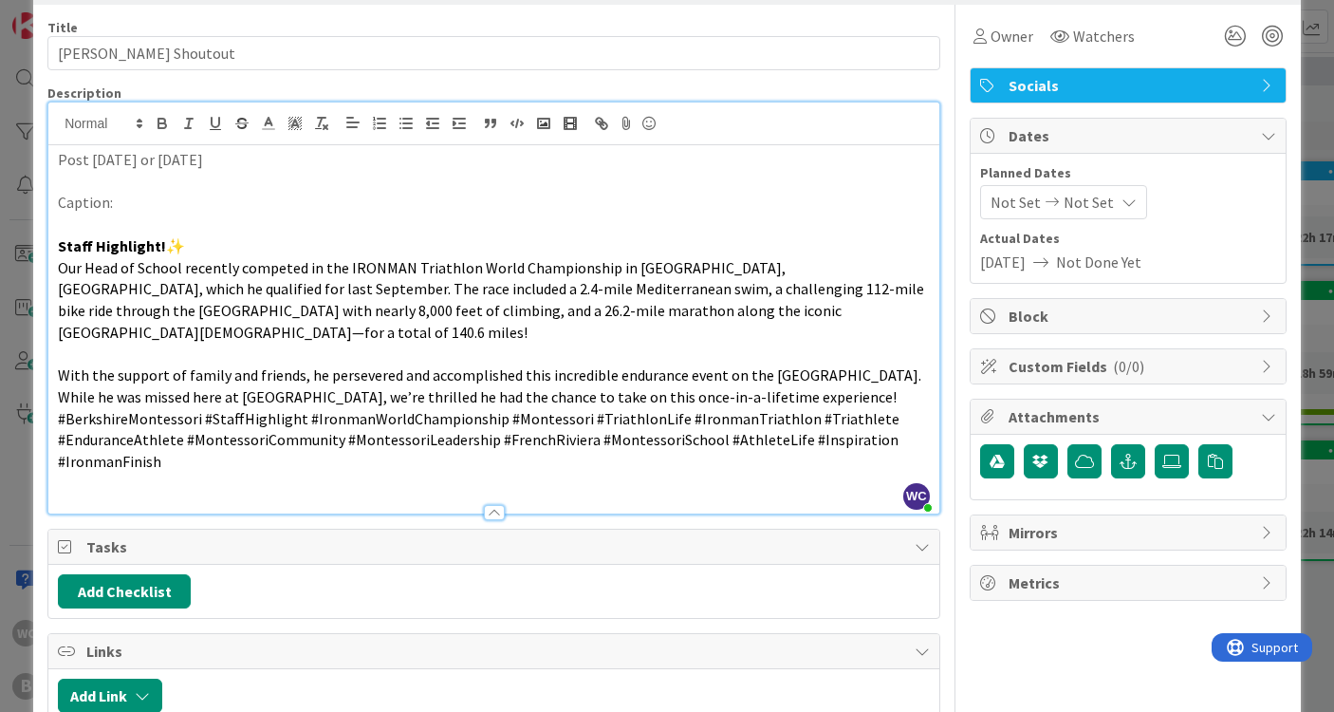
click at [749, 373] on p "With the support of family and friends, he persevered and accomplished this inc…" at bounding box center [494, 385] width 872 height 43
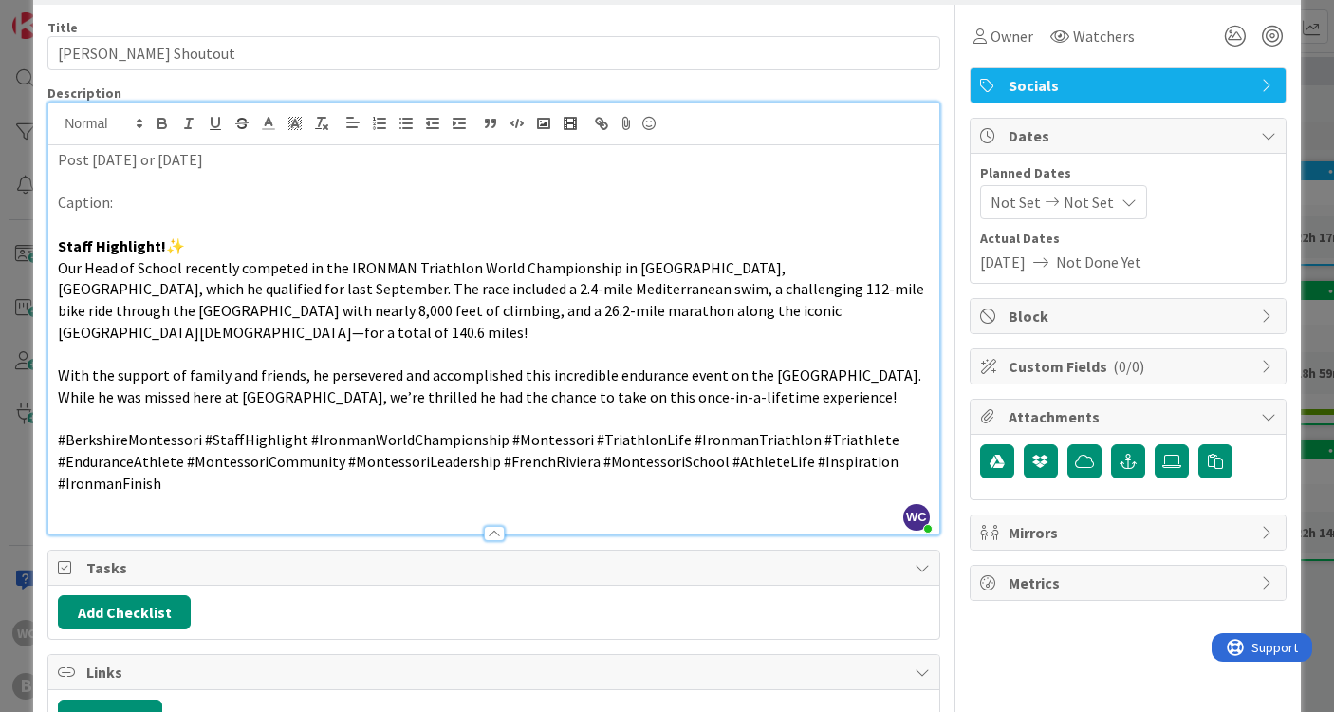
click at [58, 266] on span "Our Head of School recently competed in the IRONMAN Triathlon World Championshi…" at bounding box center [492, 300] width 869 height 84
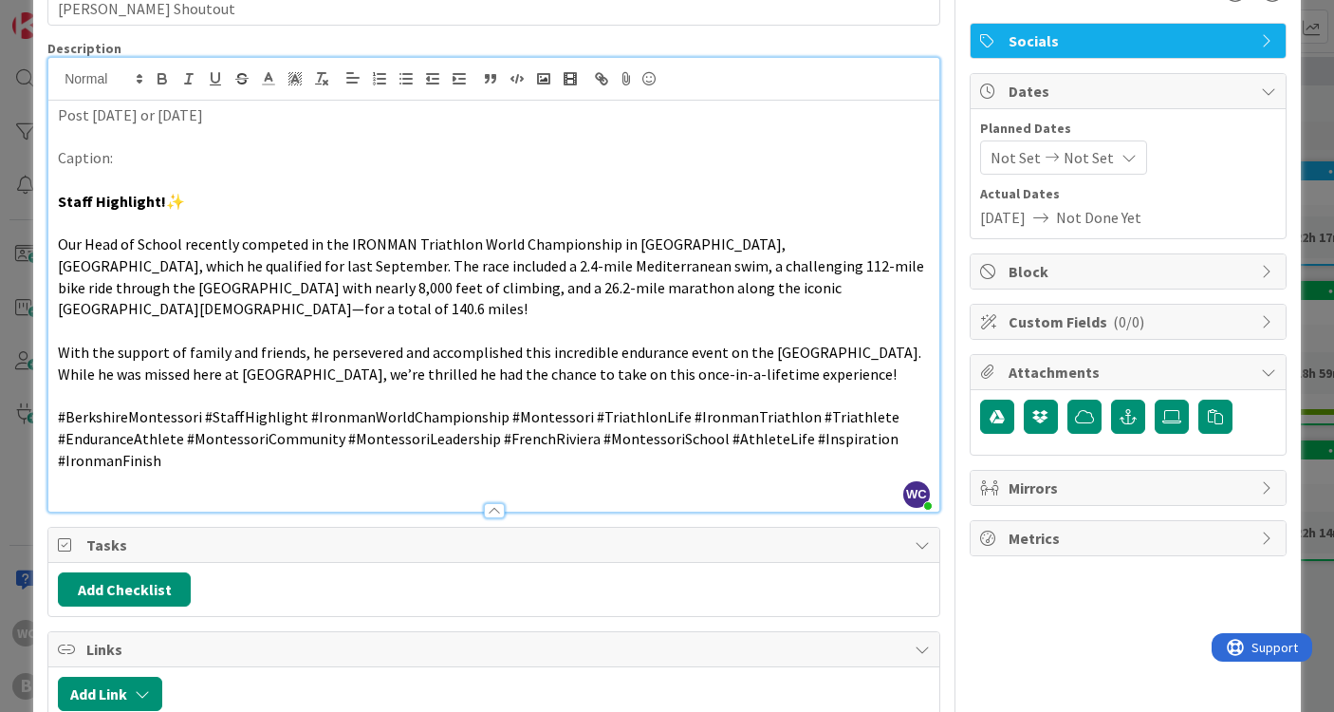
scroll to position [138, 0]
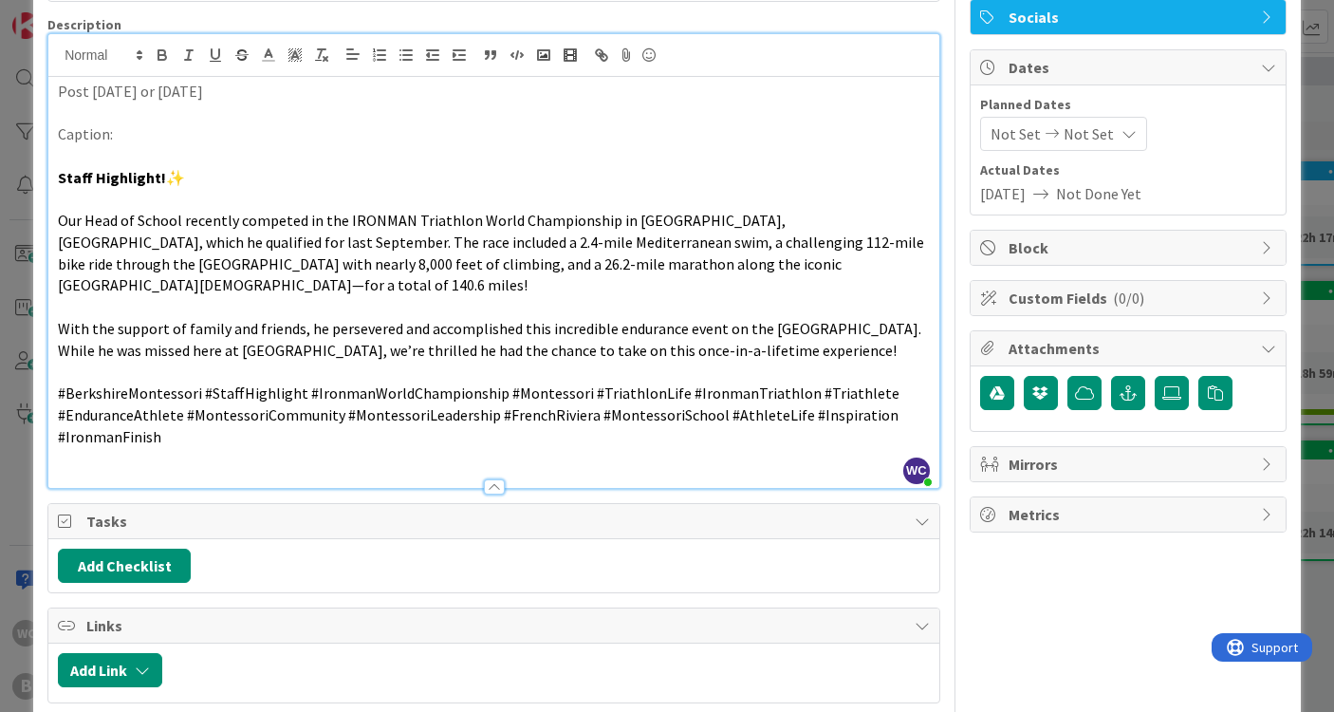
click at [218, 236] on span "Our Head of School recently competed in the IRONMAN Triathlon World Championshi…" at bounding box center [492, 253] width 869 height 84
click at [829, 236] on span "Our Head of School recently competed in the IRONMAN Triathlon World Championshi…" at bounding box center [485, 253] width 854 height 84
click at [807, 241] on span "Our Head of School recently competed in the IRONMAN Triathlon World Championshi…" at bounding box center [485, 253] width 854 height 84
drag, startPoint x: 845, startPoint y: 241, endPoint x: 742, endPoint y: 241, distance: 102.5
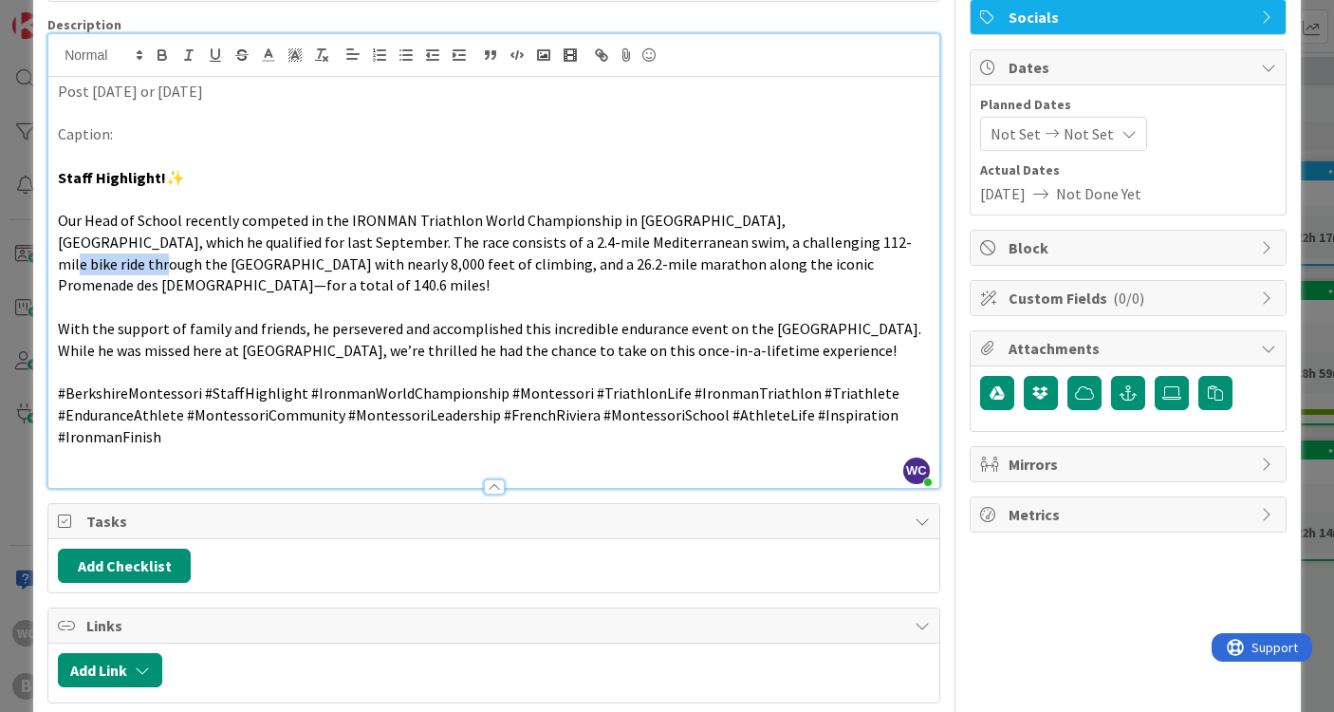
click at [742, 241] on span "Our Head of School recently competed in the IRONMAN Triathlon World Championshi…" at bounding box center [485, 253] width 854 height 84
copy span "[GEOGRAPHIC_DATA]"
click at [744, 238] on span "Our Head of School recently competed in the IRONMAN Triathlon World Championshi…" at bounding box center [485, 253] width 854 height 84
click at [126, 258] on span "Our Head of School recently competed in the IRONMAN Triathlon World Championshi…" at bounding box center [492, 253] width 868 height 84
click at [727, 324] on span "With the support of family and friends, he persevered and accomplished this inc…" at bounding box center [491, 339] width 867 height 41
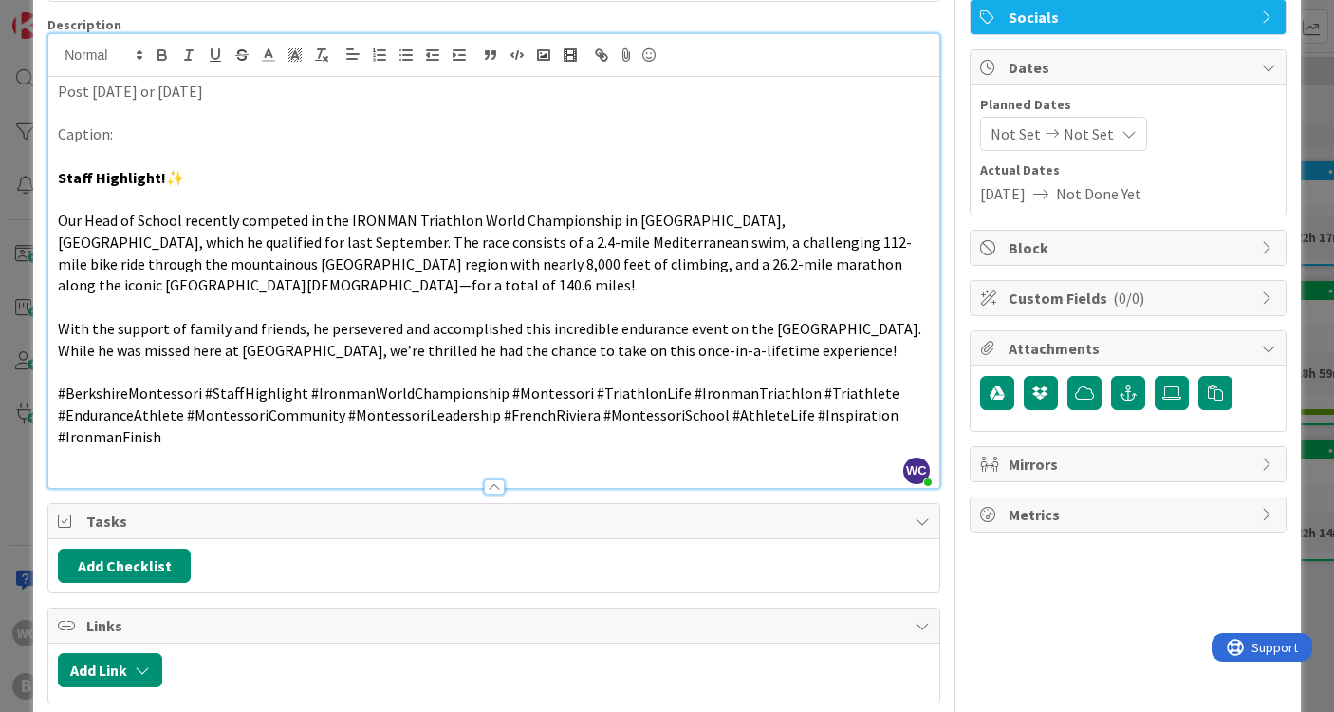
click at [733, 323] on span "With the support of family and friends, he persevered and accomplished this inc…" at bounding box center [491, 339] width 867 height 41
click at [772, 338] on p "With the support of family and friends, he persevered and accomplished this inc…" at bounding box center [494, 339] width 872 height 43
drag, startPoint x: 728, startPoint y: 322, endPoint x: 717, endPoint y: 322, distance: 11.4
click at [717, 322] on span "With the support of family and friends, he persevered and accomplished this inc…" at bounding box center [489, 339] width 862 height 41
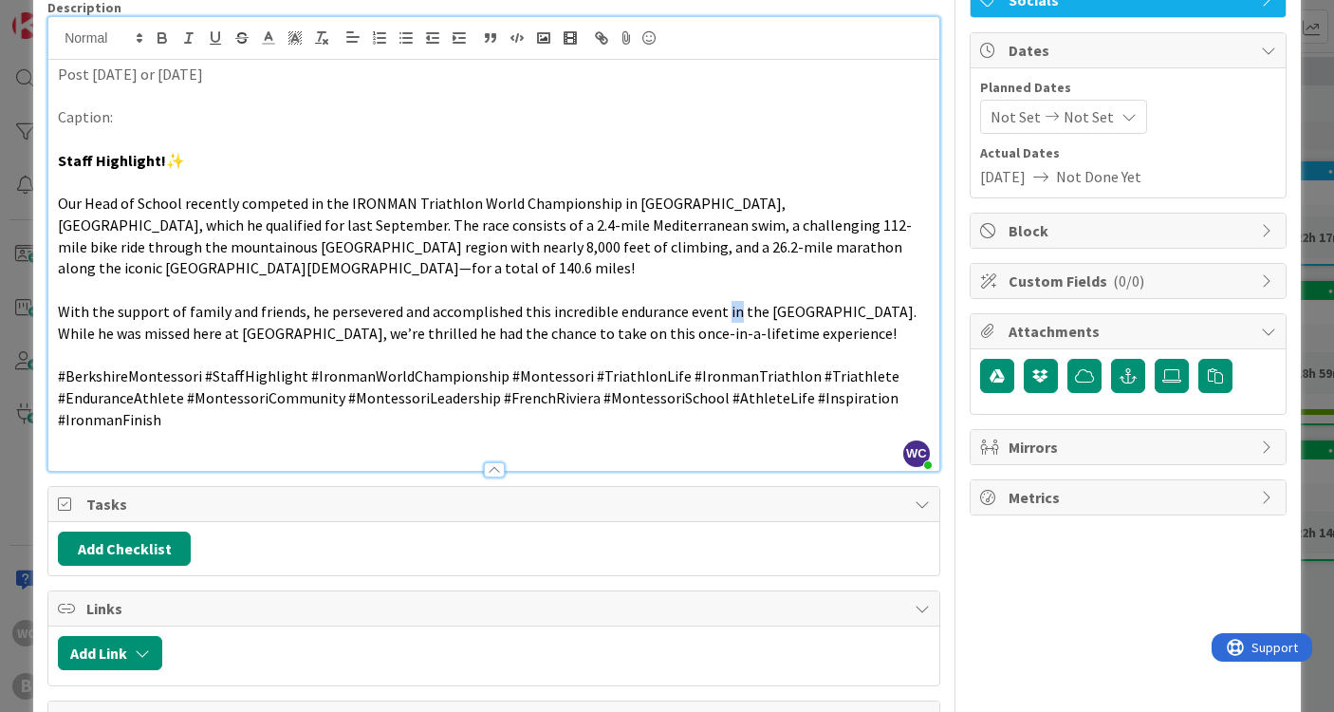
click at [730, 344] on p at bounding box center [494, 355] width 872 height 22
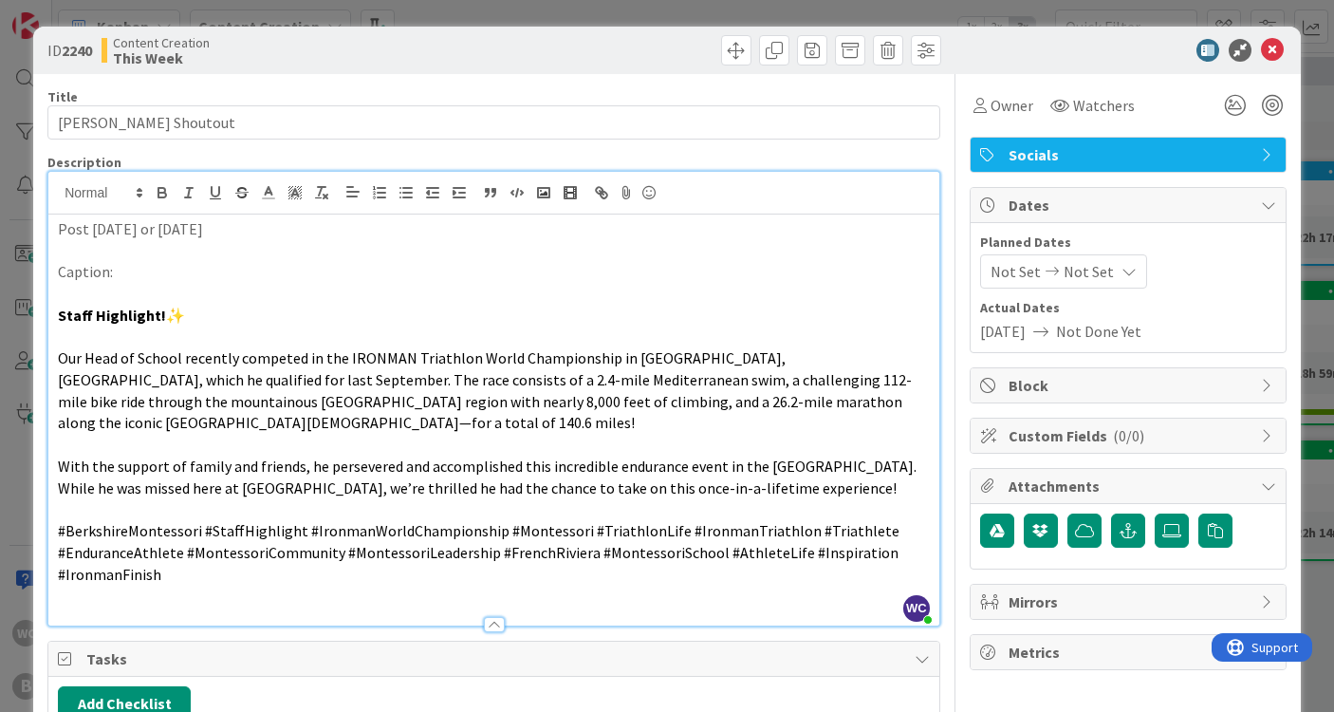
scroll to position [0, 0]
